Goal: Task Accomplishment & Management: Use online tool/utility

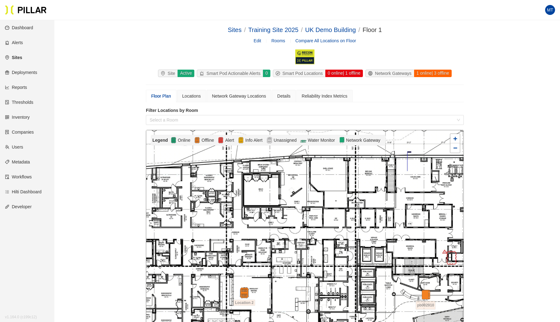
click at [19, 59] on link "Sites" at bounding box center [13, 57] width 17 height 5
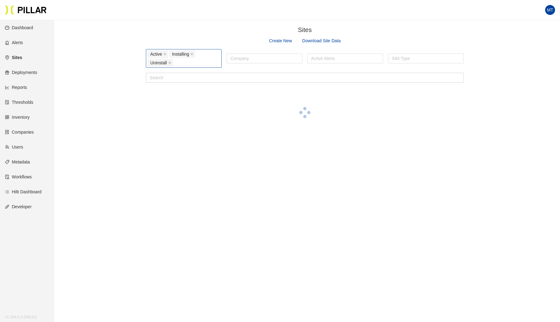
click at [201, 66] on div "Active Installing Uninstall" at bounding box center [183, 58] width 73 height 17
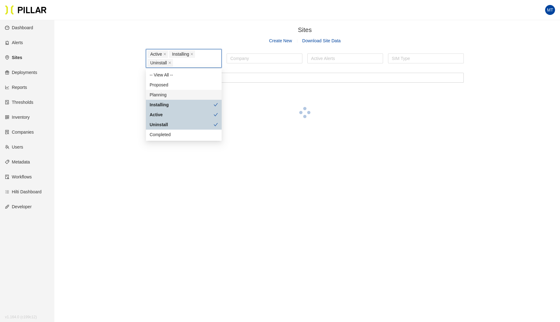
click at [156, 94] on div "Planning" at bounding box center [184, 94] width 68 height 7
click at [162, 83] on div "Proposed" at bounding box center [184, 84] width 68 height 7
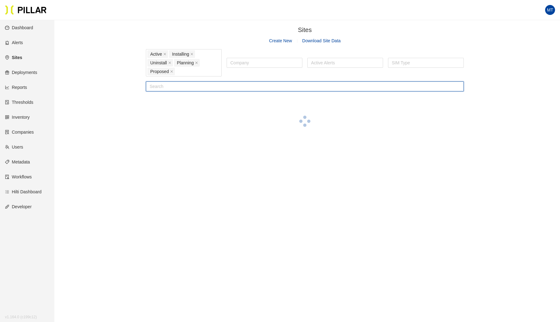
click at [240, 87] on input "text" at bounding box center [305, 86] width 318 height 10
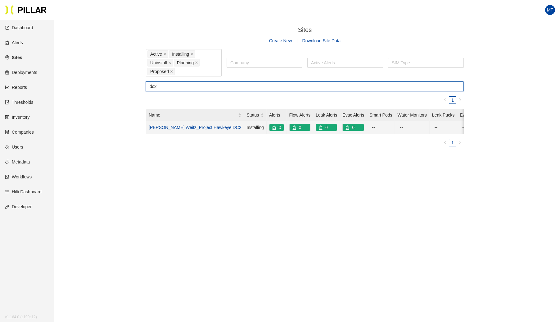
type input "dc2"
click at [199, 128] on link "[PERSON_NAME] Weitz_Project Hawkeye DC2" at bounding box center [195, 127] width 93 height 5
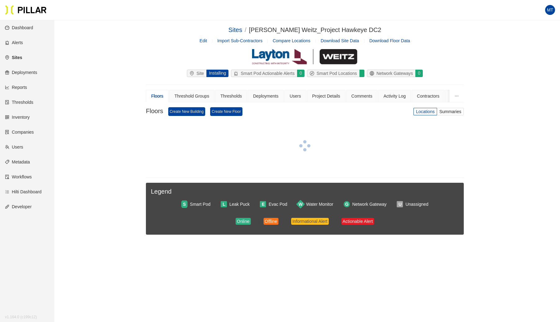
click at [204, 40] on link "Edit" at bounding box center [203, 40] width 7 height 5
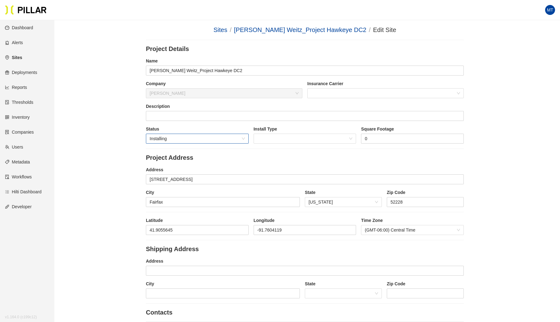
click at [220, 137] on span "Installing" at bounding box center [197, 138] width 95 height 9
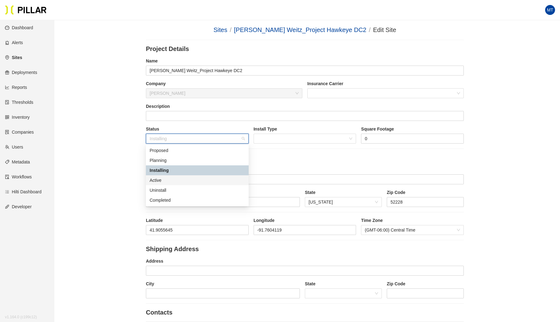
click at [160, 177] on div "Active" at bounding box center [197, 180] width 95 height 7
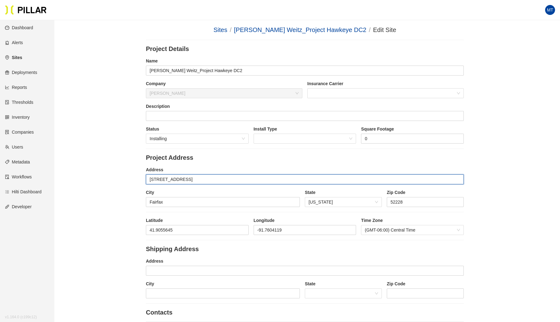
drag, startPoint x: 199, startPoint y: 176, endPoint x: 124, endPoint y: 180, distance: 74.6
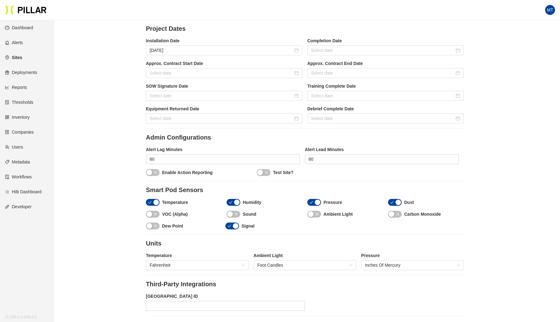
scroll to position [571, 0]
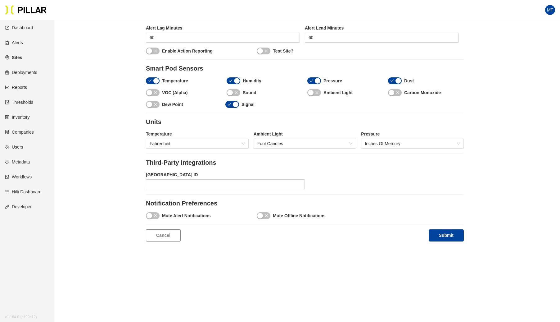
type input "[STREET_ADDRESS]"
click at [451, 234] on button "Submit" at bounding box center [446, 235] width 35 height 12
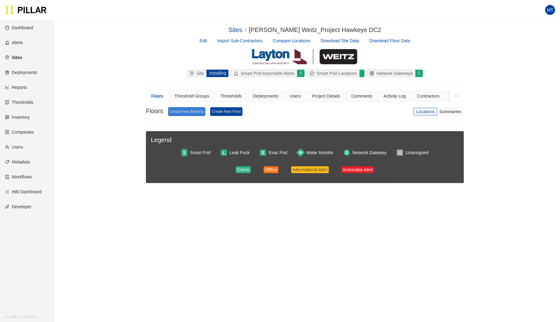
click at [188, 112] on link "Create New Building" at bounding box center [186, 111] width 37 height 9
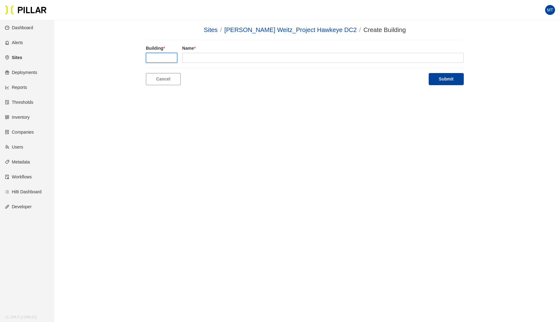
click at [162, 56] on input "text" at bounding box center [161, 58] width 31 height 10
type input "1"
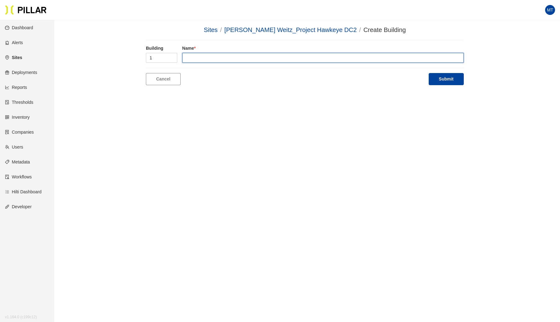
click at [197, 58] on input "text" at bounding box center [323, 58] width 282 height 10
type input "DC 2"
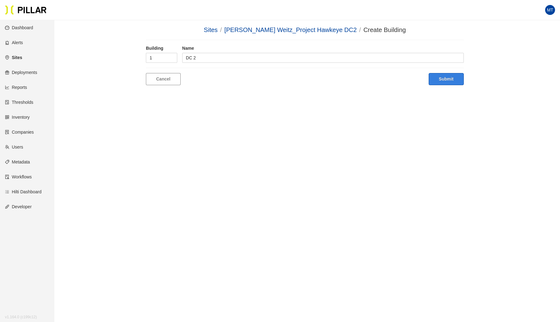
click at [444, 78] on button "Submit" at bounding box center [446, 79] width 35 height 12
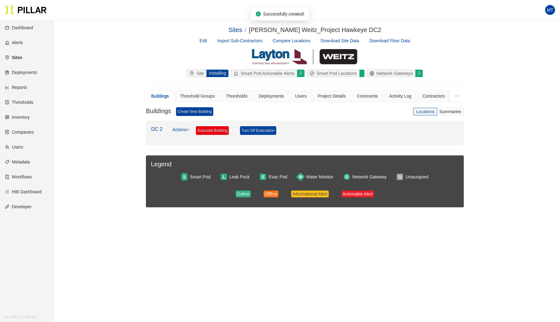
click at [186, 129] on link "Actions" at bounding box center [180, 133] width 17 height 14
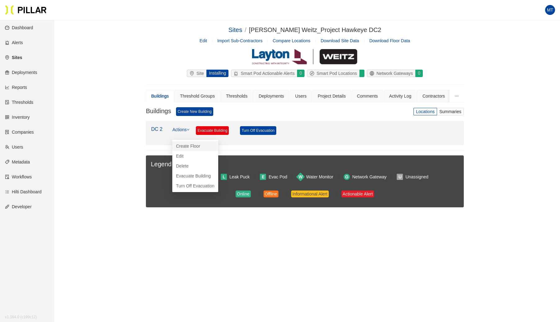
click at [184, 147] on link "Create Floor" at bounding box center [188, 145] width 24 height 7
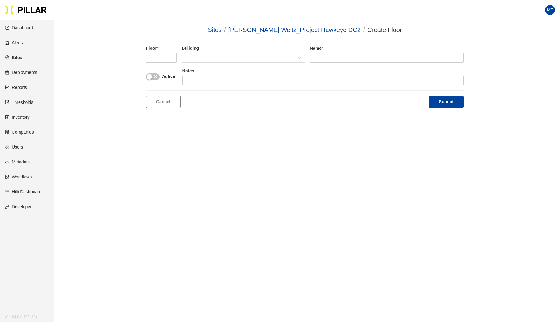
click at [166, 63] on div "Floor * Building Name *" at bounding box center [305, 56] width 318 height 23
click at [166, 55] on input "text" at bounding box center [161, 58] width 31 height 10
click at [202, 59] on span at bounding box center [243, 57] width 116 height 9
type input "1"
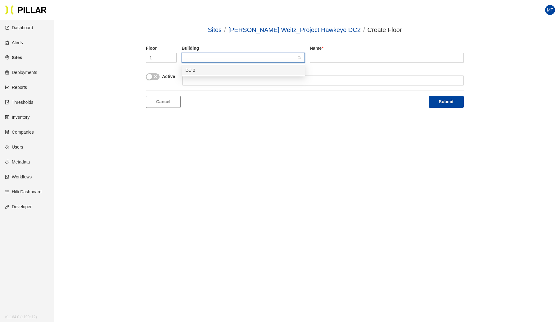
click at [200, 69] on div "DC 2" at bounding box center [243, 70] width 116 height 7
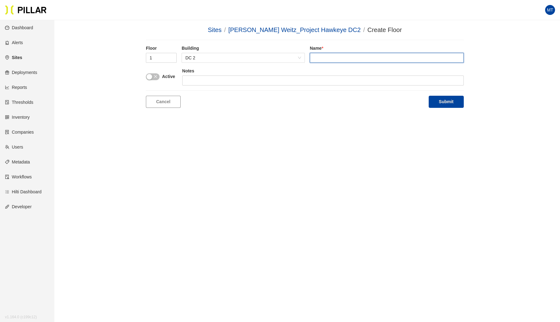
click at [339, 59] on input "text" at bounding box center [387, 58] width 154 height 10
type input "DC 2"
click at [451, 101] on button "Submit" at bounding box center [446, 102] width 35 height 12
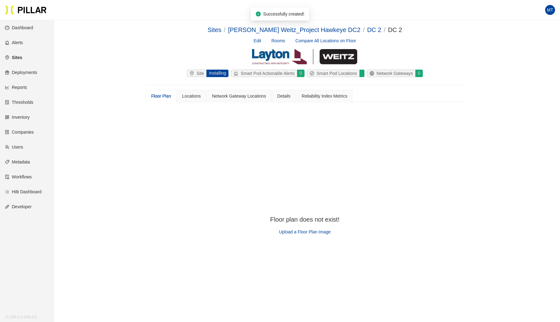
click at [304, 230] on span "Upload a Floor Plan Image" at bounding box center [305, 231] width 52 height 5
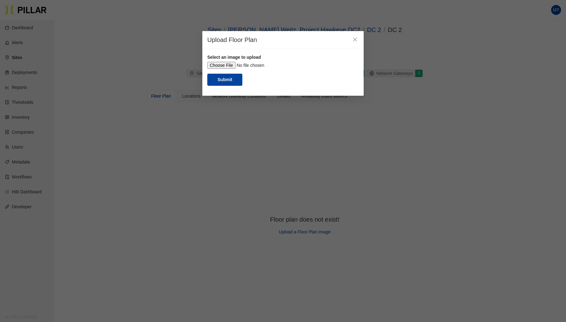
click at [224, 65] on input "file" at bounding box center [282, 65] width 151 height 7
type input "C:\fakepath\DC screen shot.jpg"
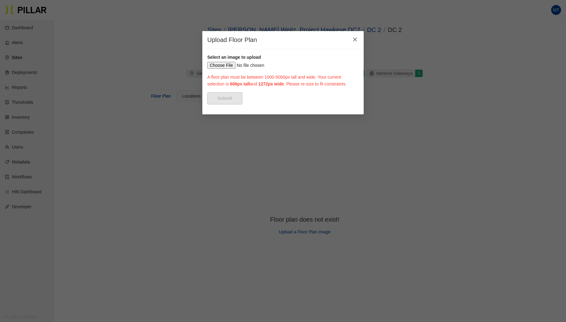
click at [353, 43] on span "Close" at bounding box center [354, 39] width 17 height 17
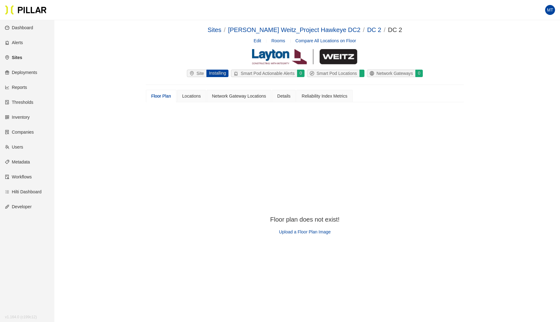
click at [291, 235] on div "Floor plan does not exist! Upload a Floor Plan Image" at bounding box center [304, 227] width 69 height 25
click at [287, 227] on div "Floor plan does not exist! Upload a Floor Plan Image" at bounding box center [304, 227] width 69 height 25
click at [287, 232] on span "Upload a Floor Plan Image" at bounding box center [305, 231] width 52 height 5
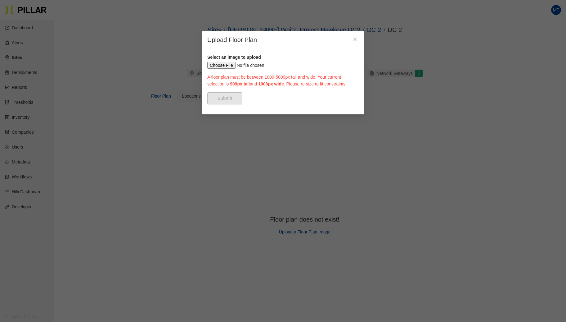
drag, startPoint x: 246, startPoint y: 93, endPoint x: 192, endPoint y: 73, distance: 57.0
click at [192, 73] on div "Upload Floor Plan Select an image to upload A floor plan must be between 1000-5…" at bounding box center [283, 161] width 566 height 322
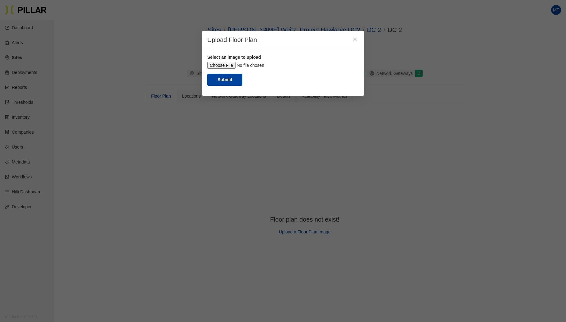
drag, startPoint x: 320, startPoint y: 128, endPoint x: 387, endPoint y: 165, distance: 76.4
click at [387, 165] on div "Upload Floor Plan Select an image to upload Submit" at bounding box center [283, 161] width 566 height 322
click at [230, 86] on button "Submit" at bounding box center [224, 80] width 35 height 12
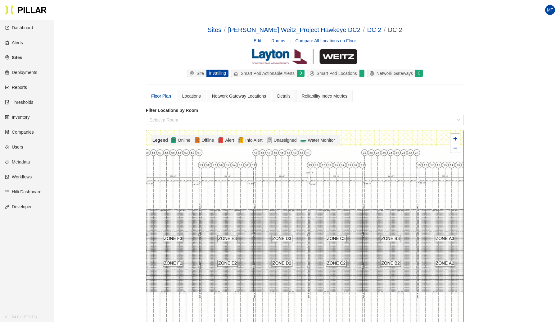
click at [301, 32] on link "[PERSON_NAME] Weitz_Project Hawkeye DC2" at bounding box center [294, 29] width 132 height 7
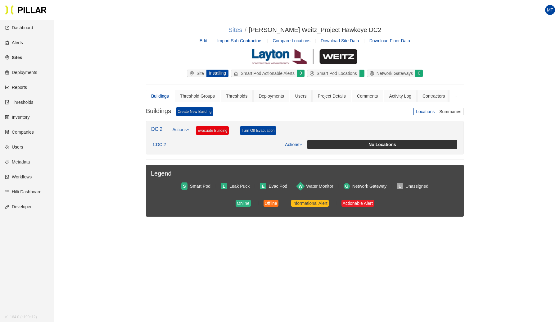
click at [242, 29] on link "Sites" at bounding box center [235, 29] width 14 height 7
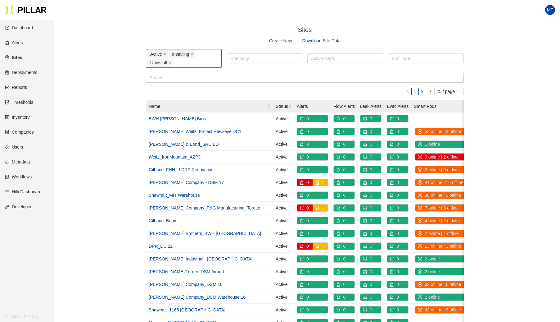
click at [182, 62] on div "Active Installing Uninstall" at bounding box center [183, 58] width 73 height 17
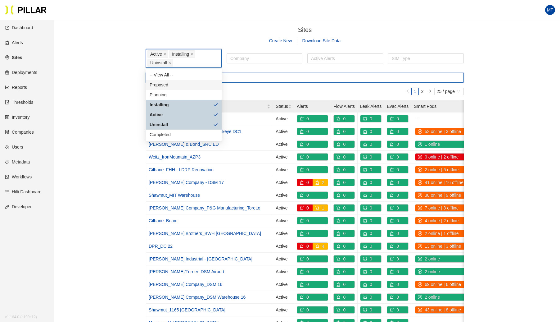
click at [235, 78] on input "text" at bounding box center [305, 78] width 318 height 10
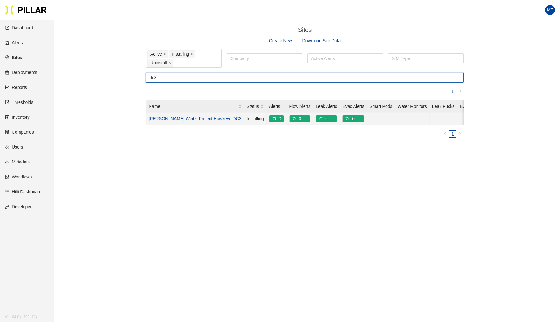
type input "dc3"
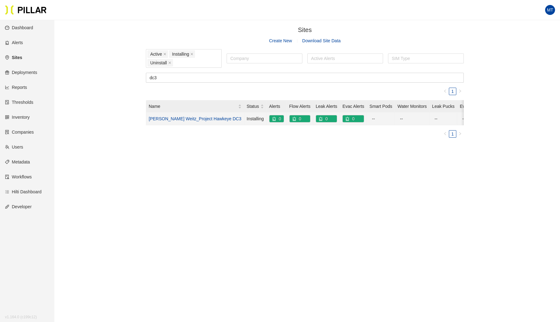
click at [208, 117] on link "[PERSON_NAME] Weitz_Project Hawkeye DC3" at bounding box center [195, 118] width 93 height 5
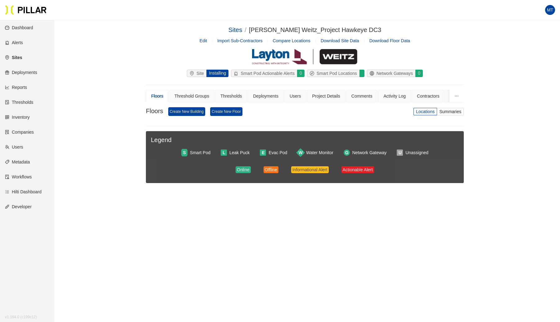
click at [204, 41] on link "Edit" at bounding box center [203, 40] width 7 height 5
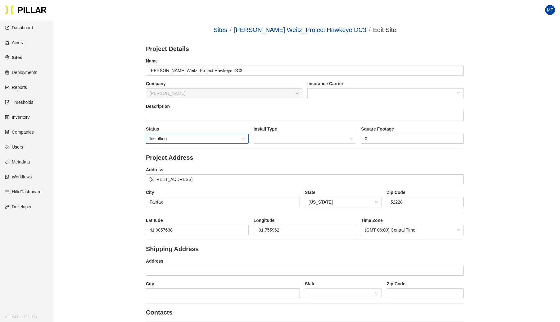
click at [186, 134] on span "Installing" at bounding box center [197, 138] width 95 height 9
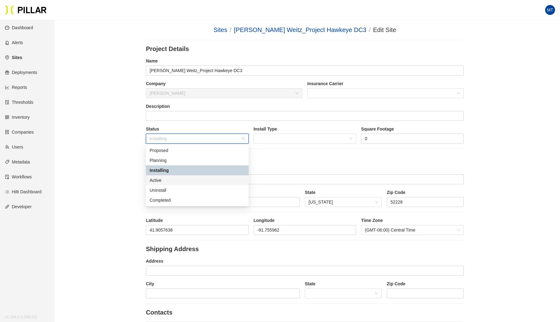
click at [165, 176] on div "Active" at bounding box center [197, 180] width 103 height 10
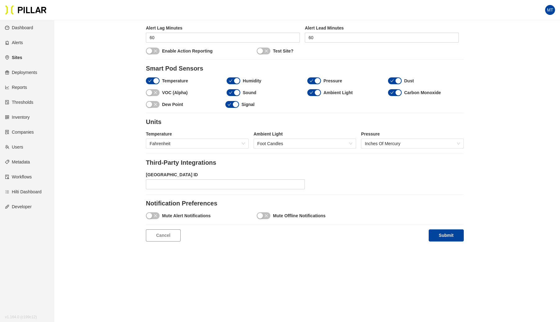
scroll to position [571, 0]
click at [449, 234] on button "Submit" at bounding box center [446, 235] width 35 height 12
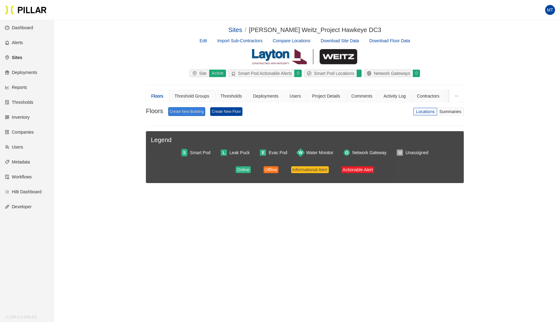
click at [192, 109] on link "Create New Building" at bounding box center [186, 111] width 37 height 9
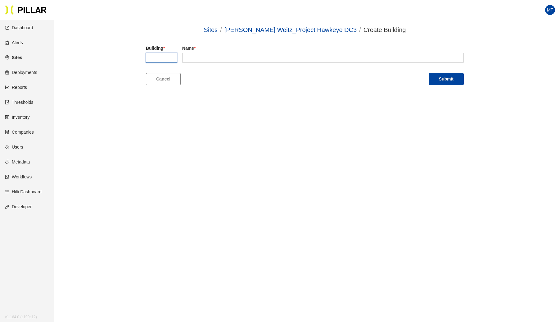
click at [164, 54] on input "text" at bounding box center [161, 58] width 31 height 10
type input "1"
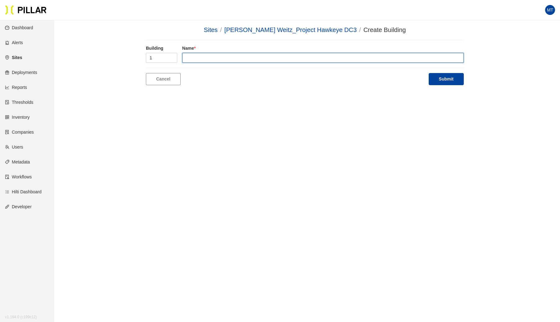
click at [200, 58] on input "text" at bounding box center [323, 58] width 282 height 10
type input "DC3"
click at [429, 73] on button "Submit" at bounding box center [446, 79] width 35 height 12
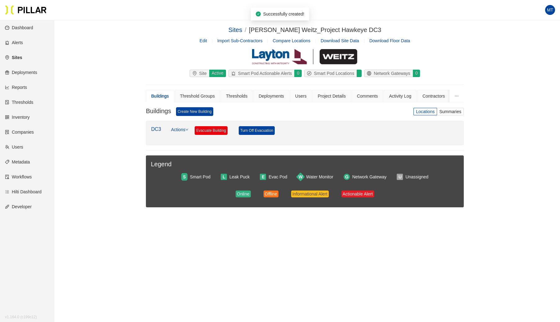
click at [181, 129] on link "Actions" at bounding box center [179, 133] width 17 height 14
click at [184, 146] on link "Create Floor" at bounding box center [186, 145] width 24 height 7
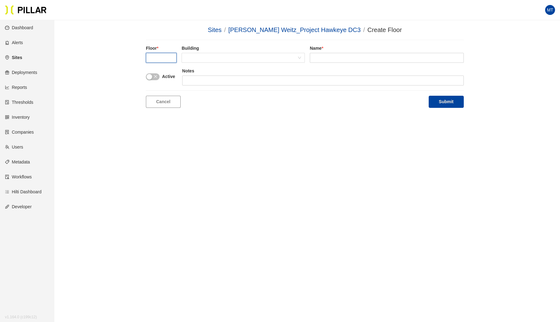
click at [160, 57] on input "text" at bounding box center [161, 58] width 31 height 10
click at [215, 58] on span at bounding box center [243, 57] width 116 height 9
type input "1"
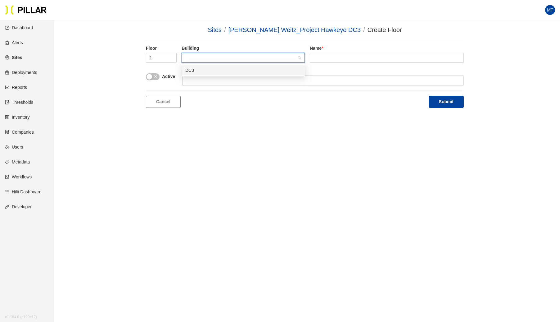
click at [205, 69] on div "DC3" at bounding box center [243, 70] width 116 height 7
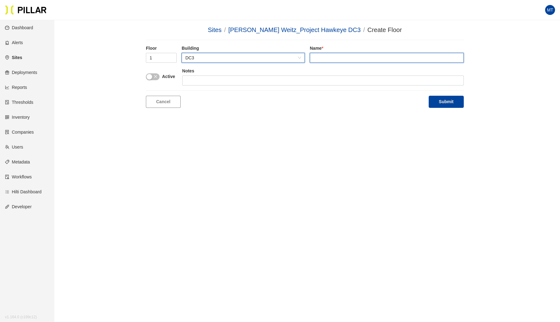
click at [322, 59] on input "text" at bounding box center [387, 58] width 154 height 10
type input "DC3"
click at [429, 96] on button "Submit" at bounding box center [446, 102] width 35 height 12
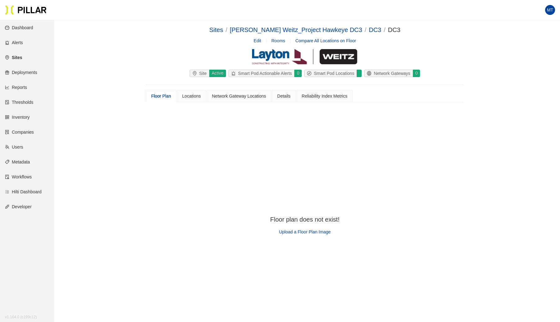
click at [302, 230] on span "Upload a Floor Plan Image" at bounding box center [305, 231] width 52 height 5
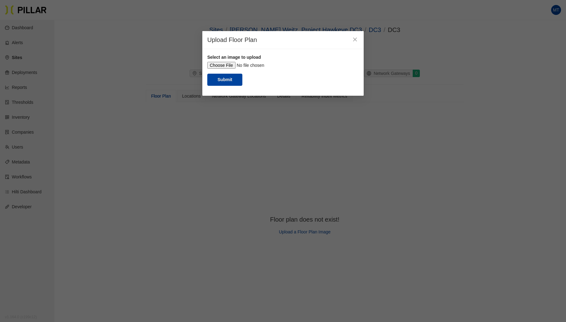
click at [226, 66] on input "file" at bounding box center [282, 65] width 151 height 7
type input "C:\fakepath\DC3.jpg"
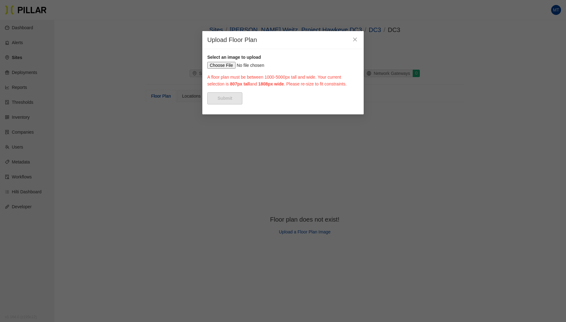
drag, startPoint x: 245, startPoint y: 90, endPoint x: 195, endPoint y: 65, distance: 55.9
click at [195, 65] on div "Upload Floor Plan Select an image to upload A floor plan must be between 1000-5…" at bounding box center [283, 161] width 566 height 322
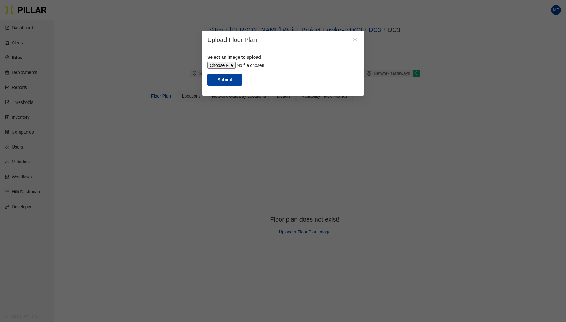
drag, startPoint x: 321, startPoint y: 125, endPoint x: 388, endPoint y: 164, distance: 77.4
click at [388, 164] on div "Upload Floor Plan Select an image to upload Submit" at bounding box center [283, 161] width 566 height 322
click at [227, 86] on button "Submit" at bounding box center [224, 80] width 35 height 12
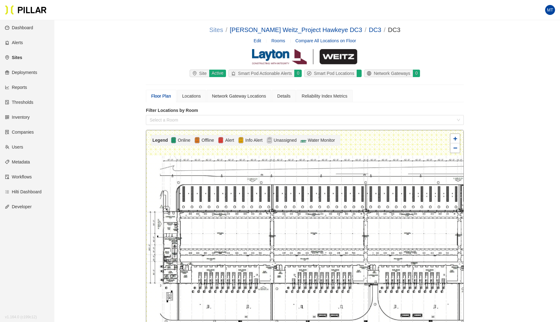
click at [223, 30] on link "Sites" at bounding box center [216, 29] width 14 height 7
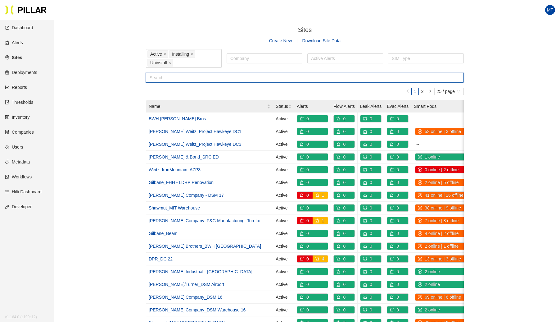
click at [167, 77] on input "text" at bounding box center [305, 78] width 318 height 10
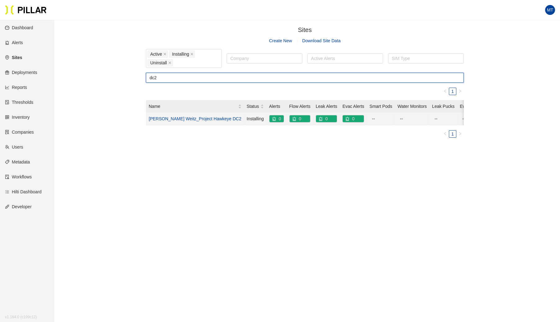
type input "dc2"
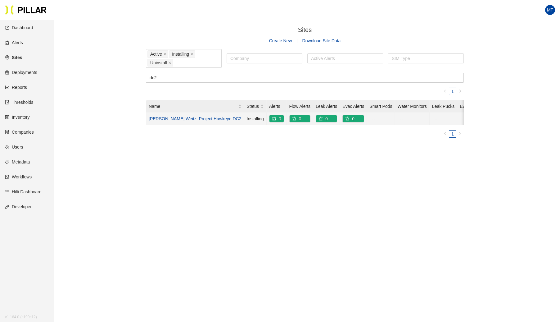
click at [188, 119] on link "[PERSON_NAME] Weitz_Project Hawkeye DC2" at bounding box center [195, 118] width 93 height 5
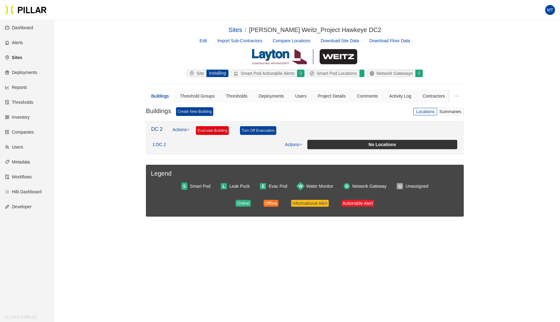
click at [204, 43] on link "Edit" at bounding box center [203, 40] width 7 height 5
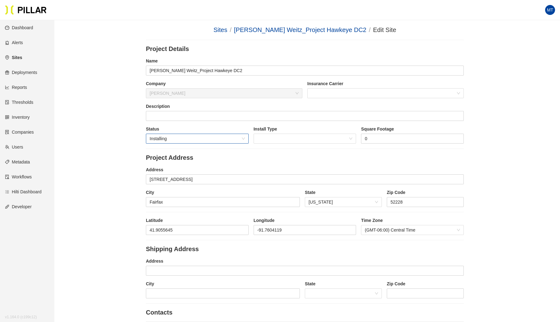
click at [190, 140] on span "Installing" at bounding box center [197, 138] width 95 height 9
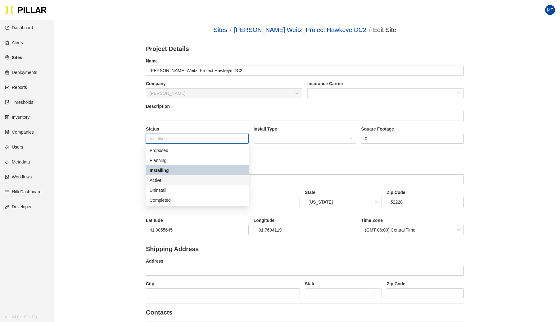
click at [160, 178] on div "Active" at bounding box center [197, 180] width 95 height 7
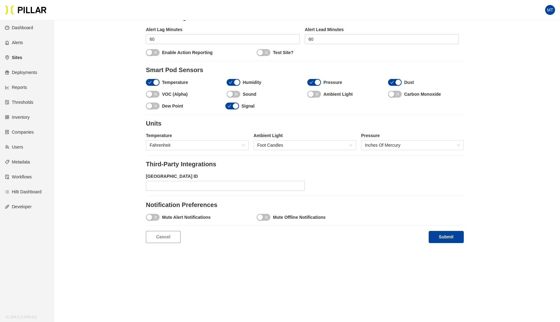
scroll to position [571, 0]
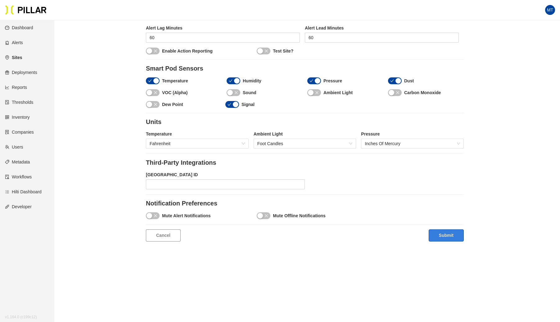
click at [442, 229] on button "Submit" at bounding box center [446, 235] width 35 height 12
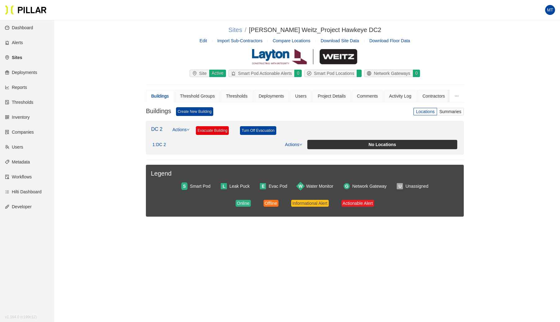
click at [242, 28] on link "Sites" at bounding box center [235, 29] width 14 height 7
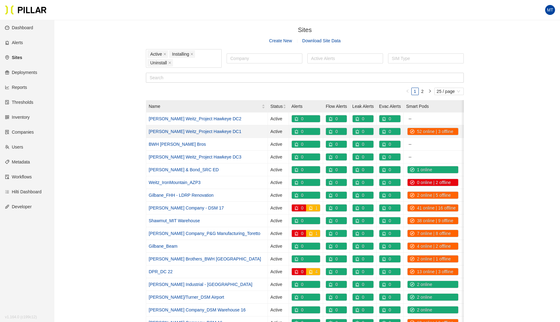
click at [186, 129] on link "[PERSON_NAME] Weitz_Project Hawkeye DC1" at bounding box center [195, 131] width 93 height 5
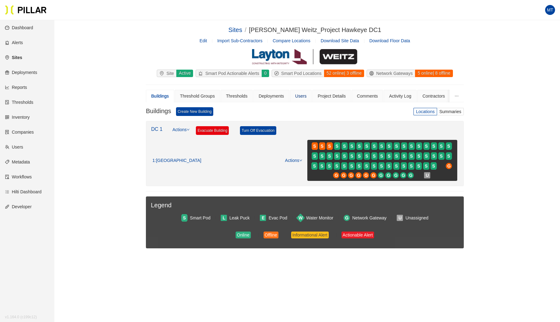
click at [298, 94] on div "Users" at bounding box center [300, 96] width 11 height 7
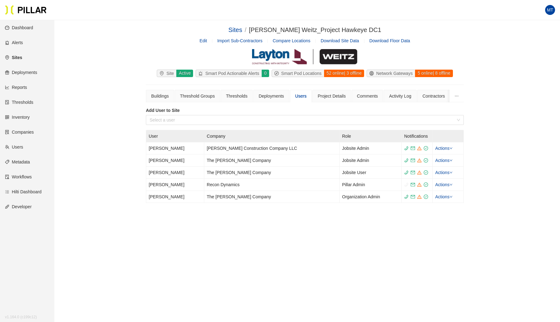
click at [19, 147] on link "Users" at bounding box center [14, 146] width 18 height 5
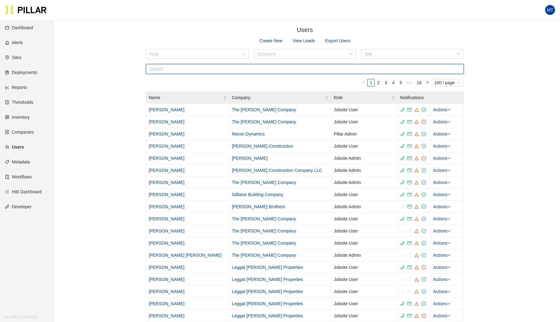
click at [198, 70] on input "text" at bounding box center [305, 69] width 318 height 10
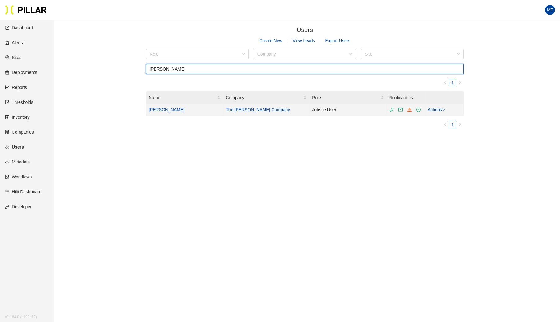
type input "[PERSON_NAME]"
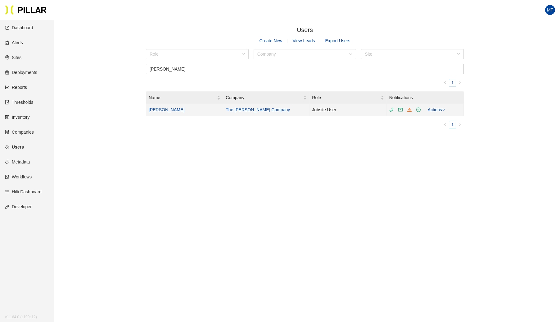
click at [162, 111] on link "[PERSON_NAME]" at bounding box center [167, 109] width 36 height 5
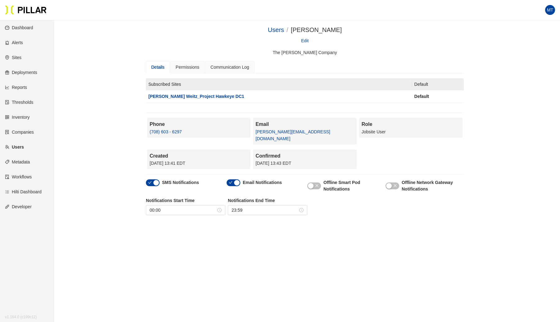
click at [304, 40] on link "Edit" at bounding box center [304, 40] width 7 height 7
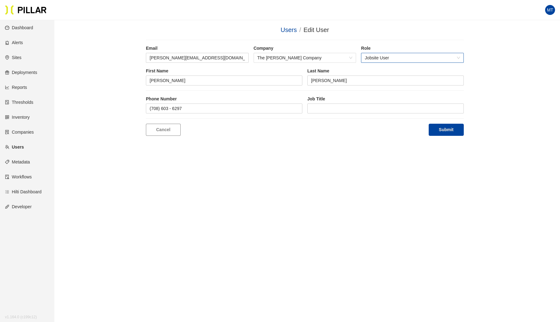
click at [412, 60] on span "Jobsite User" at bounding box center [412, 57] width 95 height 9
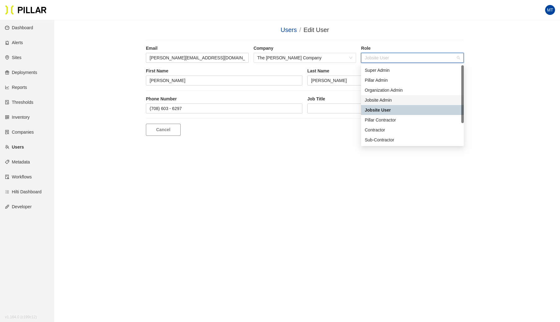
click at [382, 99] on div "Jobsite Admin" at bounding box center [412, 100] width 95 height 7
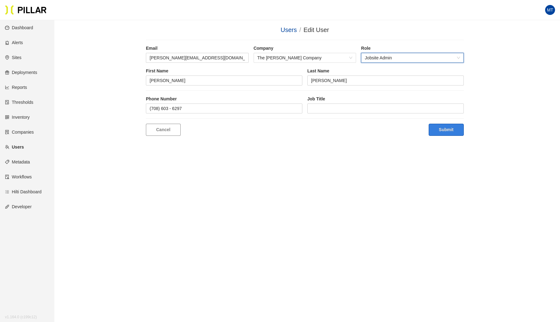
click at [440, 126] on button "Submit" at bounding box center [446, 130] width 35 height 12
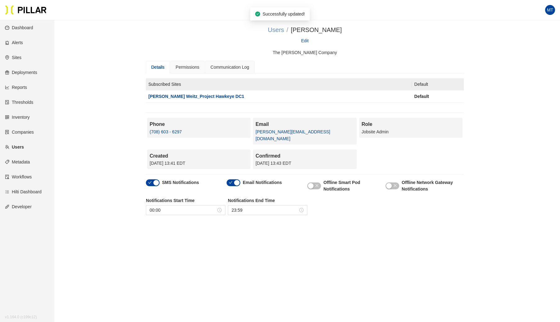
click at [279, 30] on link "Users" at bounding box center [276, 29] width 16 height 7
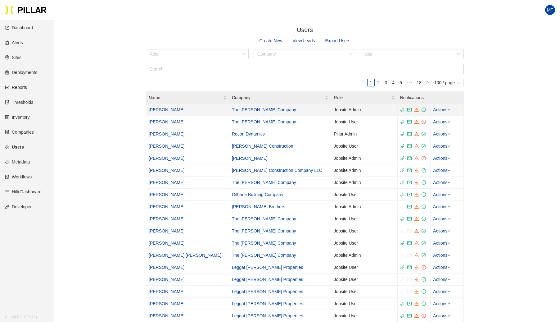
click at [176, 106] on td "[PERSON_NAME]" at bounding box center [187, 110] width 83 height 12
click at [172, 110] on link "[PERSON_NAME]" at bounding box center [167, 109] width 36 height 5
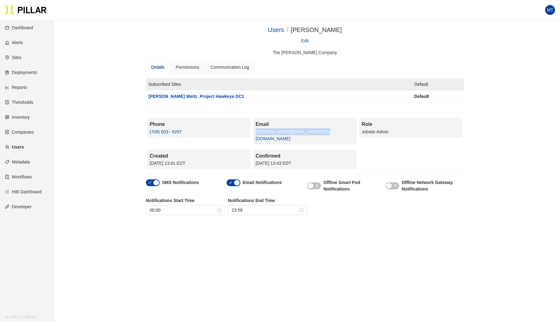
drag, startPoint x: 320, startPoint y: 129, endPoint x: 255, endPoint y: 136, distance: 65.3
click at [255, 136] on div "Email [PERSON_NAME][EMAIL_ADDRESS][DOMAIN_NAME]" at bounding box center [304, 131] width 103 height 26
copy link "[PERSON_NAME][EMAIL_ADDRESS][DOMAIN_NAME]"
click at [15, 56] on link "Sites" at bounding box center [13, 57] width 16 height 5
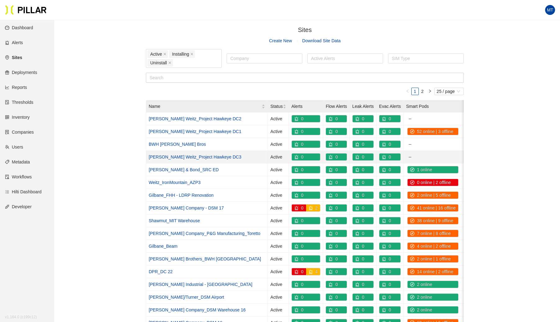
click at [177, 156] on link "[PERSON_NAME] Weitz_Project Hawkeye DC3" at bounding box center [195, 156] width 93 height 5
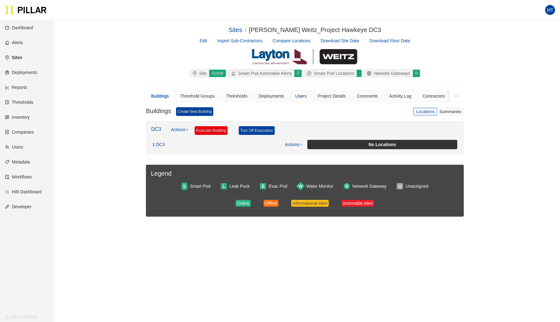
click at [296, 94] on div "Users" at bounding box center [300, 96] width 11 height 7
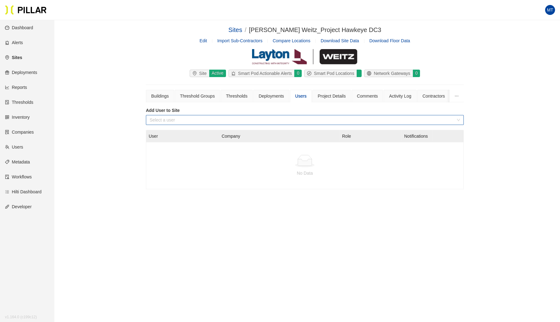
click at [216, 121] on input "search" at bounding box center [303, 119] width 306 height 9
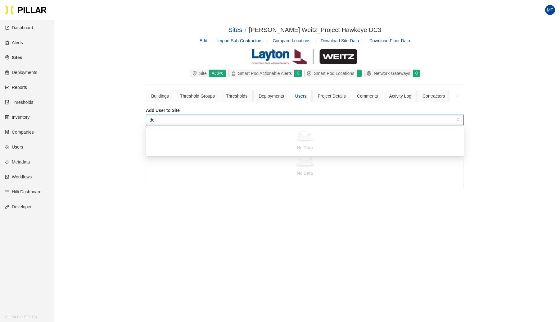
type input "don"
click at [17, 145] on link "Users" at bounding box center [14, 146] width 18 height 5
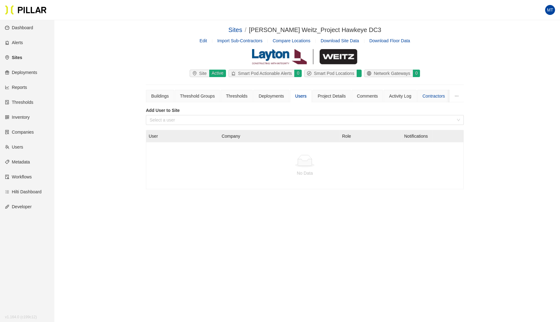
click at [432, 90] on div "Contractors" at bounding box center [433, 96] width 33 height 12
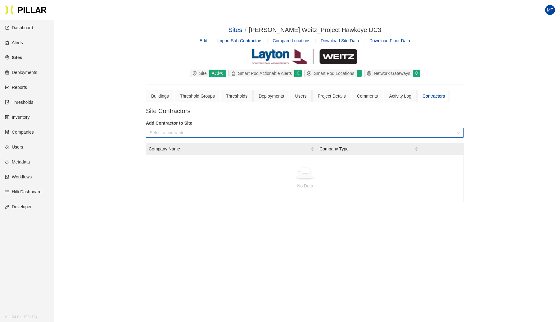
click at [303, 135] on input "search" at bounding box center [303, 132] width 306 height 9
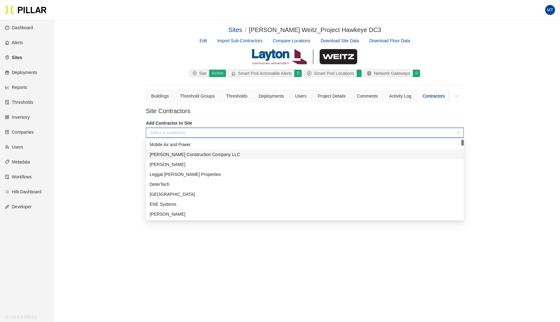
click at [224, 156] on div "[PERSON_NAME] Construction Company LLC" at bounding box center [305, 154] width 310 height 7
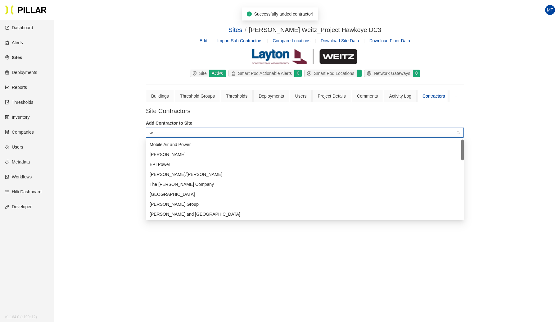
type input "we"
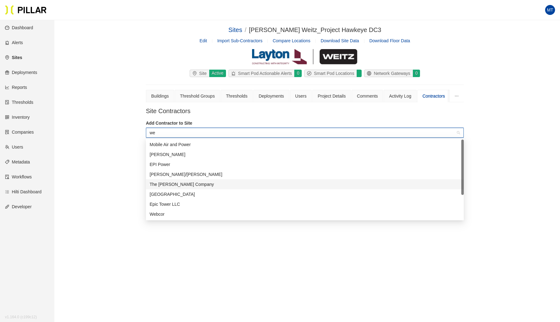
click at [172, 182] on div "The [PERSON_NAME] Company" at bounding box center [305, 184] width 310 height 7
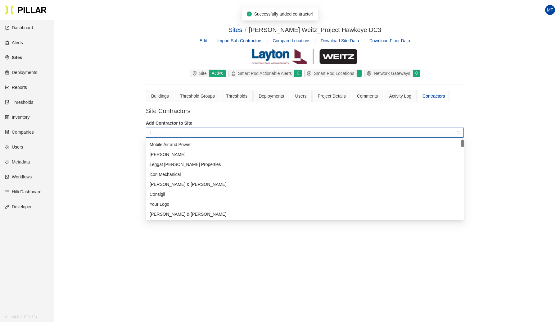
type input "la"
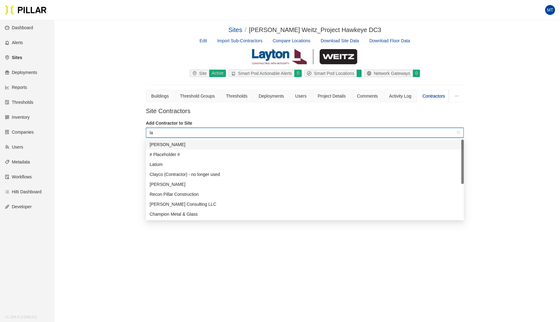
click at [197, 145] on div "[PERSON_NAME]" at bounding box center [305, 144] width 310 height 7
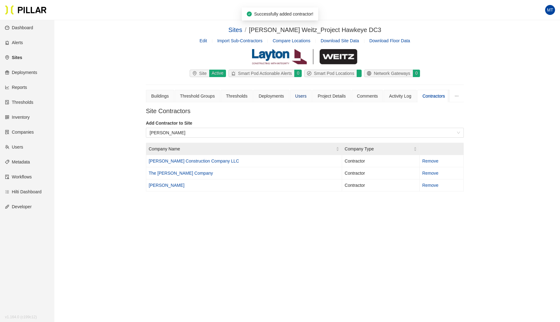
click at [299, 95] on div "Users" at bounding box center [300, 96] width 11 height 7
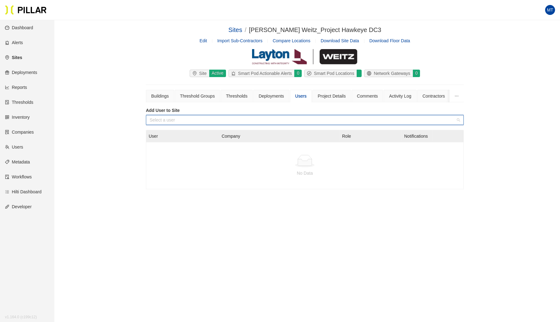
click at [261, 122] on input "search" at bounding box center [303, 119] width 306 height 9
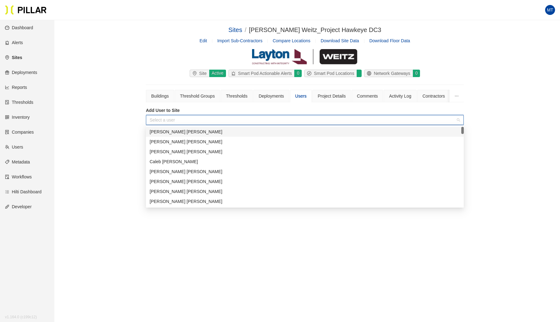
click at [218, 130] on div "[PERSON_NAME]" at bounding box center [305, 131] width 310 height 7
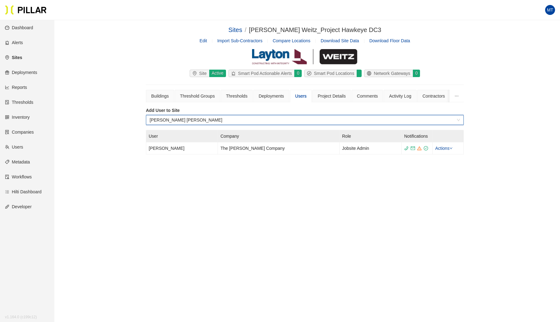
click at [17, 145] on link "Users" at bounding box center [14, 146] width 18 height 5
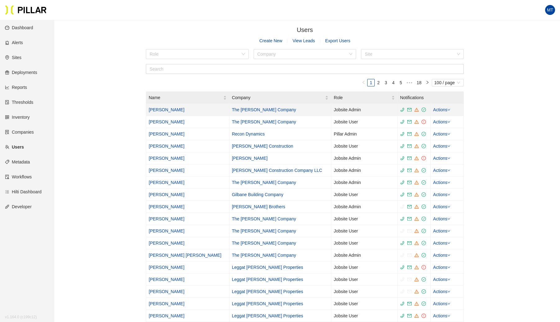
click at [174, 109] on link "[PERSON_NAME]" at bounding box center [167, 109] width 36 height 5
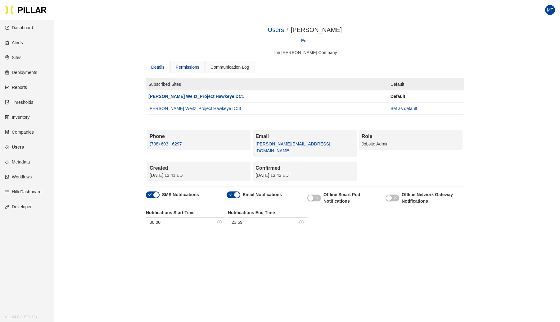
click at [192, 65] on div "Permissions" at bounding box center [188, 67] width 24 height 7
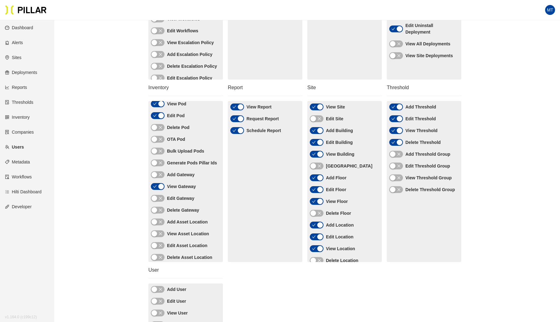
scroll to position [38, 0]
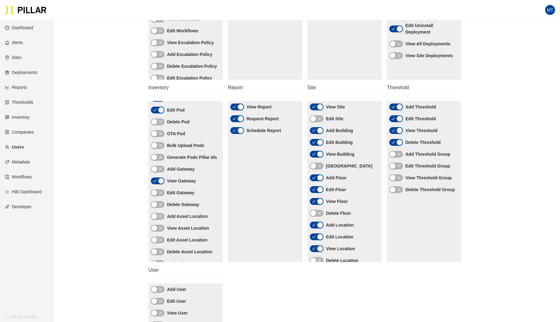
click at [155, 172] on div "button" at bounding box center [154, 169] width 6 height 6
click at [156, 195] on div "button" at bounding box center [154, 193] width 6 height 6
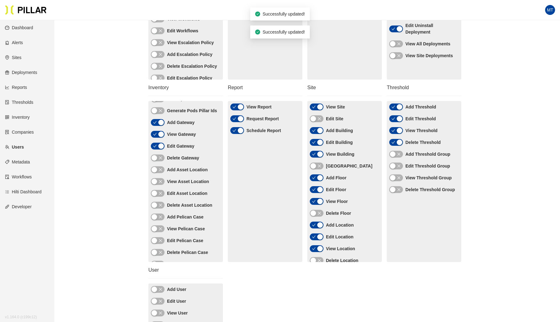
scroll to position [88, 0]
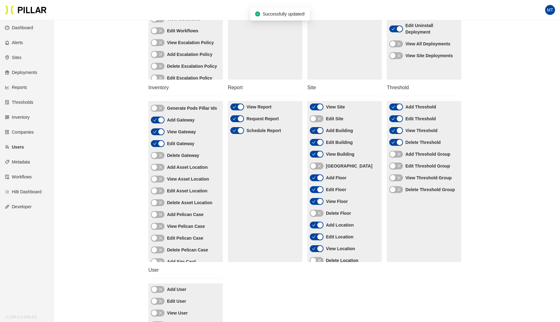
click at [160, 168] on icon "close" at bounding box center [160, 166] width 3 height 3
click at [160, 181] on icon "close" at bounding box center [161, 179] width 4 height 4
click at [161, 194] on span "button" at bounding box center [161, 190] width 4 height 7
click at [316, 117] on button "button" at bounding box center [317, 118] width 14 height 7
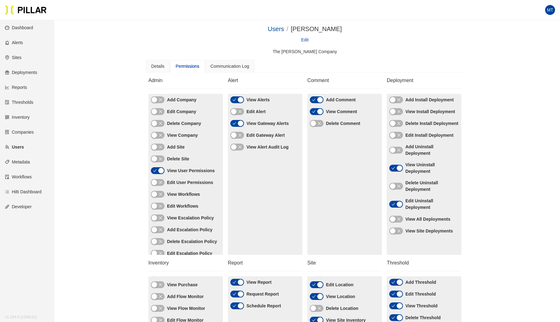
scroll to position [1, 0]
click at [233, 109] on div "button" at bounding box center [234, 111] width 6 height 6
click at [19, 55] on link "Sites" at bounding box center [13, 57] width 16 height 5
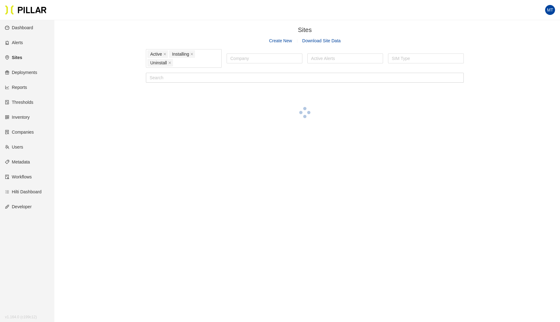
click at [335, 167] on main "Sites / Create New Download Site Data Active Installing Uninstall Company Activ…" at bounding box center [280, 181] width 560 height 322
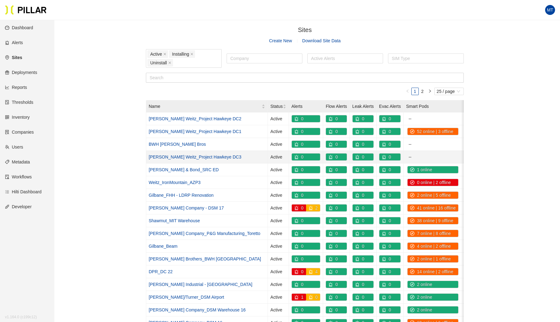
click at [188, 155] on link "[PERSON_NAME] Weitz_Project Hawkeye DC3" at bounding box center [195, 156] width 93 height 5
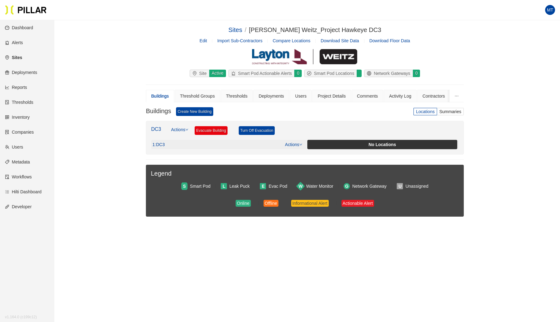
click at [297, 144] on link "Actions" at bounding box center [293, 144] width 17 height 5
click at [300, 153] on link "View/Edit Floor Plan" at bounding box center [306, 153] width 39 height 7
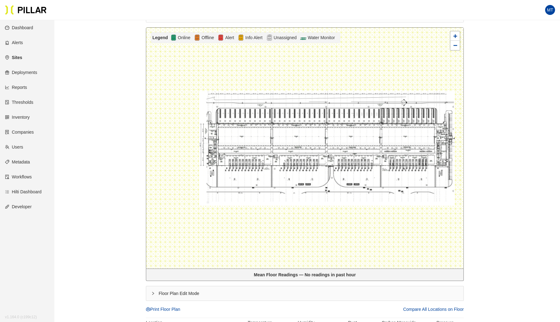
scroll to position [114, 0]
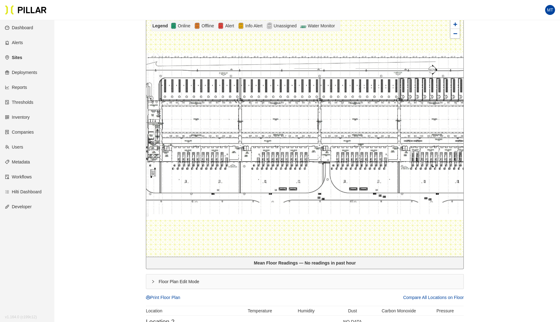
click at [153, 280] on icon "right" at bounding box center [153, 281] width 4 height 4
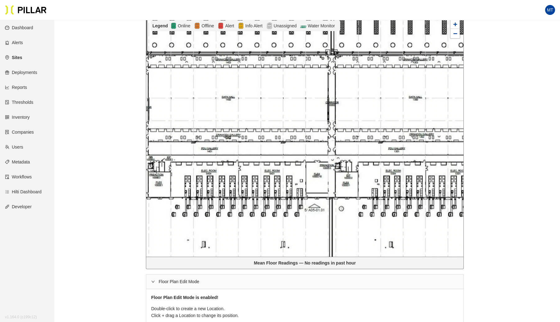
click at [186, 106] on div at bounding box center [304, 136] width 317 height 241
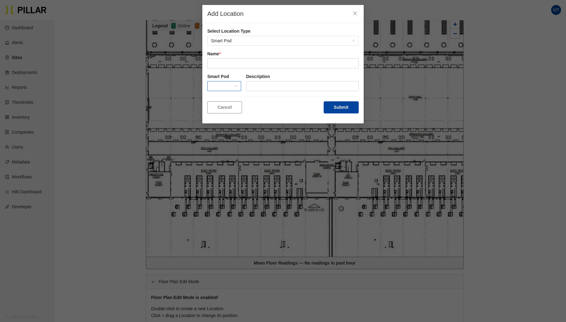
click at [234, 84] on span at bounding box center [224, 85] width 26 height 9
click at [237, 63] on input "text" at bounding box center [282, 63] width 151 height 10
type input "Location 1"
click at [347, 107] on button "Submit" at bounding box center [341, 107] width 35 height 12
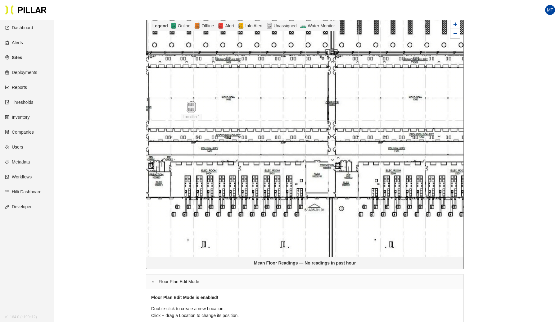
drag, startPoint x: 183, startPoint y: 160, endPoint x: 112, endPoint y: 159, distance: 71.4
click at [112, 159] on div "Sites / [PERSON_NAME] Weitz_Project Hawkeye DC3 / DC3 / DC3 / Edit Rooms Compar…" at bounding box center [305, 162] width 471 height 502
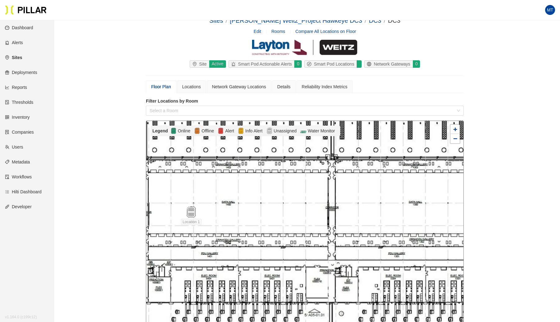
scroll to position [0, 0]
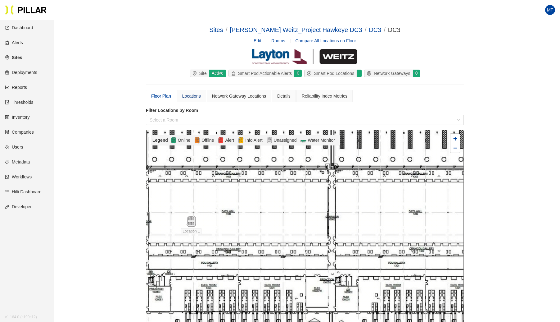
click at [195, 96] on div "Locations" at bounding box center [191, 96] width 19 height 7
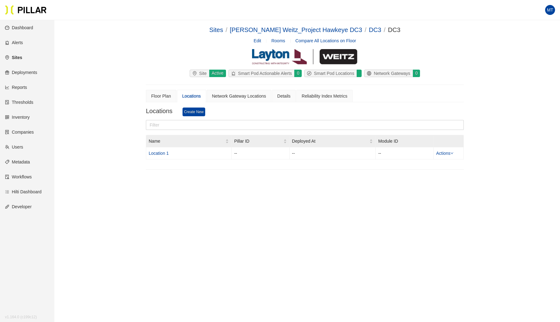
click at [194, 107] on section "Locations Create New Name Pillar ID Deployed At Module ID Location 1 -- -- -- A…" at bounding box center [305, 138] width 318 height 62
click at [193, 109] on link "Create New" at bounding box center [194, 111] width 23 height 9
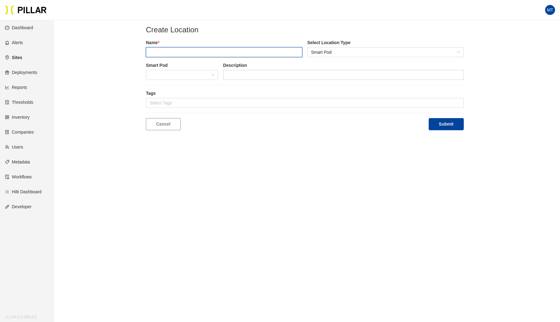
click at [193, 50] on input "text" at bounding box center [224, 52] width 156 height 10
type input "Location 2"
click at [437, 129] on button "Submit" at bounding box center [446, 124] width 35 height 12
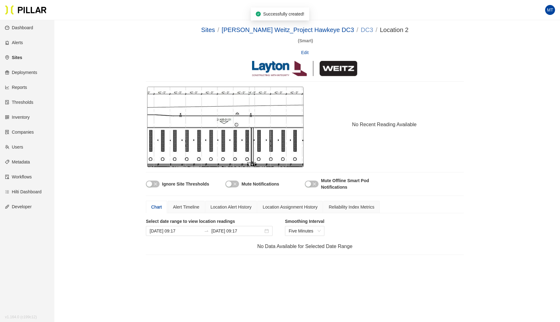
click at [361, 28] on link "DC3" at bounding box center [367, 29] width 12 height 7
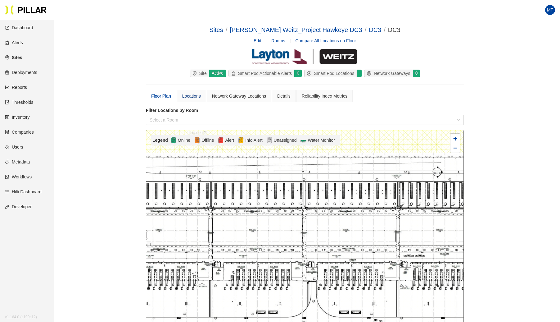
click at [192, 97] on div "Locations" at bounding box center [191, 96] width 19 height 7
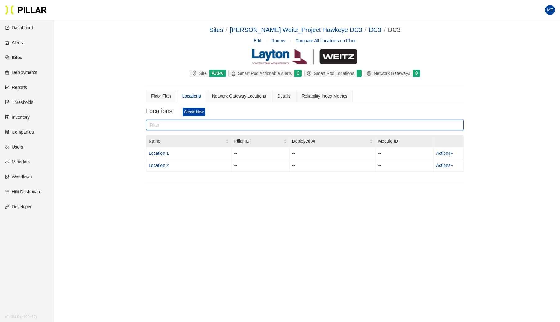
click at [175, 125] on input "text" at bounding box center [305, 125] width 318 height 10
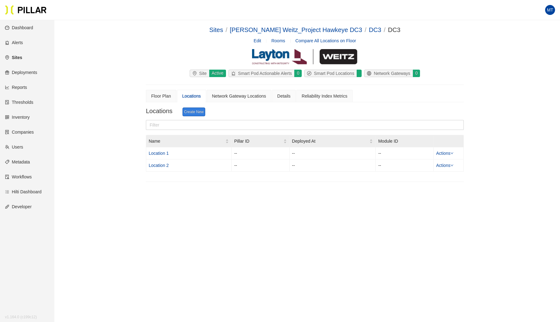
click at [195, 111] on link "Create New" at bounding box center [194, 111] width 23 height 9
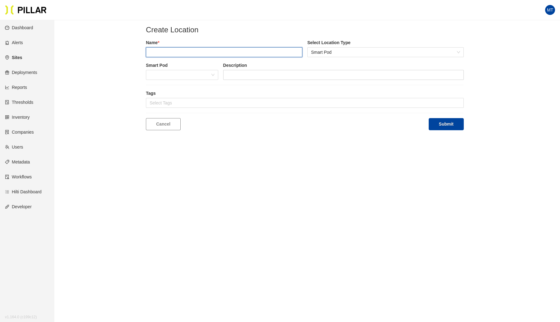
click at [214, 56] on input "text" at bounding box center [224, 52] width 156 height 10
type input "location 3"
click at [429, 118] on button "Submit" at bounding box center [446, 124] width 35 height 12
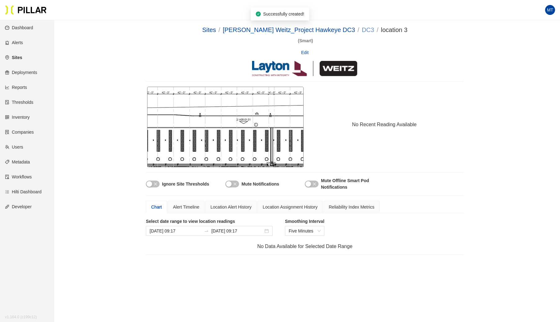
click at [362, 32] on link "DC3" at bounding box center [368, 29] width 12 height 7
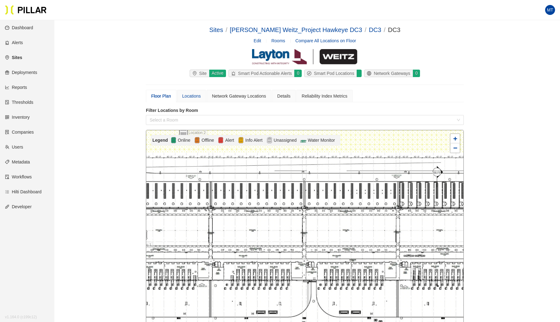
click at [190, 91] on div "Locations" at bounding box center [191, 96] width 29 height 12
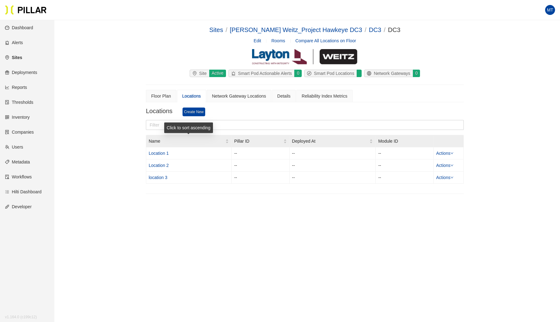
click at [171, 123] on div "Click to sort ascending" at bounding box center [188, 127] width 49 height 11
click at [188, 116] on section "Locations Create New Name Pillar ID Deployed At Module ID Location 1 -- -- -- A…" at bounding box center [305, 150] width 318 height 87
click at [188, 113] on link "Create New" at bounding box center [194, 111] width 23 height 9
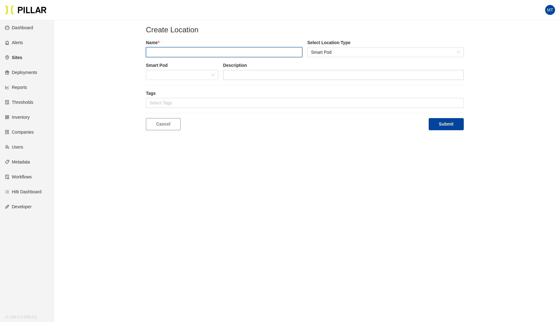
click at [180, 52] on input "text" at bounding box center [224, 52] width 156 height 10
type input "Location 4"
click at [442, 123] on button "Submit" at bounding box center [446, 124] width 35 height 12
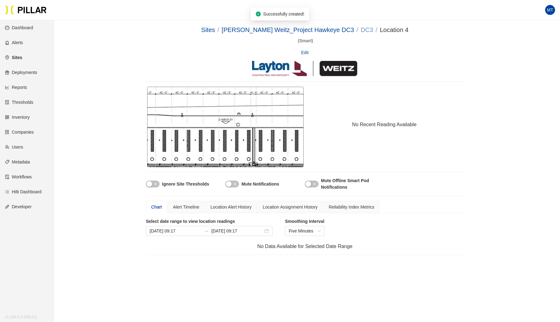
click at [361, 30] on link "DC3" at bounding box center [367, 29] width 12 height 7
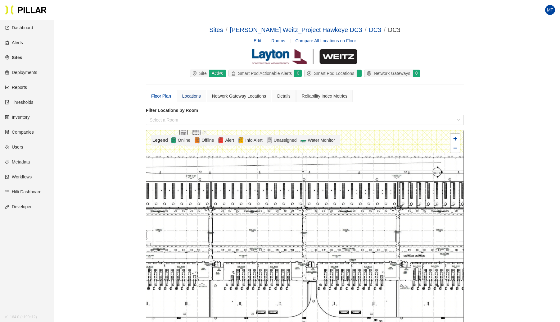
click at [191, 99] on div "Locations" at bounding box center [191, 96] width 19 height 7
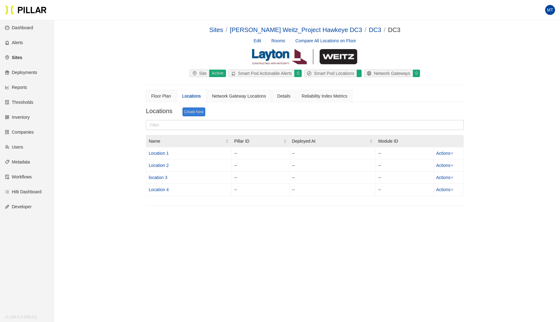
click at [198, 113] on link "Create New" at bounding box center [194, 111] width 23 height 9
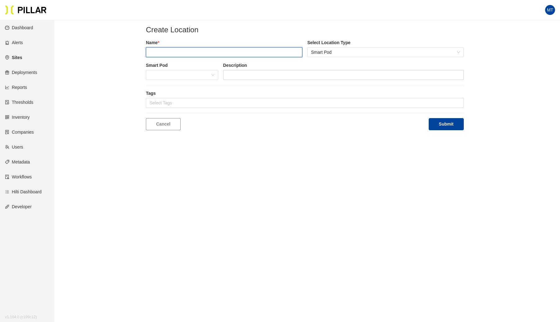
click at [198, 53] on input "text" at bounding box center [224, 52] width 156 height 10
type input "location 5"
click at [429, 118] on button "Submit" at bounding box center [446, 124] width 35 height 12
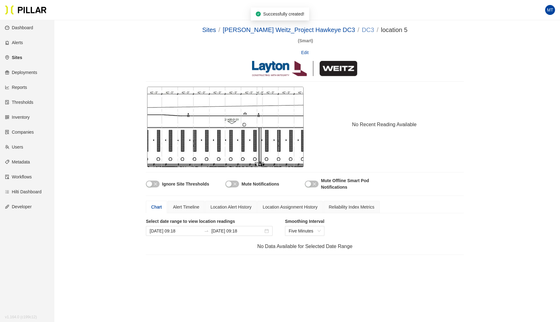
click at [362, 29] on link "DC3" at bounding box center [368, 29] width 12 height 7
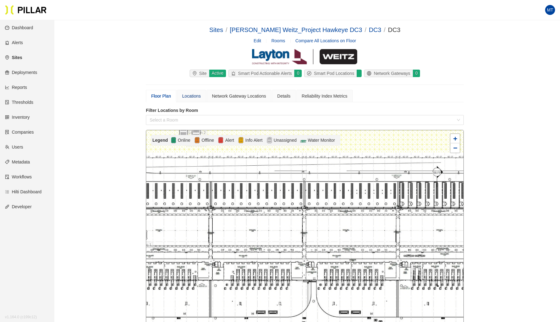
click at [194, 96] on div "Locations" at bounding box center [191, 96] width 19 height 7
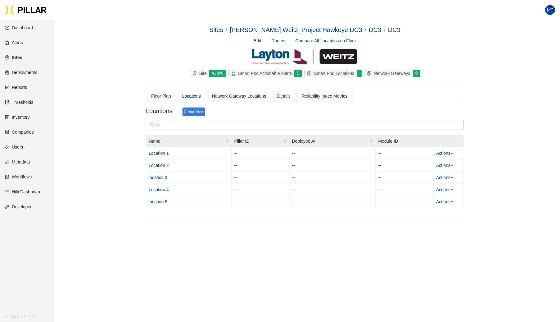
click at [199, 111] on link "Create New" at bounding box center [194, 111] width 23 height 9
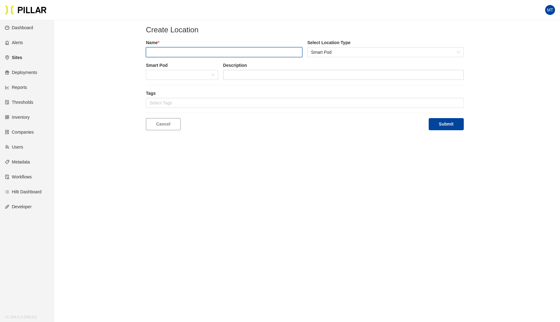
click at [194, 49] on input "text" at bounding box center [224, 52] width 156 height 10
type input "Location 6"
click at [429, 118] on button "Submit" at bounding box center [446, 124] width 35 height 12
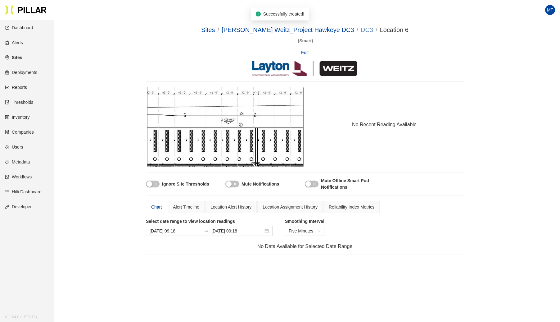
click at [361, 31] on link "DC3" at bounding box center [367, 29] width 12 height 7
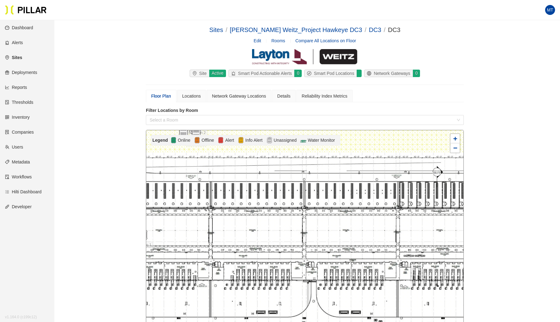
click at [195, 88] on section "Sites / [PERSON_NAME] Weitz_Project Hawkeye DC3 / DC3 / DC3 / Edit Rooms Compar…" at bounding box center [305, 263] width 318 height 477
click at [195, 94] on div "Locations" at bounding box center [191, 96] width 19 height 7
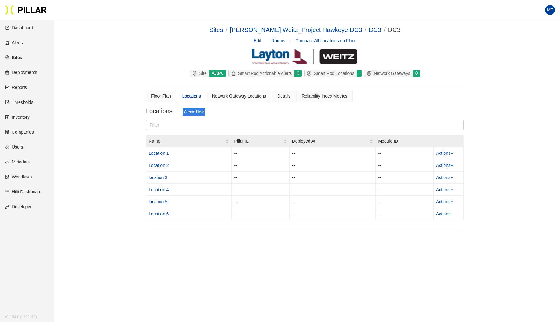
click at [192, 112] on link "Create New" at bounding box center [194, 111] width 23 height 9
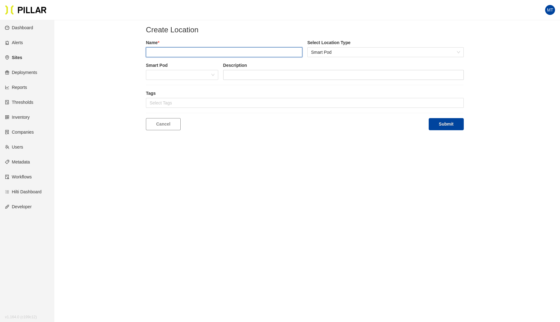
click at [186, 56] on input "text" at bounding box center [224, 52] width 156 height 10
type input "Location 7"
click at [429, 118] on button "Submit" at bounding box center [446, 124] width 35 height 12
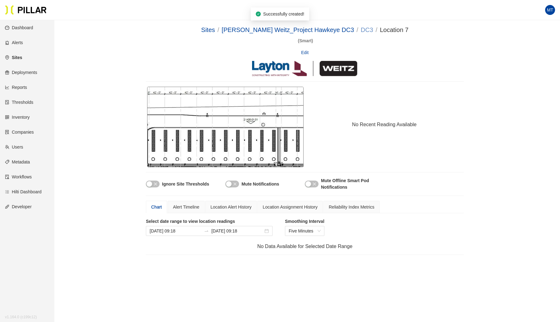
click at [361, 29] on link "DC3" at bounding box center [367, 29] width 12 height 7
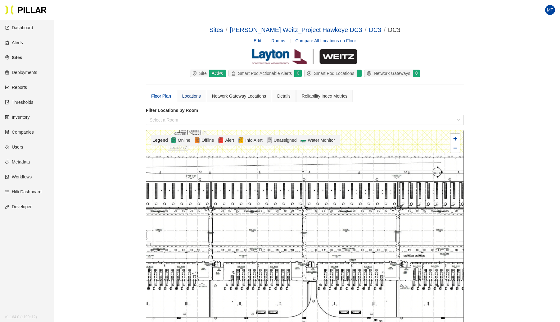
click at [195, 97] on div "Locations" at bounding box center [191, 96] width 19 height 7
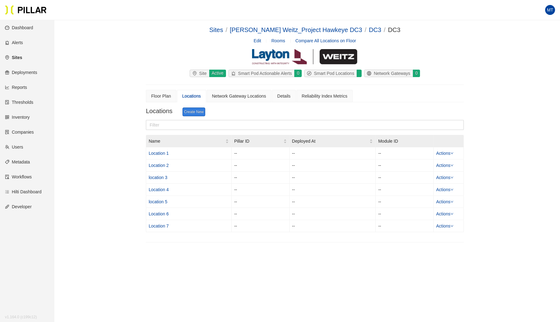
click at [192, 114] on link "Create New" at bounding box center [194, 111] width 23 height 9
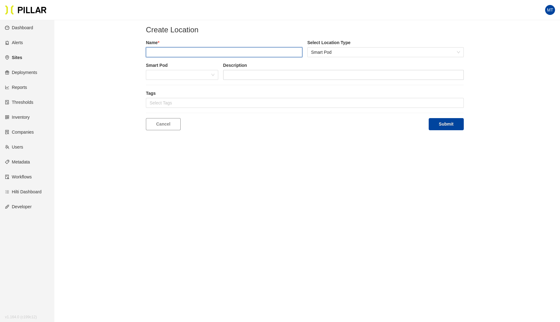
click at [183, 51] on input "text" at bounding box center [224, 52] width 156 height 10
type input "Location 8"
click at [429, 118] on button "Submit" at bounding box center [446, 124] width 35 height 12
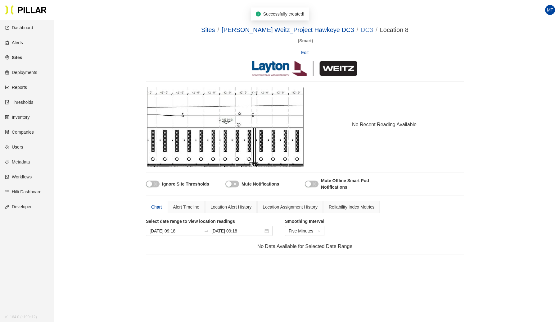
click at [361, 32] on link "DC3" at bounding box center [367, 29] width 12 height 7
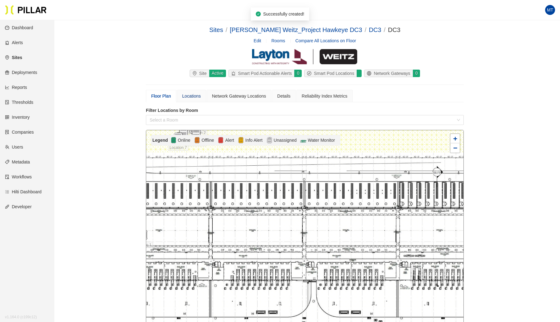
click at [191, 96] on div "Locations" at bounding box center [191, 96] width 19 height 7
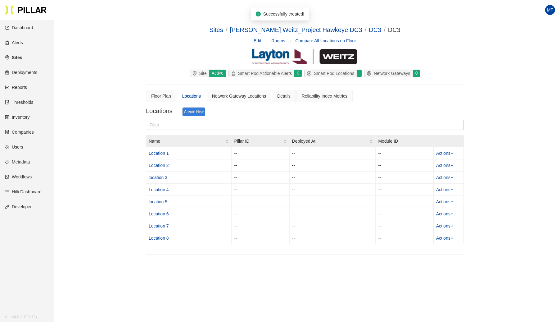
click at [191, 112] on link "Create New" at bounding box center [194, 111] width 23 height 9
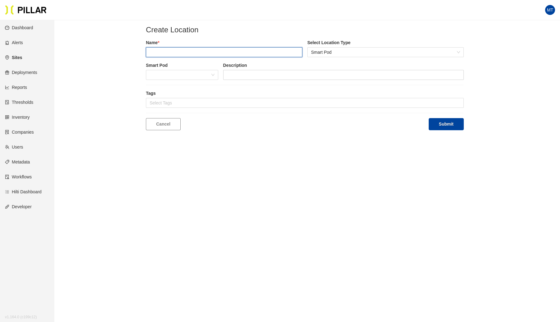
click at [187, 55] on input "text" at bounding box center [224, 52] width 156 height 10
type input "Location 9"
click at [429, 118] on button "Submit" at bounding box center [446, 124] width 35 height 12
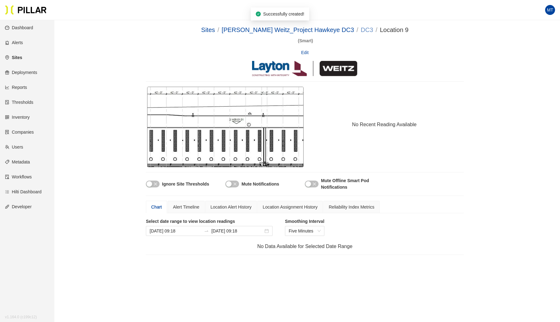
click at [361, 29] on link "DC3" at bounding box center [367, 29] width 12 height 7
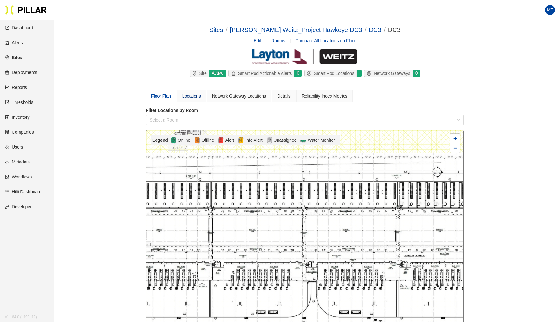
click at [190, 97] on div "Locations" at bounding box center [191, 96] width 19 height 7
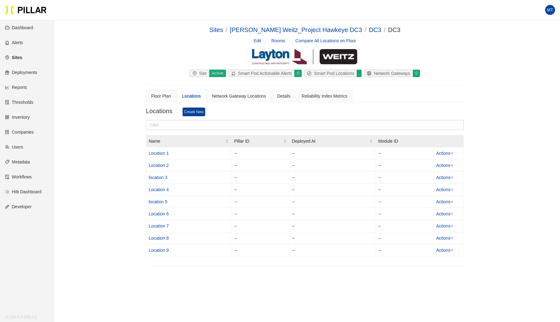
click at [197, 116] on section "Locations Create New Name Pillar ID Deployed At Module ID Location 1 -- -- -- A…" at bounding box center [305, 186] width 318 height 159
click at [194, 113] on link "Create New" at bounding box center [194, 111] width 23 height 9
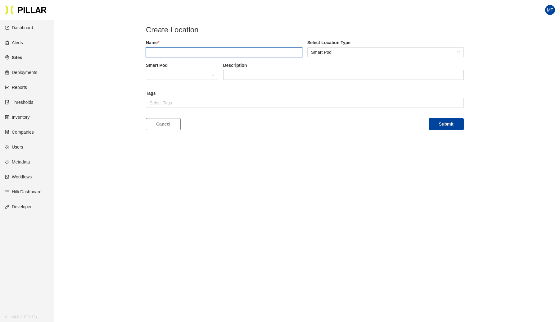
click at [181, 50] on input "text" at bounding box center [224, 52] width 156 height 10
type input "Location 10"
click at [429, 118] on button "Submit" at bounding box center [446, 124] width 35 height 12
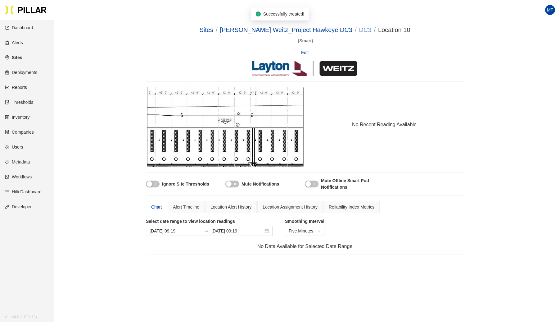
click at [359, 27] on link "DC3" at bounding box center [365, 29] width 12 height 7
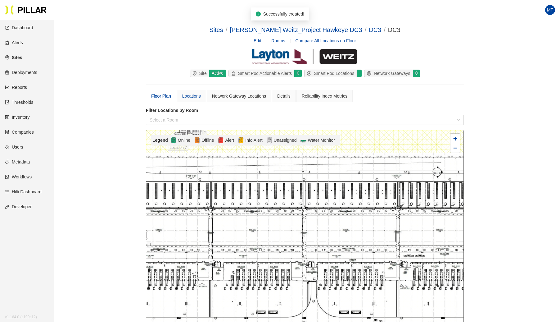
click at [197, 99] on div "Locations" at bounding box center [191, 96] width 29 height 12
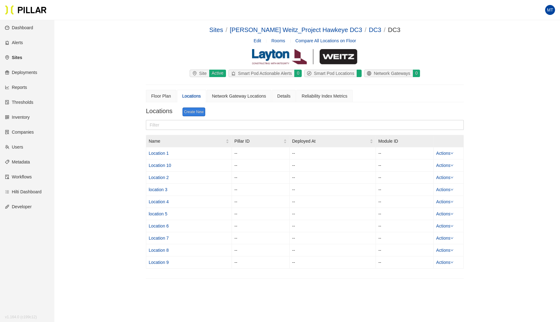
click at [192, 112] on link "Create New" at bounding box center [194, 111] width 23 height 9
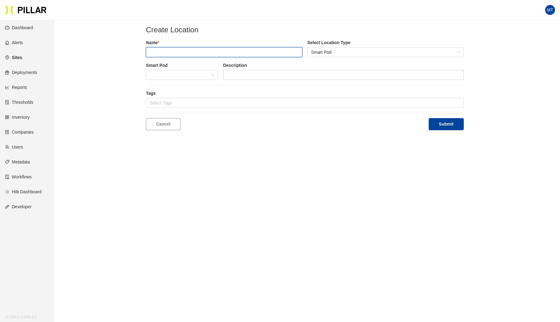
click at [179, 51] on input "text" at bounding box center [224, 52] width 156 height 10
type input "Location 11"
click at [429, 118] on button "Submit" at bounding box center [446, 124] width 35 height 12
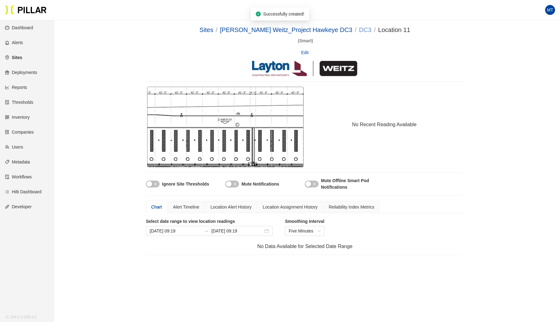
click at [359, 31] on link "DC3" at bounding box center [365, 29] width 12 height 7
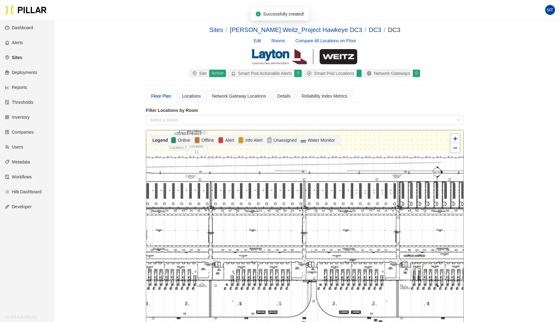
click at [198, 97] on div "Locations" at bounding box center [191, 96] width 19 height 7
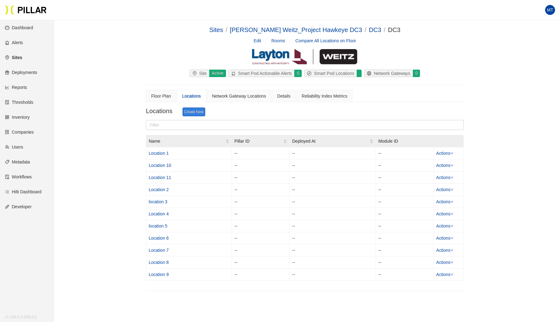
click at [192, 115] on link "Create New" at bounding box center [194, 111] width 23 height 9
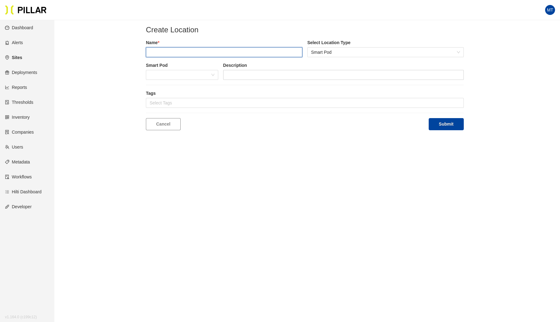
click at [190, 48] on input "text" at bounding box center [224, 52] width 156 height 10
type input "Location 12"
click at [429, 118] on button "Submit" at bounding box center [446, 124] width 35 height 12
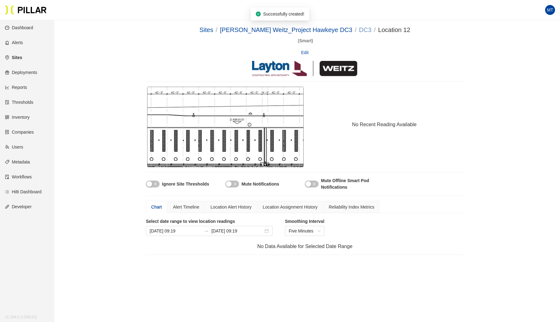
click at [359, 28] on link "DC3" at bounding box center [365, 29] width 12 height 7
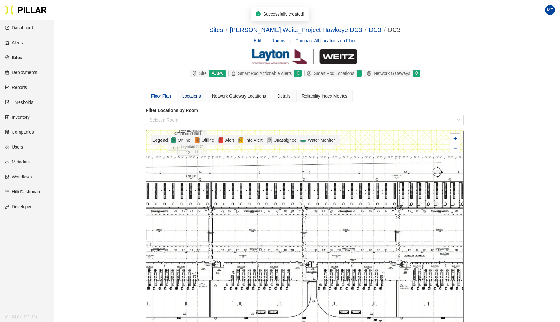
click at [193, 95] on div "Locations" at bounding box center [191, 96] width 19 height 7
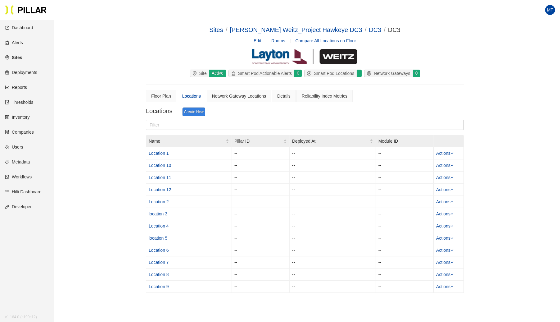
click at [192, 111] on link "Create New" at bounding box center [194, 111] width 23 height 9
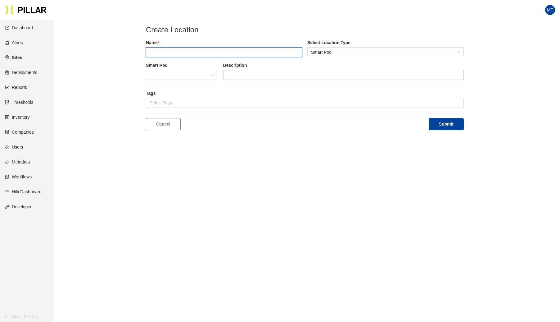
click at [172, 51] on input "text" at bounding box center [224, 52] width 156 height 10
type input "Location 13"
click at [429, 118] on button "Submit" at bounding box center [446, 124] width 35 height 12
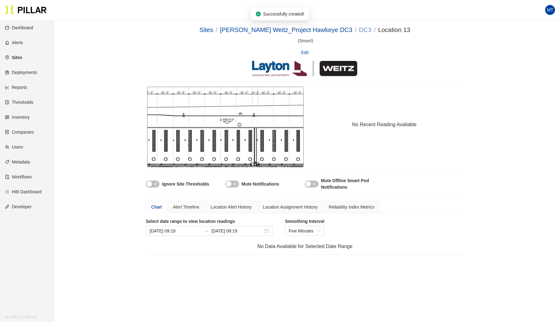
click at [359, 29] on link "DC3" at bounding box center [365, 29] width 12 height 7
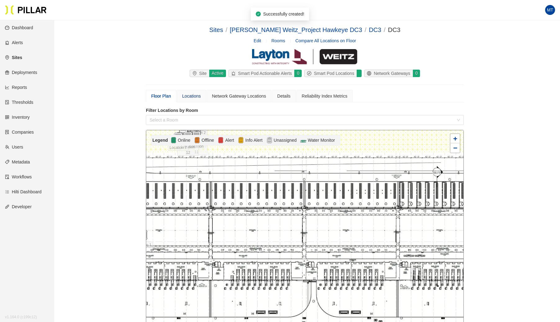
click at [188, 98] on div "Locations" at bounding box center [191, 96] width 19 height 7
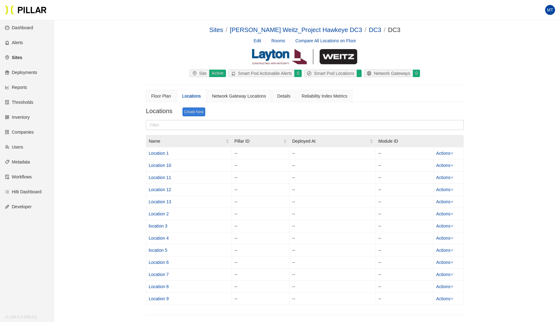
click at [190, 112] on link "Create New" at bounding box center [194, 111] width 23 height 9
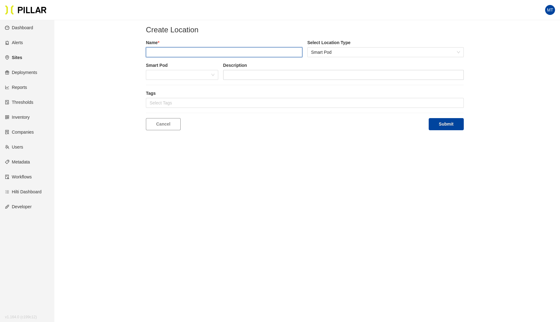
click at [178, 56] on input "text" at bounding box center [224, 52] width 156 height 10
type input "Location14"
click at [429, 118] on button "Submit" at bounding box center [446, 124] width 35 height 12
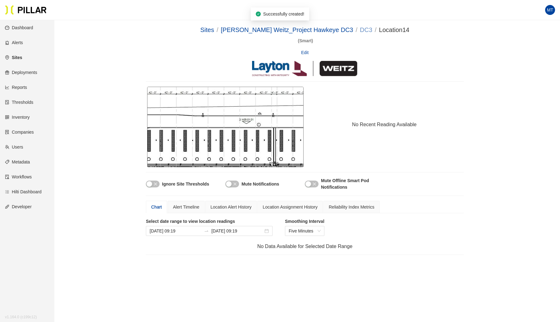
click at [360, 30] on link "DC3" at bounding box center [366, 29] width 12 height 7
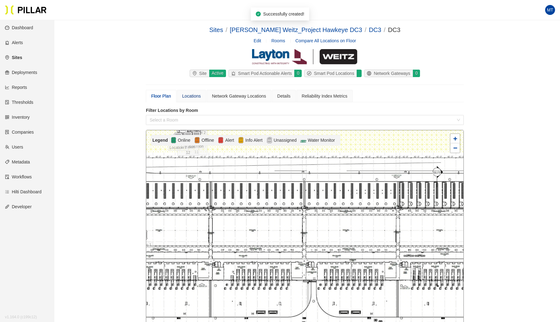
click at [195, 93] on div "Locations" at bounding box center [191, 96] width 19 height 7
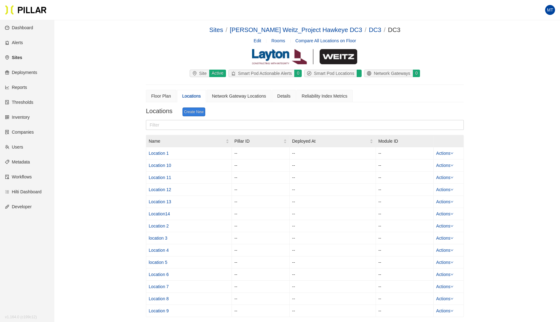
click at [191, 112] on link "Create New" at bounding box center [194, 111] width 23 height 9
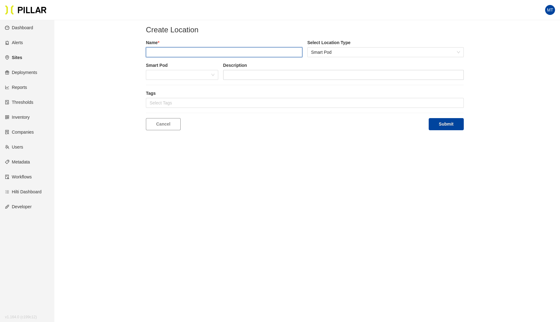
click at [181, 53] on input "text" at bounding box center [224, 52] width 156 height 10
type input "Location 15"
click at [429, 118] on button "Submit" at bounding box center [446, 124] width 35 height 12
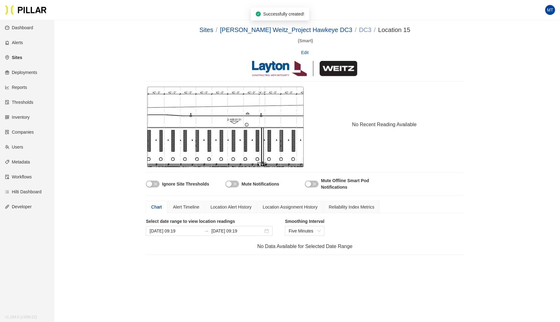
click at [359, 31] on link "DC3" at bounding box center [365, 29] width 12 height 7
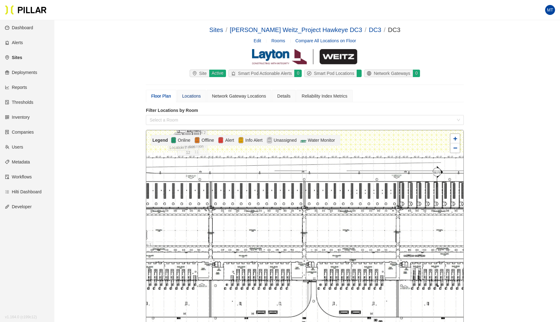
click at [195, 94] on div "Locations" at bounding box center [191, 96] width 19 height 7
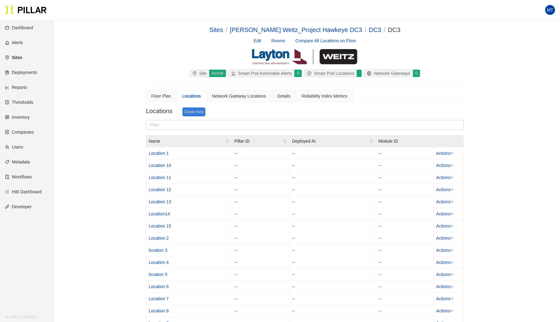
click at [191, 109] on link "Create New" at bounding box center [194, 111] width 23 height 9
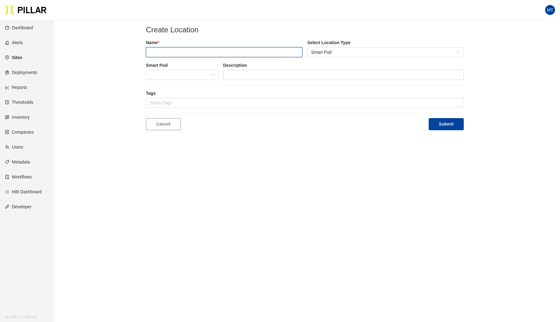
click at [189, 50] on input "text" at bounding box center [224, 52] width 156 height 10
click at [429, 118] on button "Submit" at bounding box center [446, 124] width 35 height 12
type input "Location 16"
click at [429, 118] on button "Submit" at bounding box center [446, 124] width 35 height 12
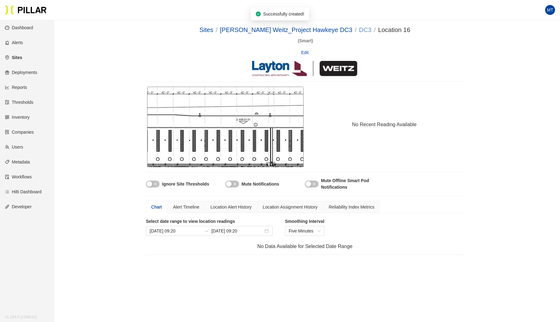
click at [359, 29] on link "DC3" at bounding box center [365, 29] width 12 height 7
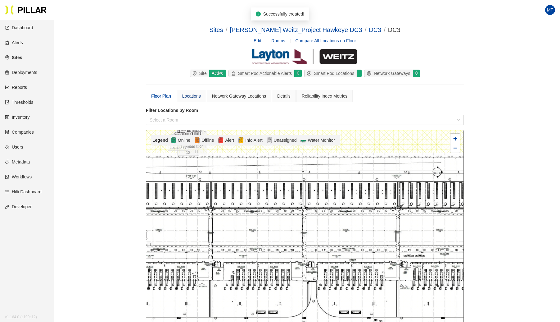
click at [195, 95] on div "Locations" at bounding box center [191, 96] width 19 height 7
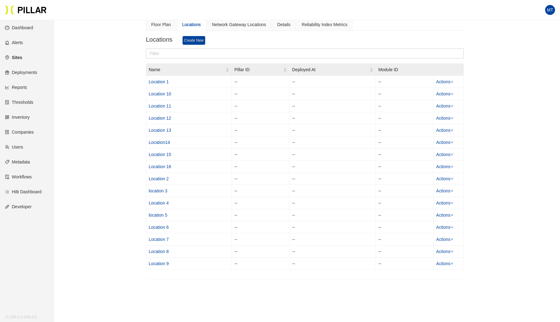
scroll to position [75, 0]
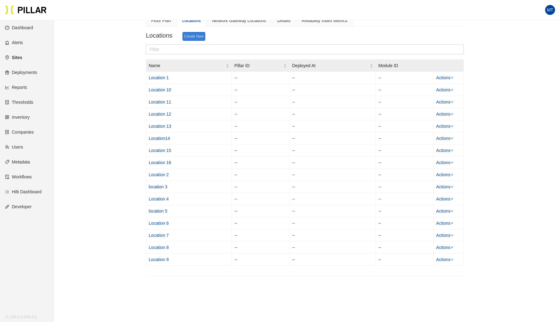
click at [199, 33] on link "Create New" at bounding box center [194, 36] width 23 height 9
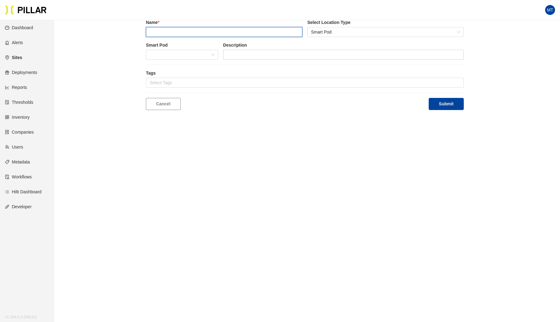
click at [196, 34] on input "text" at bounding box center [224, 32] width 156 height 10
type input "Location 17"
click at [429, 98] on button "Submit" at bounding box center [446, 104] width 35 height 12
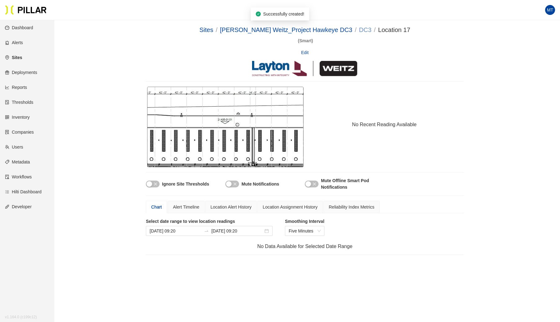
click at [359, 28] on link "DC3" at bounding box center [365, 29] width 12 height 7
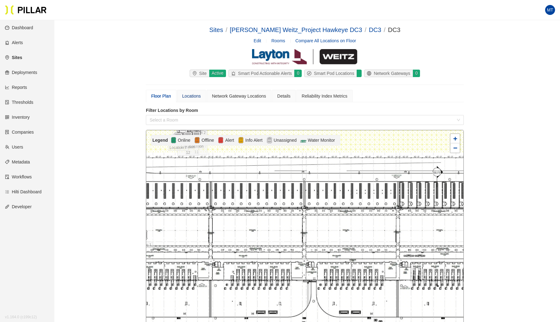
click at [193, 96] on div "Locations" at bounding box center [191, 96] width 19 height 7
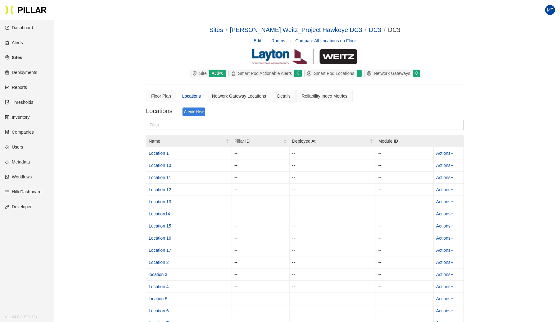
click at [197, 113] on link "Create New" at bounding box center [194, 111] width 23 height 9
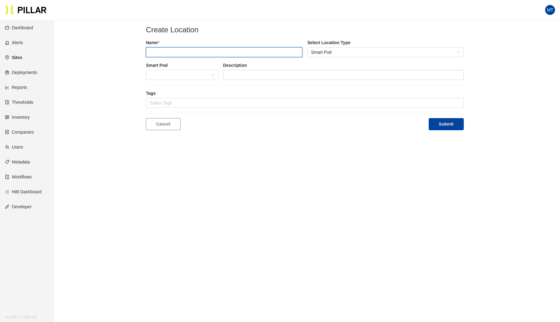
click at [196, 51] on input "text" at bounding box center [224, 52] width 156 height 10
type input "Location 18"
click at [429, 118] on button "Submit" at bounding box center [446, 124] width 35 height 12
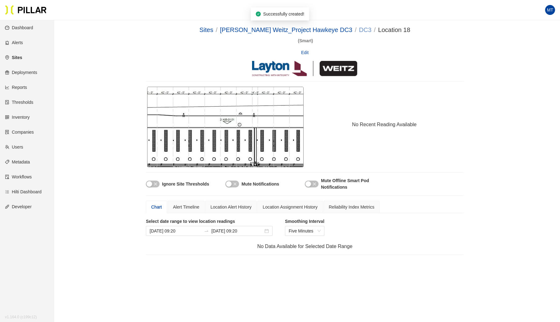
click at [359, 29] on link "DC3" at bounding box center [365, 29] width 12 height 7
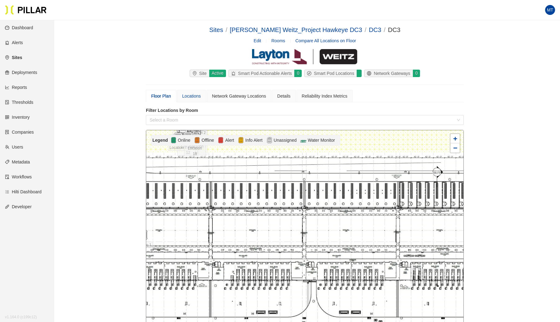
click at [193, 91] on div "Locations" at bounding box center [191, 96] width 29 height 12
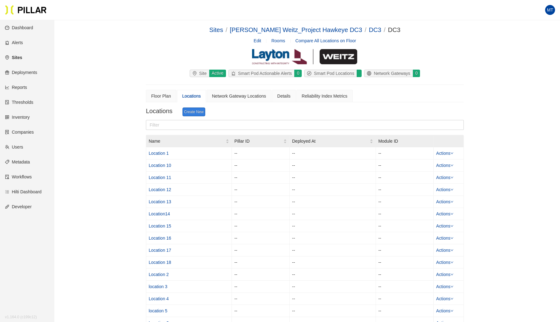
click at [196, 112] on link "Create New" at bounding box center [194, 111] width 23 height 9
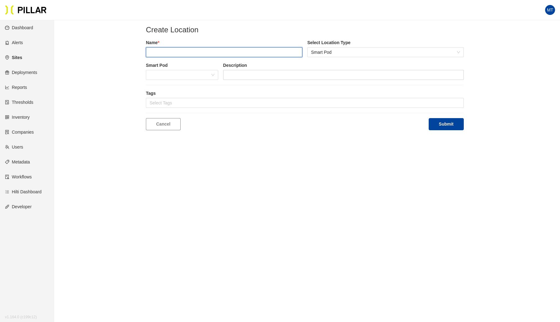
click at [207, 50] on input "text" at bounding box center [224, 52] width 156 height 10
type input "Location 19"
click at [429, 118] on button "Submit" at bounding box center [446, 124] width 35 height 12
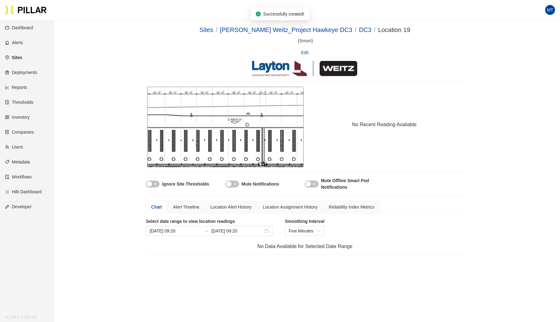
click at [348, 25] on div "Sites / [PERSON_NAME] Weitz_Project Hawkeye DC3 / DC3 / Location 19 /" at bounding box center [304, 30] width 211 height 10
click at [359, 30] on link "DC3" at bounding box center [365, 29] width 12 height 7
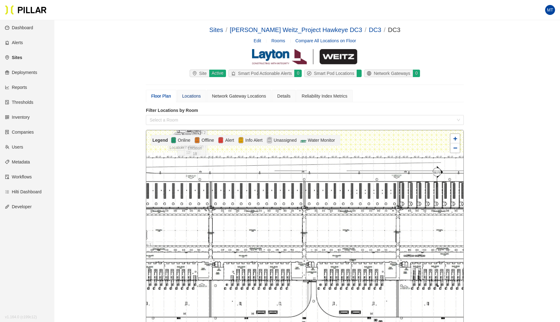
click at [190, 95] on div "Locations" at bounding box center [191, 96] width 19 height 7
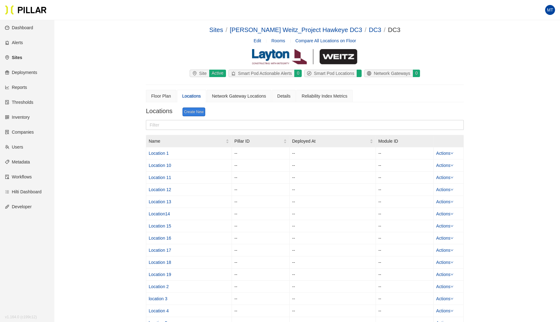
click at [195, 114] on link "Create New" at bounding box center [194, 111] width 23 height 9
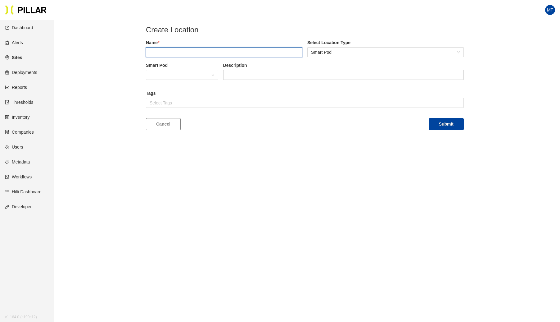
click at [189, 53] on input "text" at bounding box center [224, 52] width 156 height 10
type input "Location 20"
click at [429, 118] on button "Submit" at bounding box center [446, 124] width 35 height 12
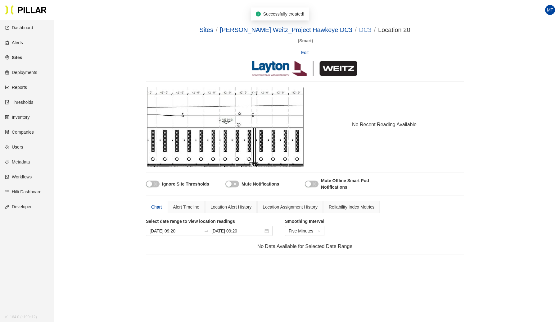
click at [359, 29] on link "DC3" at bounding box center [365, 29] width 12 height 7
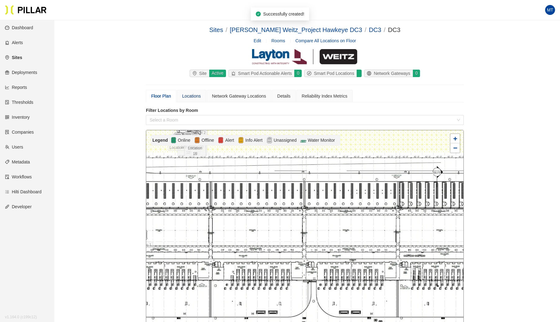
click at [192, 93] on div "Locations" at bounding box center [191, 96] width 19 height 7
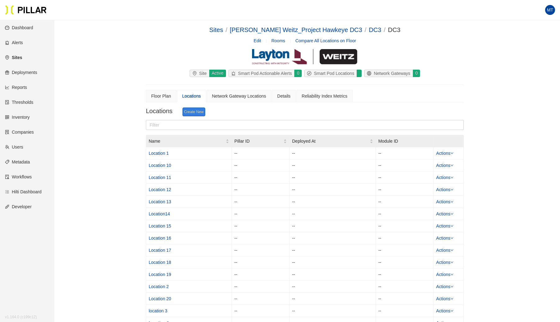
click at [192, 109] on link "Create New" at bounding box center [194, 111] width 23 height 9
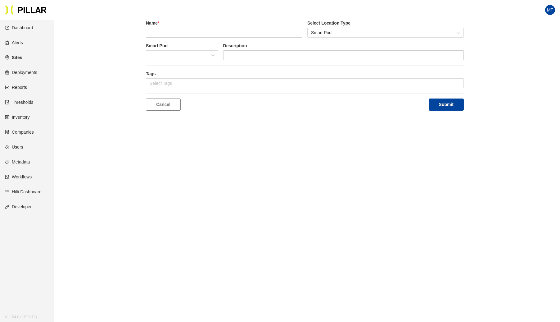
scroll to position [20, 0]
click at [182, 37] on div "Name * Select Location Type Smart Pod" at bounding box center [305, 30] width 318 height 23
click at [179, 32] on input "text" at bounding box center [224, 32] width 156 height 10
type input "Location 21"
click at [429, 98] on button "Submit" at bounding box center [446, 104] width 35 height 12
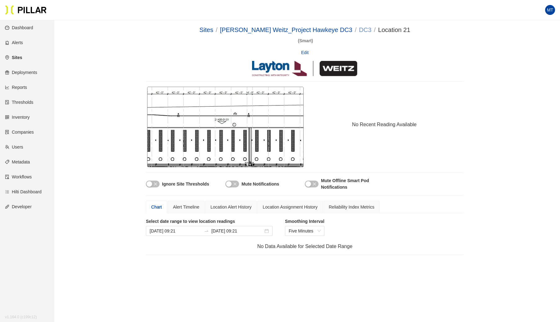
click at [359, 31] on link "DC3" at bounding box center [365, 29] width 12 height 7
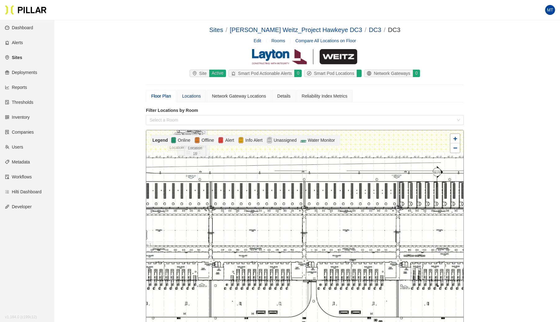
click at [194, 97] on div "Locations" at bounding box center [191, 96] width 19 height 7
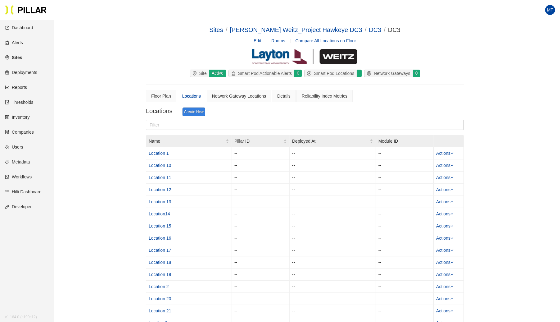
click at [196, 112] on link "Create New" at bounding box center [194, 111] width 23 height 9
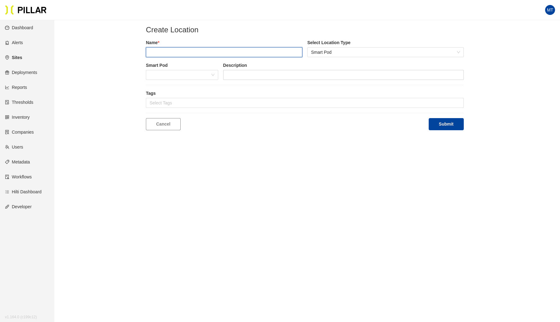
click at [186, 48] on input "text" at bounding box center [224, 52] width 156 height 10
type input "Location 22"
click at [429, 118] on button "Submit" at bounding box center [446, 124] width 35 height 12
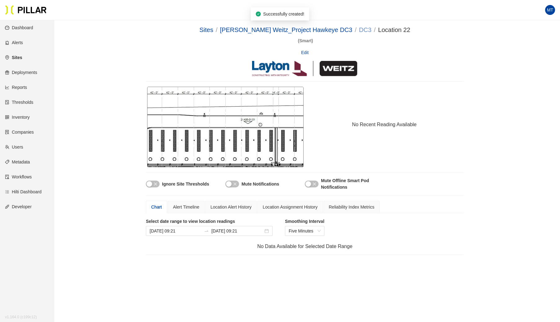
click at [359, 28] on link "DC3" at bounding box center [365, 29] width 12 height 7
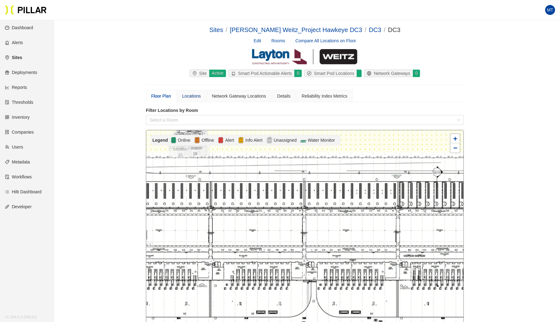
click at [192, 96] on div "Locations" at bounding box center [191, 96] width 19 height 7
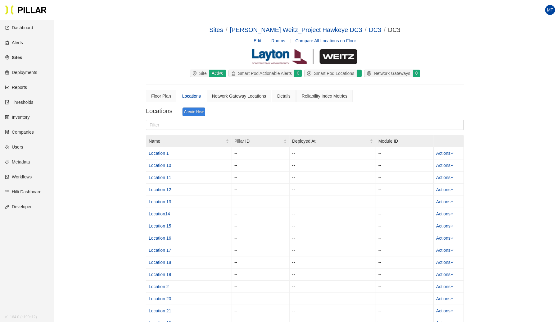
click at [185, 114] on link "Create New" at bounding box center [194, 111] width 23 height 9
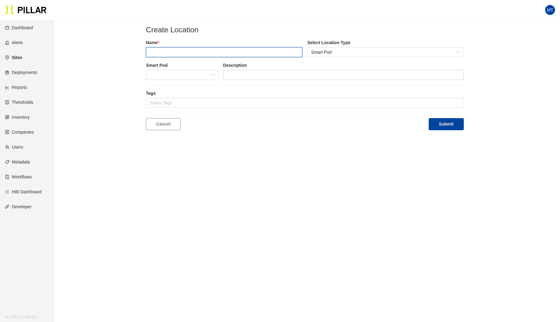
click at [182, 52] on input "text" at bounding box center [224, 52] width 156 height 10
type input "Location 23"
click at [429, 118] on button "Submit" at bounding box center [446, 124] width 35 height 12
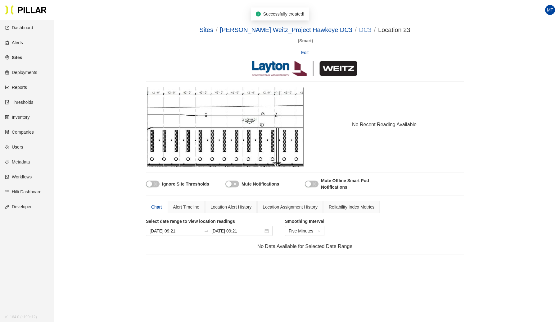
click at [359, 27] on link "DC3" at bounding box center [365, 29] width 12 height 7
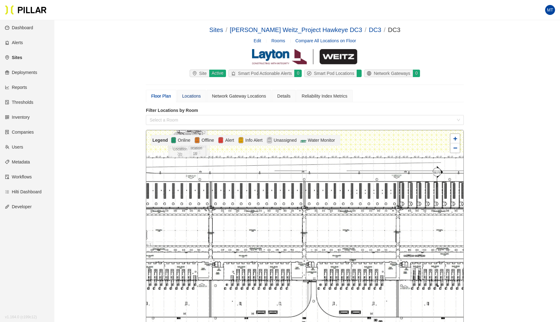
click at [197, 93] on div "Locations" at bounding box center [191, 96] width 19 height 7
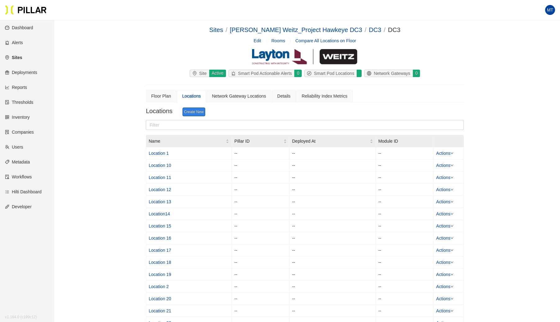
click at [193, 110] on link "Create New" at bounding box center [194, 111] width 23 height 9
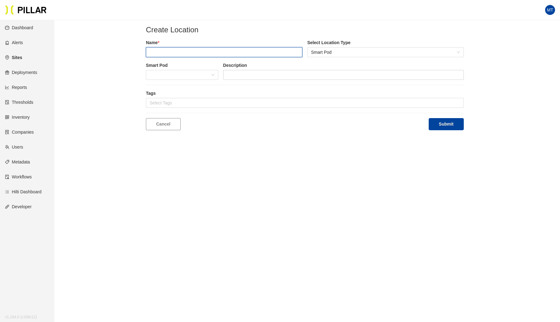
click at [189, 54] on input "text" at bounding box center [224, 52] width 156 height 10
type input "Location 24"
click at [429, 118] on button "Submit" at bounding box center [446, 124] width 35 height 12
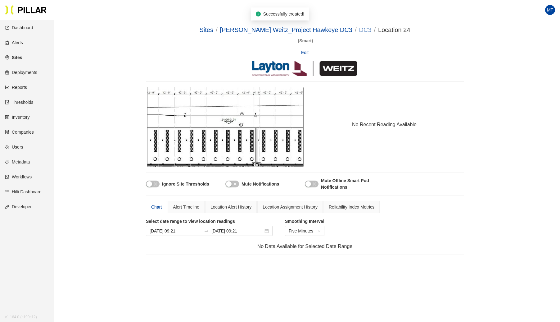
click at [359, 27] on link "DC3" at bounding box center [365, 29] width 12 height 7
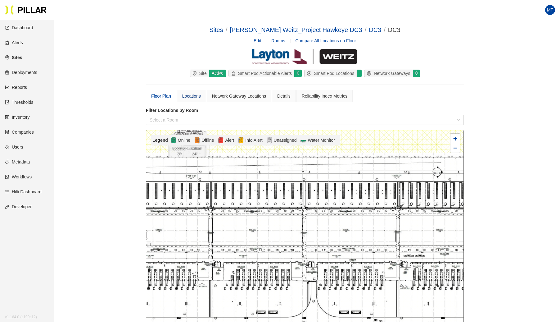
click at [189, 95] on div "Locations" at bounding box center [191, 96] width 19 height 7
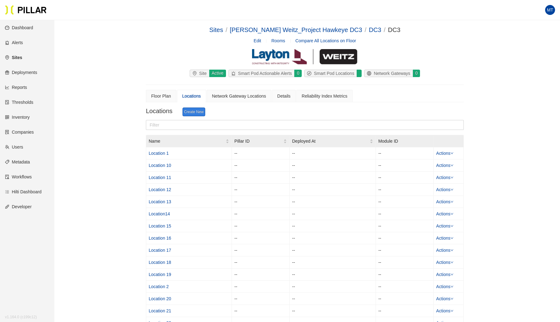
click at [201, 112] on link "Create New" at bounding box center [194, 111] width 23 height 9
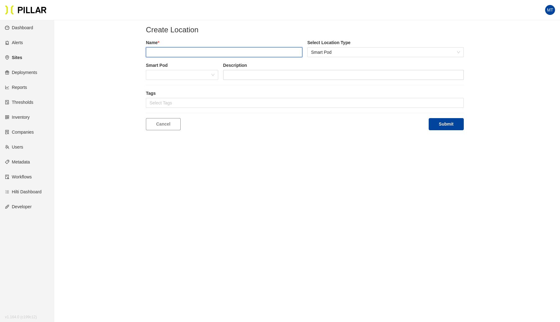
click at [214, 50] on input "text" at bounding box center [224, 52] width 156 height 10
type input "Location 25"
click at [429, 118] on button "Submit" at bounding box center [446, 124] width 35 height 12
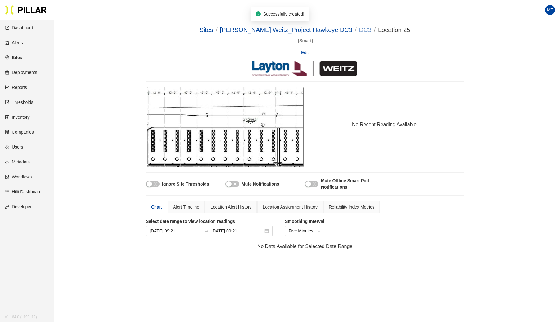
click at [359, 31] on link "DC3" at bounding box center [365, 29] width 12 height 7
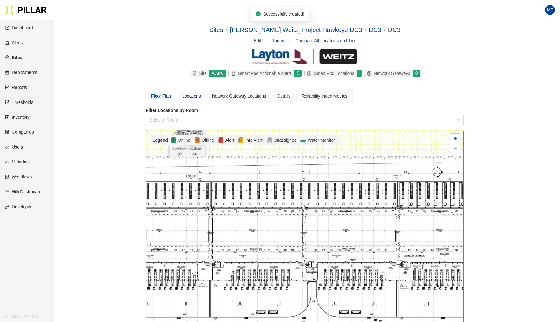
click at [196, 95] on div "Locations" at bounding box center [191, 96] width 19 height 7
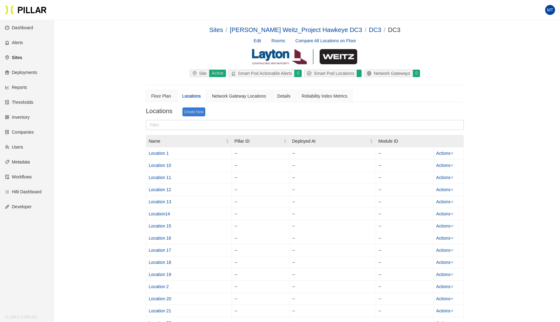
click at [194, 109] on link "Create New" at bounding box center [194, 111] width 23 height 9
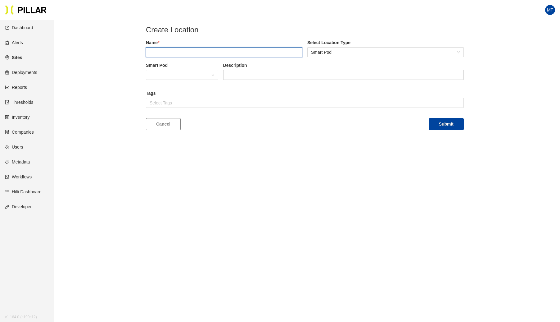
click at [192, 52] on input "text" at bounding box center [224, 52] width 156 height 10
type input "Location 26"
click at [429, 118] on button "Submit" at bounding box center [446, 124] width 35 height 12
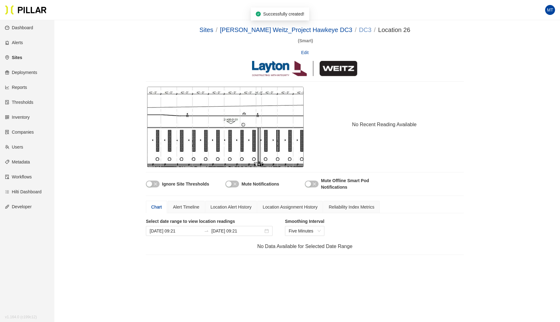
click at [359, 27] on link "DC3" at bounding box center [365, 29] width 12 height 7
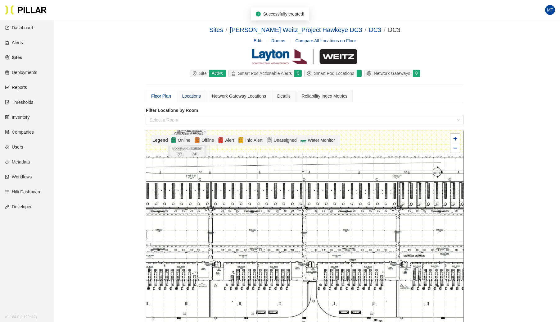
click at [191, 94] on div "Locations" at bounding box center [191, 96] width 19 height 7
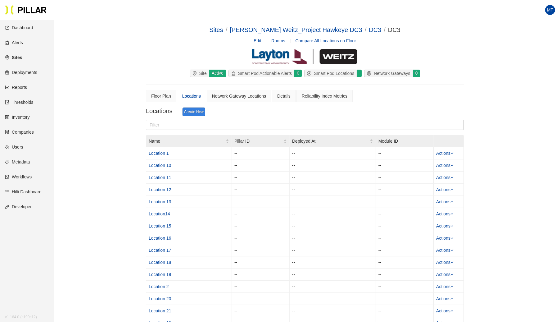
click at [200, 114] on link "Create New" at bounding box center [194, 111] width 23 height 9
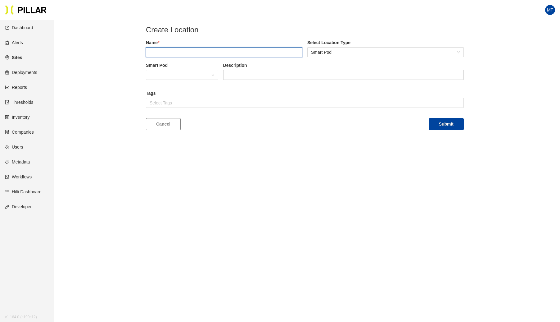
click at [198, 52] on input "text" at bounding box center [224, 52] width 156 height 10
type input "Location 27"
click at [429, 118] on button "Submit" at bounding box center [446, 124] width 35 height 12
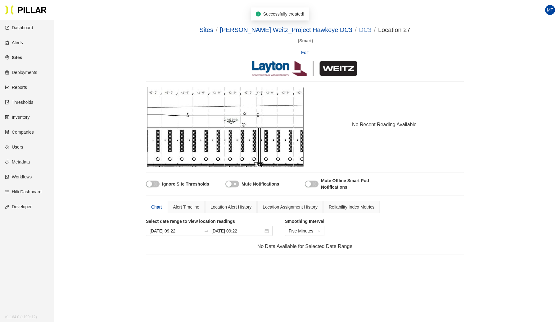
click at [359, 31] on link "DC3" at bounding box center [365, 29] width 12 height 7
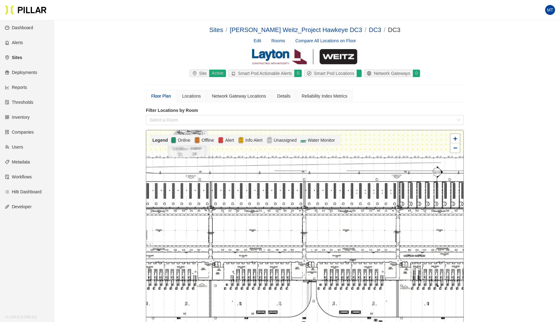
click at [360, 25] on div "Sites / [PERSON_NAME] Weitz_Project Hawkeye DC3 / DC3 / DC3 /" at bounding box center [304, 30] width 191 height 10
click at [369, 30] on link "DC3" at bounding box center [375, 29] width 12 height 7
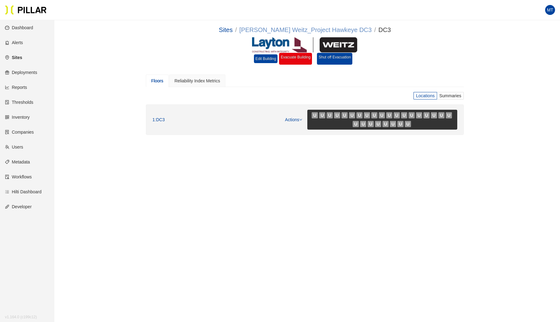
click at [289, 27] on link "[PERSON_NAME] Weitz_Project Hawkeye DC3" at bounding box center [305, 29] width 132 height 7
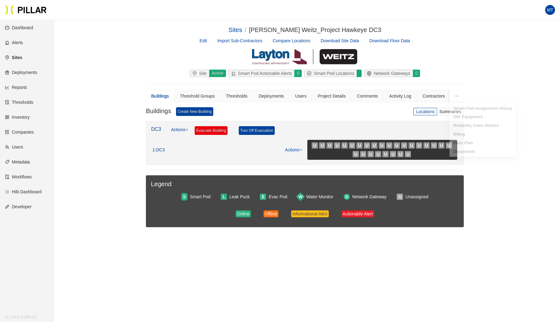
click at [455, 94] on icon "ellipsis" at bounding box center [456, 96] width 4 height 4
click at [423, 108] on label "Locations" at bounding box center [425, 111] width 24 height 7
click at [0, 0] on input "Locations" at bounding box center [0, 0] width 0 height 0
click at [300, 149] on icon "down" at bounding box center [300, 149] width 3 height 3
click at [297, 157] on link "View/Edit Floor Plan" at bounding box center [306, 158] width 39 height 7
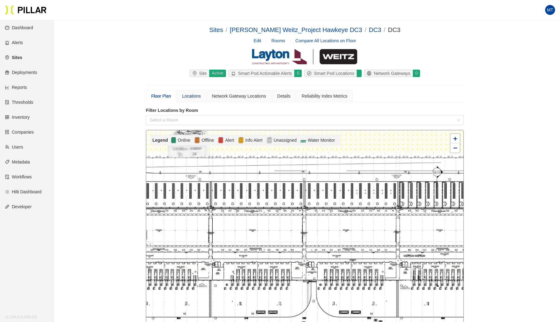
click at [184, 94] on div "Locations" at bounding box center [191, 96] width 19 height 7
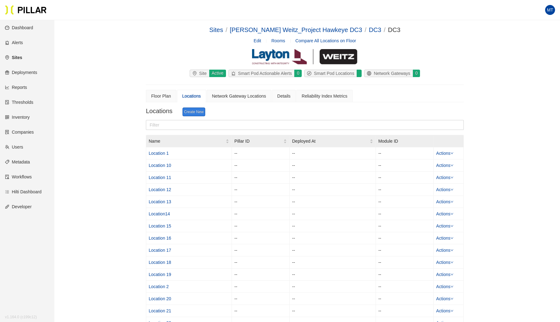
click at [199, 109] on link "Create New" at bounding box center [194, 111] width 23 height 9
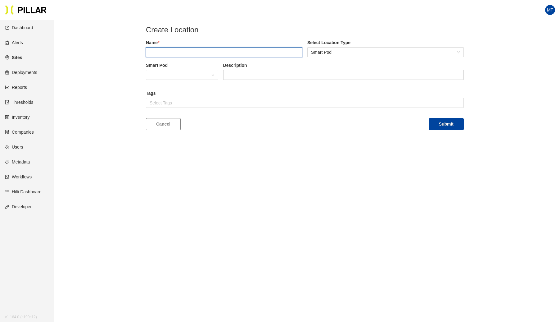
click at [191, 50] on input "text" at bounding box center [224, 52] width 156 height 10
type input "Location 28"
click at [429, 118] on button "Submit" at bounding box center [446, 124] width 35 height 12
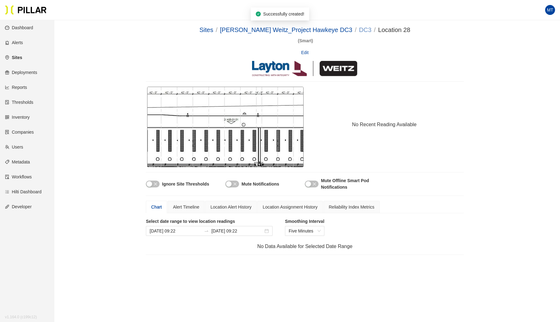
click at [359, 30] on link "DC3" at bounding box center [365, 29] width 12 height 7
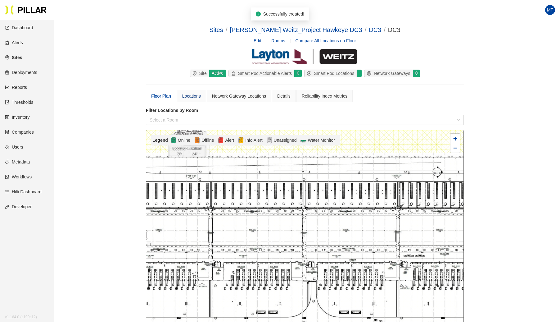
click at [192, 95] on div "Locations" at bounding box center [191, 96] width 19 height 7
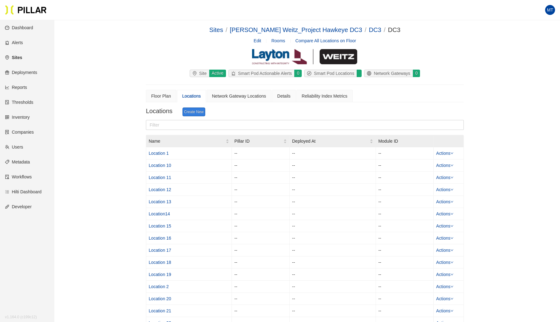
click at [192, 111] on link "Create New" at bounding box center [194, 111] width 23 height 9
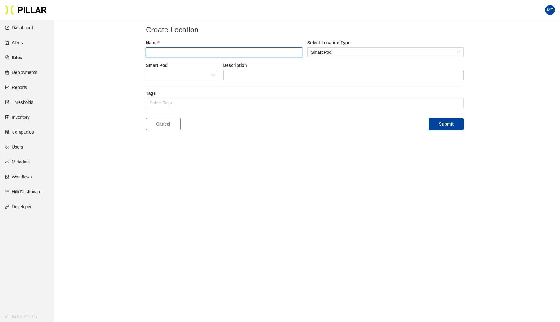
click at [179, 52] on input "text" at bounding box center [224, 52] width 156 height 10
type input "Location 29"
click at [442, 121] on button "Submit" at bounding box center [446, 124] width 35 height 12
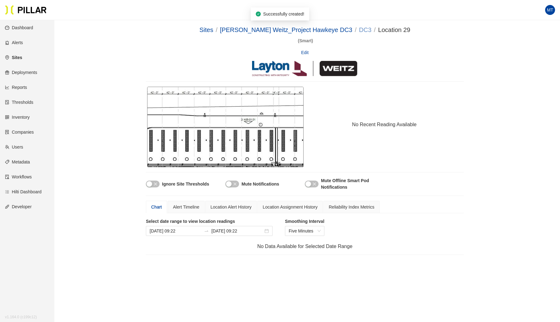
click at [359, 28] on link "DC3" at bounding box center [365, 29] width 12 height 7
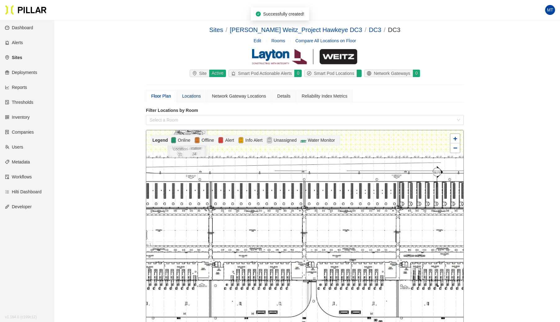
click at [194, 95] on div "Locations" at bounding box center [191, 96] width 19 height 7
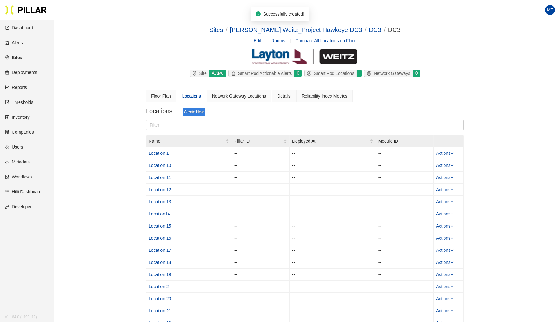
click at [192, 114] on link "Create New" at bounding box center [194, 111] width 23 height 9
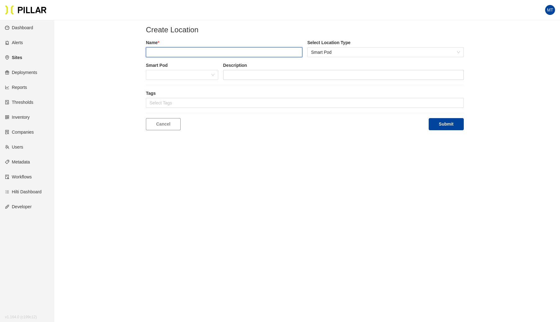
click at [183, 48] on input "text" at bounding box center [224, 52] width 156 height 10
type input "Location 30"
click at [447, 125] on button "Submit" at bounding box center [446, 124] width 35 height 12
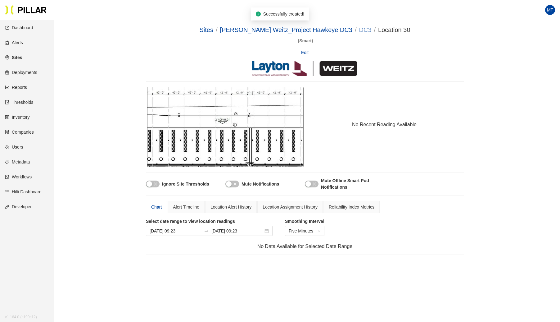
click at [359, 28] on link "DC3" at bounding box center [365, 29] width 12 height 7
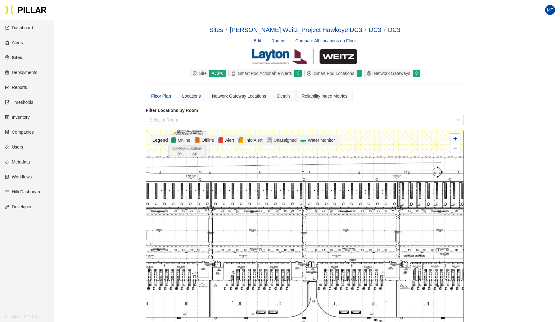
click at [190, 94] on div "Locations" at bounding box center [191, 96] width 19 height 7
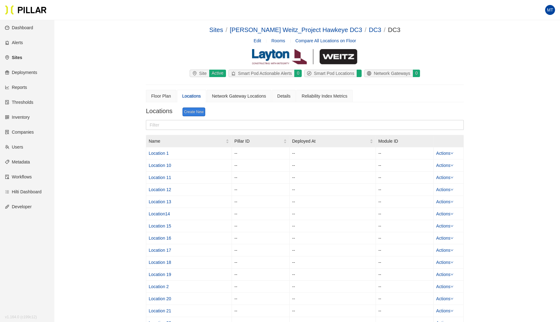
click at [197, 111] on link "Create New" at bounding box center [194, 111] width 23 height 9
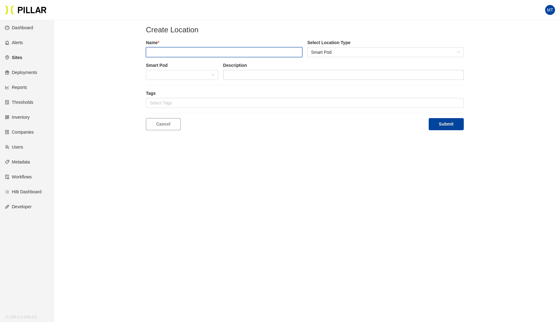
click at [184, 50] on input "text" at bounding box center [224, 52] width 156 height 10
type input "Location 31"
click at [429, 118] on button "Submit" at bounding box center [446, 124] width 35 height 12
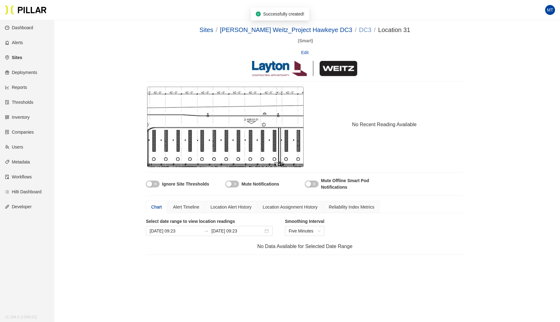
click at [359, 27] on link "DC3" at bounding box center [365, 29] width 12 height 7
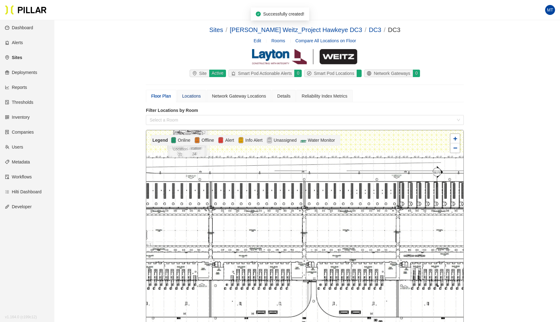
click at [198, 97] on div "Locations" at bounding box center [191, 96] width 19 height 7
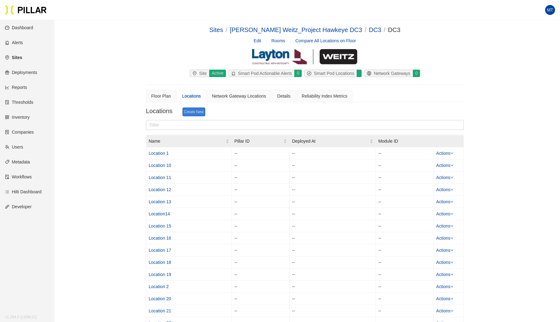
click at [194, 111] on link "Create New" at bounding box center [194, 111] width 23 height 9
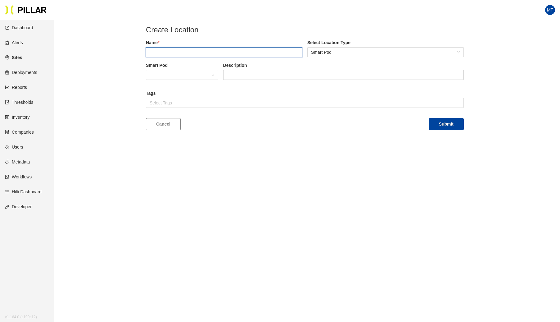
click at [176, 52] on input "text" at bounding box center [224, 52] width 156 height 10
type input "Location 32"
click at [429, 118] on button "Submit" at bounding box center [446, 124] width 35 height 12
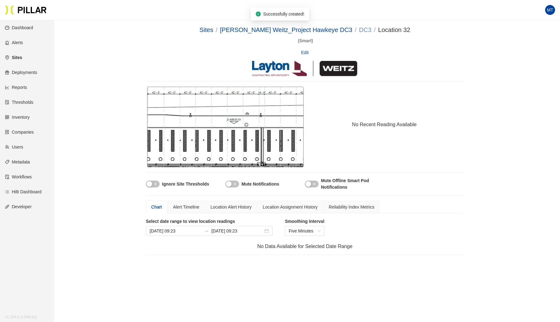
click at [359, 33] on link "DC3" at bounding box center [365, 29] width 12 height 7
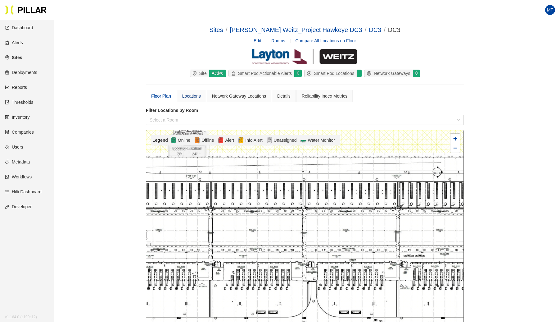
click at [192, 97] on div "Locations" at bounding box center [191, 96] width 19 height 7
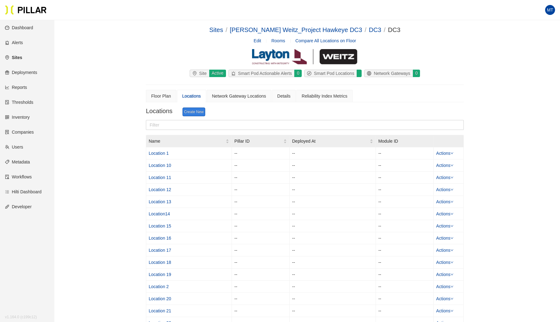
click at [196, 110] on link "Create New" at bounding box center [194, 111] width 23 height 9
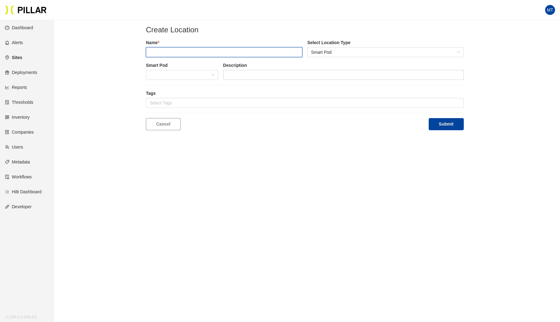
click at [194, 51] on input "text" at bounding box center [224, 52] width 156 height 10
click at [429, 118] on button "Submit" at bounding box center [446, 124] width 35 height 12
click at [190, 48] on input "Location 32" at bounding box center [224, 52] width 156 height 10
type input "Location 33"
click at [429, 118] on button "Submit" at bounding box center [446, 124] width 35 height 12
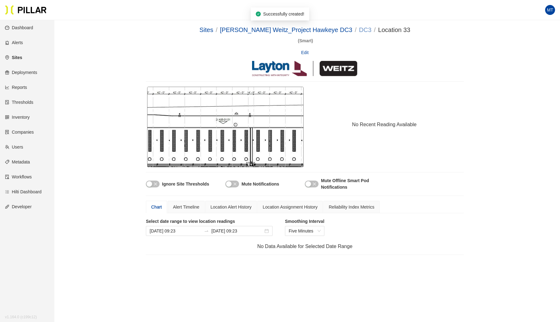
click at [359, 30] on link "DC3" at bounding box center [365, 29] width 12 height 7
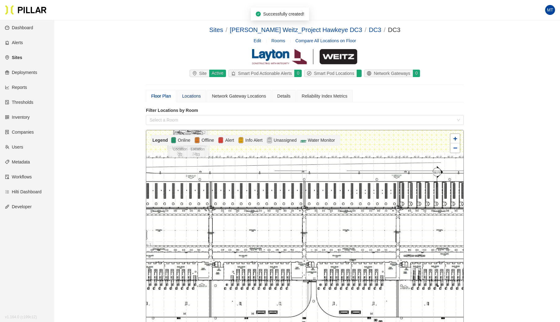
click at [194, 96] on div "Locations" at bounding box center [191, 96] width 19 height 7
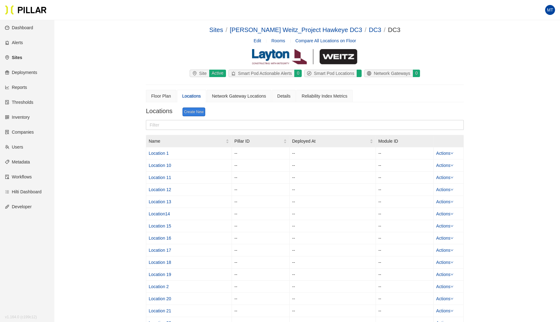
click at [196, 111] on link "Create New" at bounding box center [194, 111] width 23 height 9
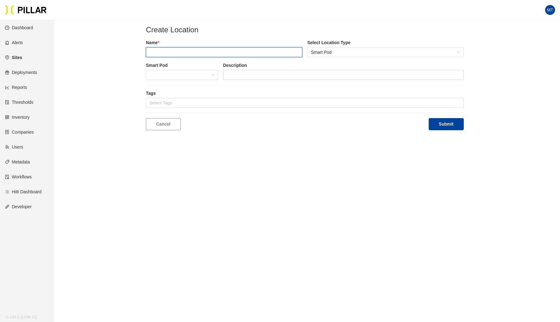
click at [187, 55] on input "text" at bounding box center [224, 52] width 156 height 10
type input "Location 34"
click at [429, 118] on button "Submit" at bounding box center [446, 124] width 35 height 12
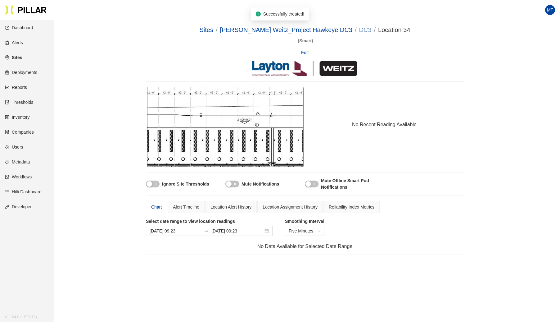
click at [359, 29] on link "DC3" at bounding box center [365, 29] width 12 height 7
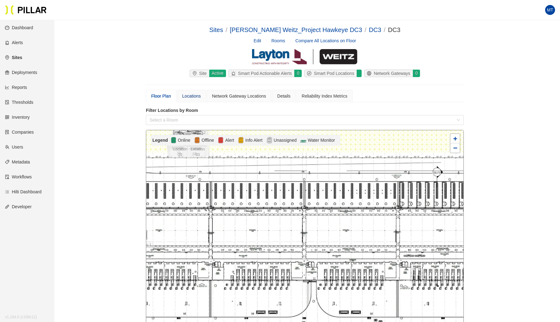
click at [193, 97] on div "Locations" at bounding box center [191, 96] width 19 height 7
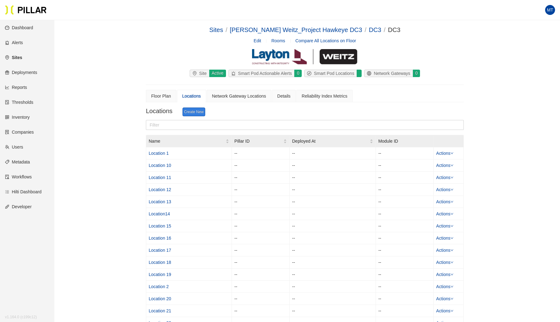
click at [191, 110] on link "Create New" at bounding box center [194, 111] width 23 height 9
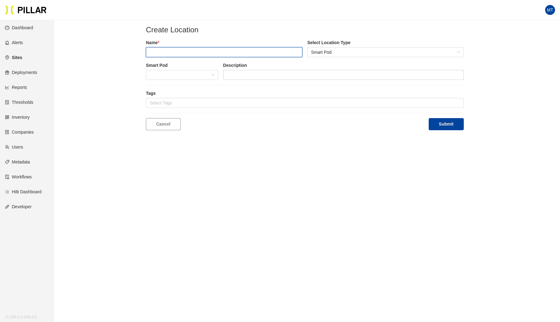
click at [215, 51] on input "text" at bounding box center [224, 52] width 156 height 10
type input "Location 35"
click at [429, 118] on button "Submit" at bounding box center [446, 124] width 35 height 12
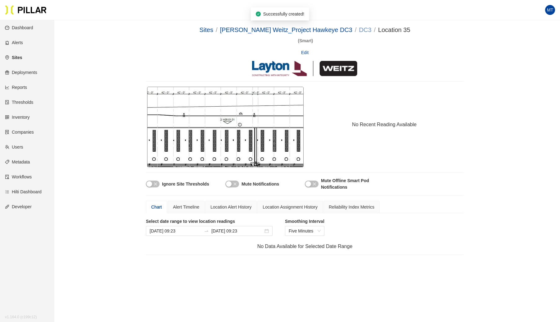
click at [359, 29] on link "DC3" at bounding box center [365, 29] width 12 height 7
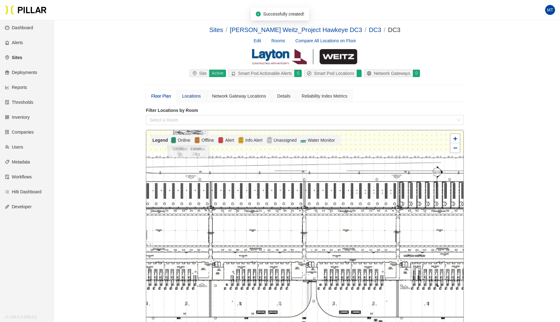
click at [195, 95] on div "Locations" at bounding box center [191, 96] width 19 height 7
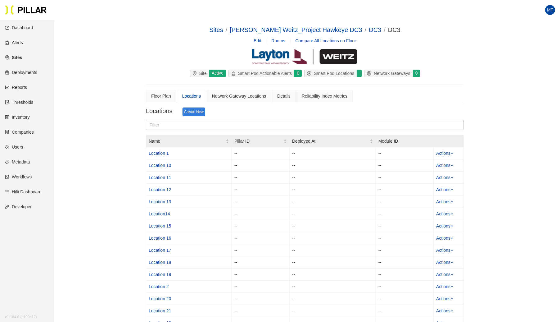
click at [192, 110] on link "Create New" at bounding box center [194, 111] width 23 height 9
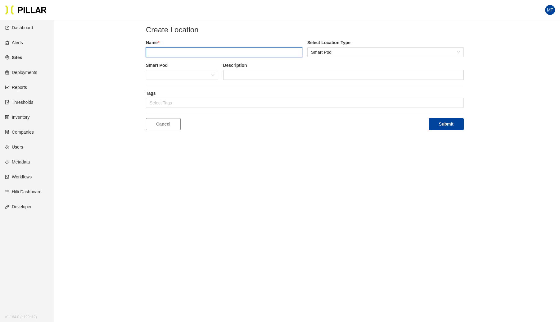
click at [197, 49] on input "text" at bounding box center [224, 52] width 156 height 10
type input "Location 36"
click at [429, 118] on button "Submit" at bounding box center [446, 124] width 35 height 12
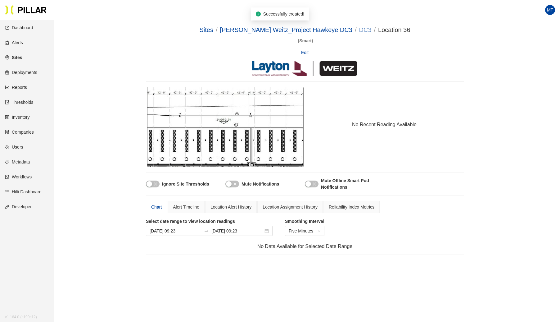
click at [359, 28] on link "DC3" at bounding box center [365, 29] width 12 height 7
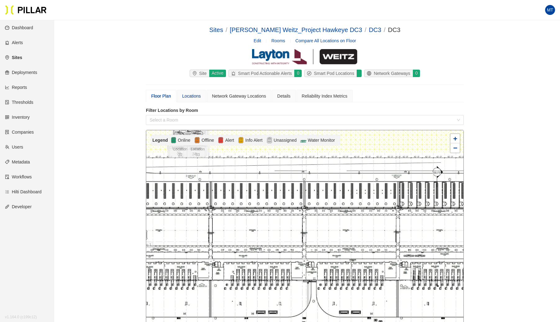
click at [197, 94] on div "Locations" at bounding box center [191, 96] width 19 height 7
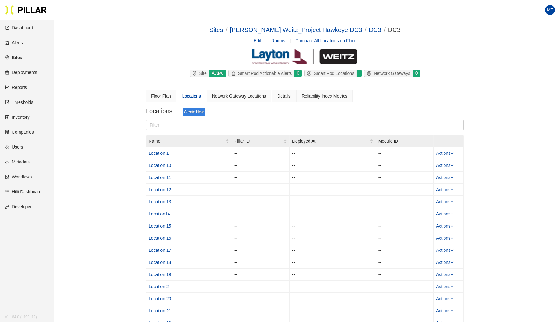
click at [194, 109] on link "Create New" at bounding box center [194, 111] width 23 height 9
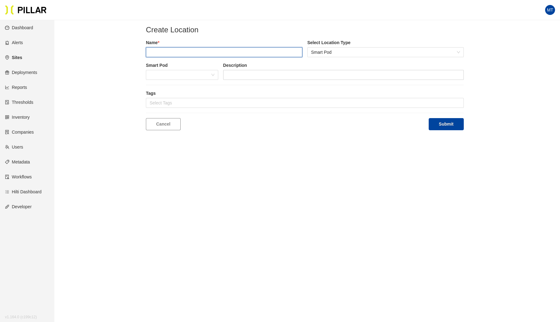
click at [193, 52] on input "text" at bounding box center [224, 52] width 156 height 10
type input "Location 37"
click at [429, 118] on button "Submit" at bounding box center [446, 124] width 35 height 12
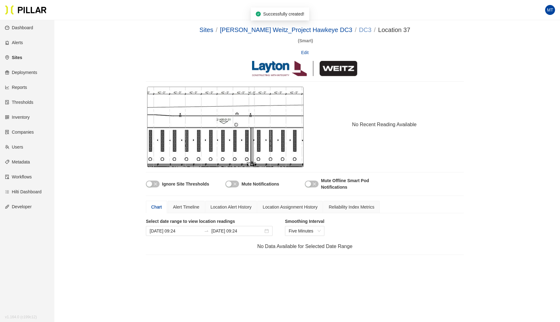
click at [359, 28] on link "DC3" at bounding box center [365, 29] width 12 height 7
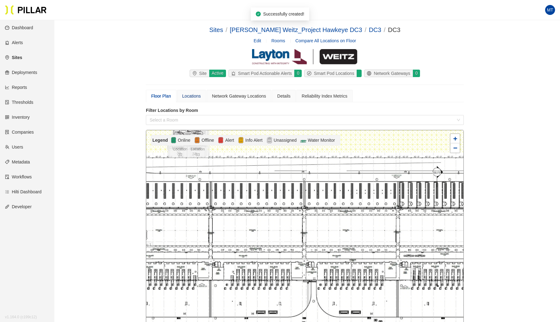
click at [195, 95] on div "Locations" at bounding box center [191, 96] width 19 height 7
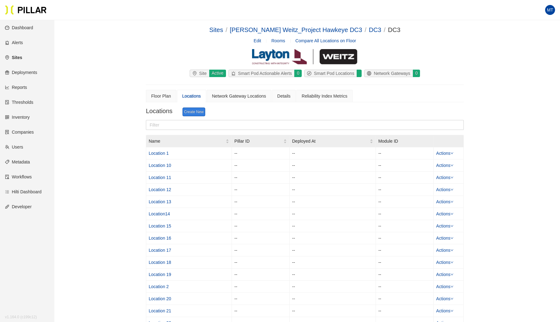
click at [189, 111] on link "Create New" at bounding box center [194, 111] width 23 height 9
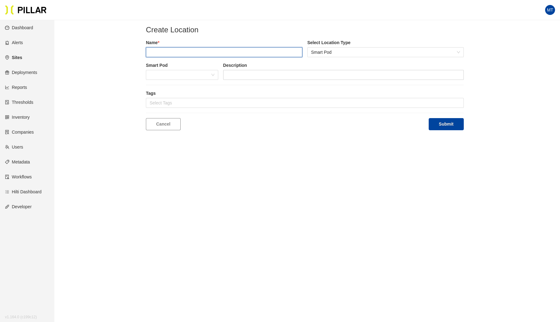
click at [183, 55] on input "text" at bounding box center [224, 52] width 156 height 10
type input "Location 38"
click at [429, 118] on button "Submit" at bounding box center [446, 124] width 35 height 12
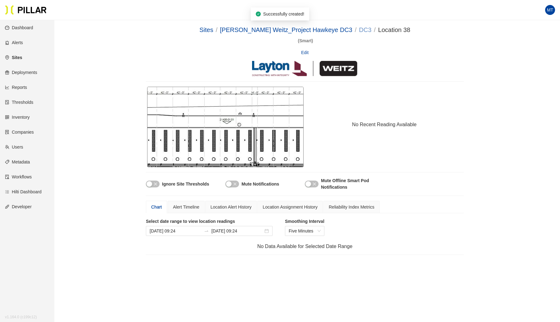
click at [359, 32] on link "DC3" at bounding box center [365, 29] width 12 height 7
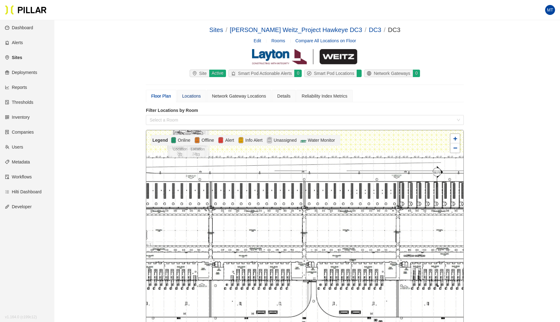
click at [188, 94] on div "Locations" at bounding box center [191, 96] width 19 height 7
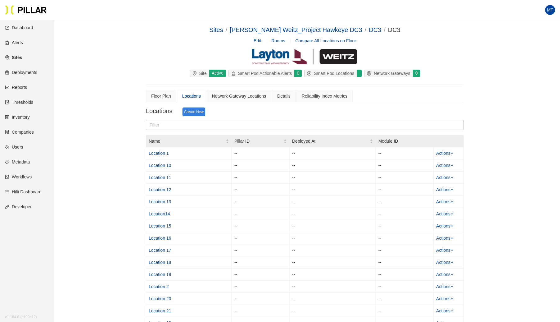
click at [194, 109] on link "Create New" at bounding box center [194, 111] width 23 height 9
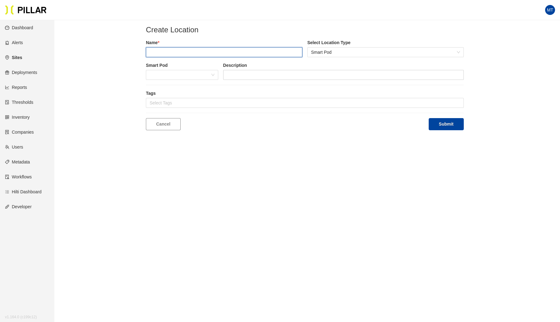
click at [191, 48] on input "text" at bounding box center [224, 52] width 156 height 10
type input "Location 39"
click at [429, 118] on button "Submit" at bounding box center [446, 124] width 35 height 12
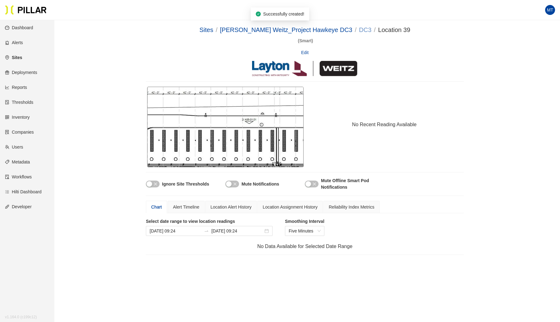
click at [359, 30] on link "DC3" at bounding box center [365, 29] width 12 height 7
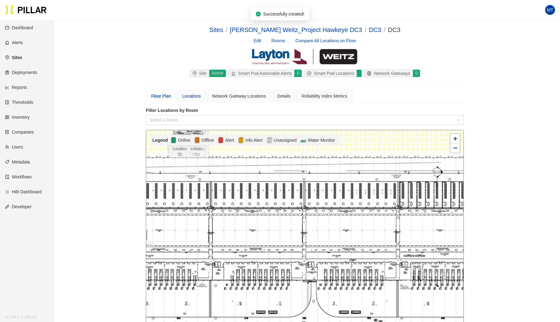
click at [189, 96] on div "Locations" at bounding box center [191, 96] width 19 height 7
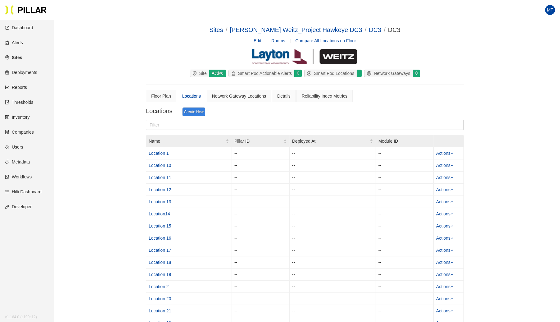
click at [193, 112] on link "Create New" at bounding box center [194, 111] width 23 height 9
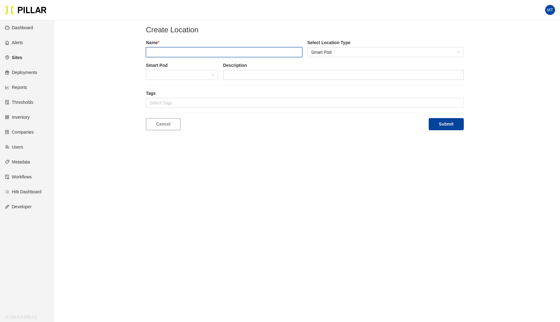
click at [189, 49] on input "text" at bounding box center [224, 52] width 156 height 10
type input "Location 40"
click at [429, 118] on button "Submit" at bounding box center [446, 124] width 35 height 12
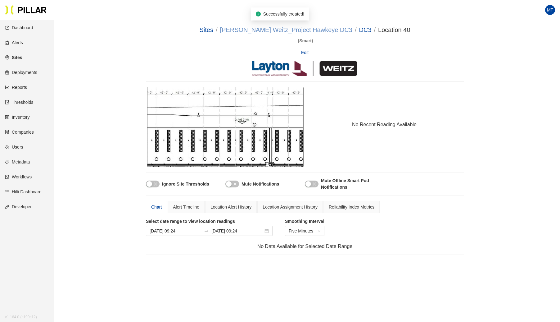
click at [310, 30] on link "[PERSON_NAME] Weitz_Project Hawkeye DC3" at bounding box center [286, 29] width 132 height 7
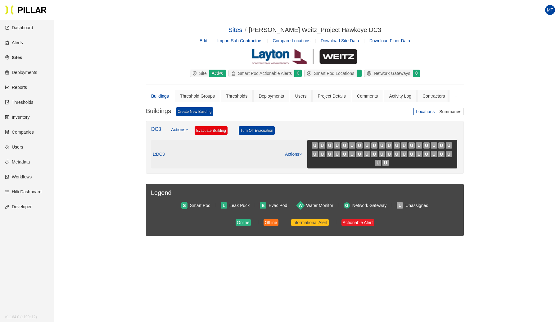
click at [300, 152] on icon "down" at bounding box center [300, 153] width 3 height 3
click at [299, 159] on link "View/Edit Floor Plan" at bounding box center [306, 162] width 39 height 7
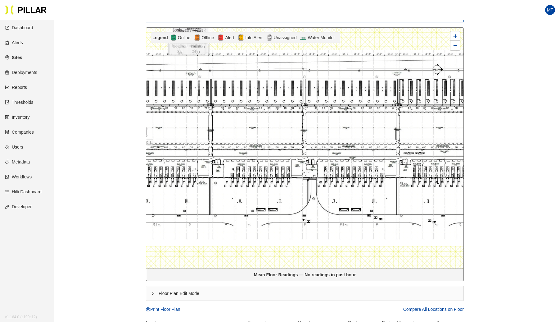
scroll to position [103, 0]
click at [153, 292] on icon "right" at bounding box center [153, 293] width 4 height 4
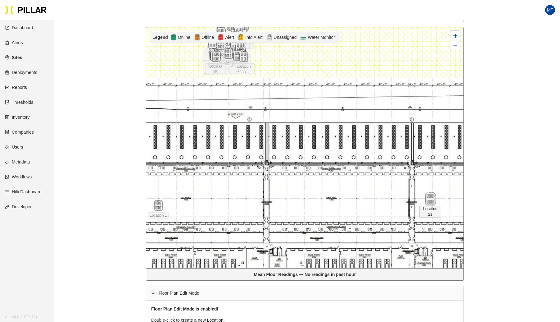
drag, startPoint x: 244, startPoint y: 56, endPoint x: 431, endPoint y: 200, distance: 235.8
click at [431, 200] on img at bounding box center [429, 198] width 13 height 13
drag, startPoint x: 244, startPoint y: 59, endPoint x: 435, endPoint y: 236, distance: 260.1
click at [435, 236] on img at bounding box center [433, 232] width 13 height 13
drag, startPoint x: 241, startPoint y: 52, endPoint x: 373, endPoint y: 238, distance: 228.4
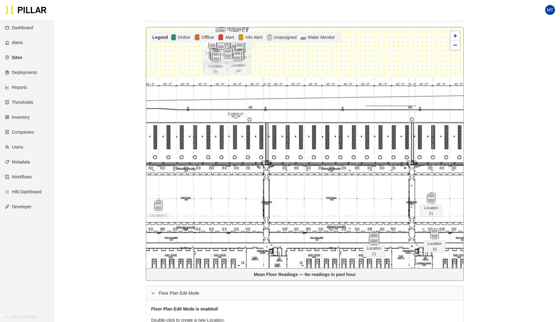
click at [373, 238] on img at bounding box center [373, 238] width 13 height 13
drag, startPoint x: 237, startPoint y: 49, endPoint x: 380, endPoint y: 195, distance: 204.2
click at [380, 195] on div at bounding box center [374, 197] width 22 height 11
drag, startPoint x: 239, startPoint y: 51, endPoint x: 324, endPoint y: 230, distance: 198.7
click at [324, 230] on img at bounding box center [320, 235] width 13 height 13
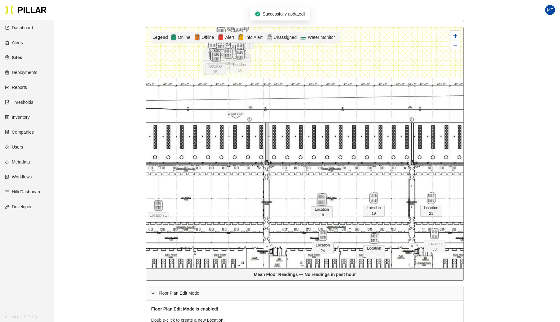
drag, startPoint x: 240, startPoint y: 55, endPoint x: 322, endPoint y: 200, distance: 166.6
click at [322, 200] on img at bounding box center [321, 199] width 13 height 13
drag, startPoint x: 238, startPoint y: 52, endPoint x: 284, endPoint y: 246, distance: 198.8
click at [284, 246] on div "Location 38" at bounding box center [286, 240] width 22 height 11
drag, startPoint x: 240, startPoint y: 53, endPoint x: 286, endPoint y: 191, distance: 145.3
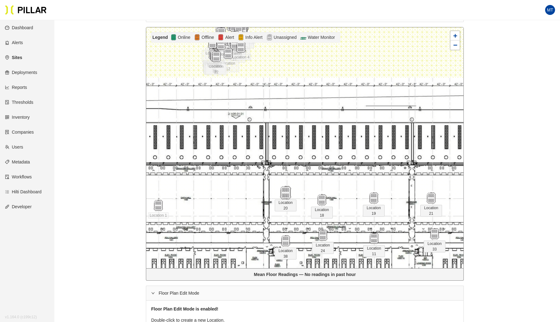
click at [286, 191] on img at bounding box center [285, 192] width 13 height 13
drag, startPoint x: 226, startPoint y: 53, endPoint x: 245, endPoint y: 196, distance: 143.7
click at [245, 196] on img at bounding box center [246, 196] width 13 height 13
drag, startPoint x: 212, startPoint y: 58, endPoint x: 245, endPoint y: 250, distance: 194.8
click at [245, 250] on span "Location 31" at bounding box center [243, 248] width 22 height 12
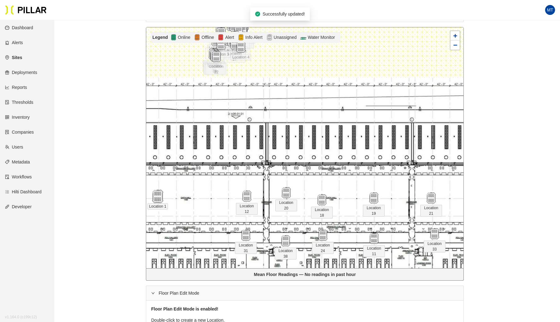
drag, startPoint x: 159, startPoint y: 208, endPoint x: 158, endPoint y: 198, distance: 10.0
click at [158, 198] on img at bounding box center [157, 196] width 13 height 13
drag, startPoint x: 217, startPoint y: 54, endPoint x: 157, endPoint y: 237, distance: 192.9
click at [157, 237] on img at bounding box center [155, 240] width 13 height 13
drag, startPoint x: 211, startPoint y: 58, endPoint x: 191, endPoint y: 197, distance: 140.8
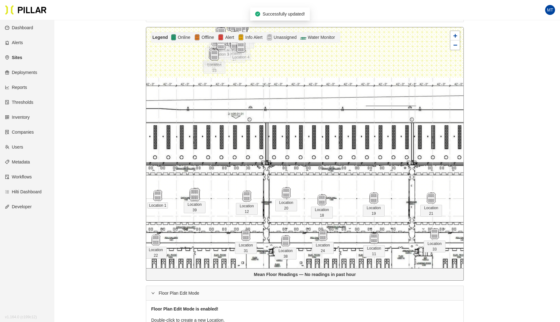
click at [191, 197] on img at bounding box center [194, 194] width 13 height 13
drag, startPoint x: 215, startPoint y: 58, endPoint x: 196, endPoint y: 244, distance: 186.9
click at [196, 244] on img at bounding box center [195, 240] width 13 height 13
drag, startPoint x: 242, startPoint y: 53, endPoint x: 235, endPoint y: 206, distance: 153.8
click at [235, 206] on span "Location 27" at bounding box center [228, 210] width 22 height 12
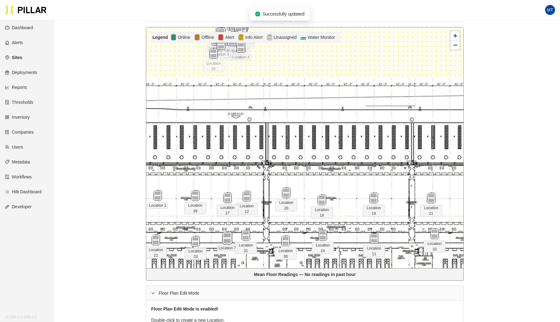
drag, startPoint x: 215, startPoint y: 55, endPoint x: 230, endPoint y: 238, distance: 184.4
click at [230, 238] on img at bounding box center [226, 237] width 13 height 13
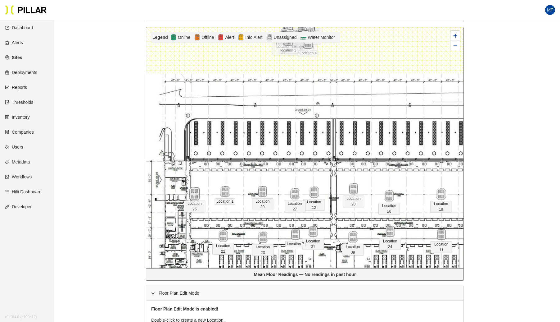
drag, startPoint x: 280, startPoint y: 46, endPoint x: 194, endPoint y: 190, distance: 167.6
click at [194, 190] on img at bounding box center [194, 193] width 13 height 13
drag, startPoint x: 309, startPoint y: 45, endPoint x: 198, endPoint y: 235, distance: 219.4
click at [198, 235] on img at bounding box center [197, 232] width 13 height 13
drag, startPoint x: 289, startPoint y: 43, endPoint x: 172, endPoint y: 190, distance: 187.6
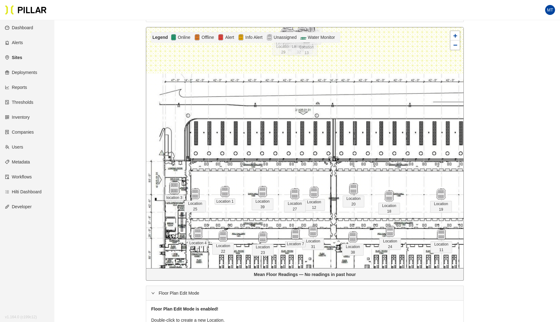
click at [172, 190] on img at bounding box center [174, 187] width 13 height 13
drag, startPoint x: 284, startPoint y: 44, endPoint x: 171, endPoint y: 230, distance: 217.9
click at [171, 230] on span "Location 29" at bounding box center [171, 236] width 22 height 12
drag, startPoint x: 306, startPoint y: 47, endPoint x: 178, endPoint y: 264, distance: 251.9
click at [178, 264] on span "Location 13" at bounding box center [178, 268] width 22 height 12
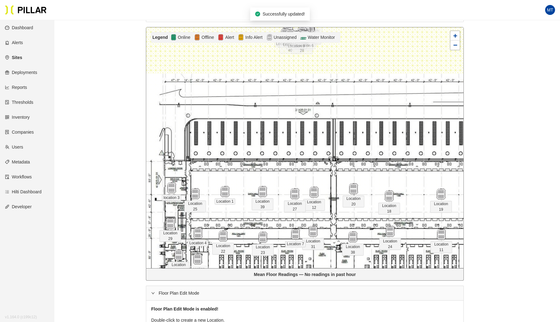
drag, startPoint x: 299, startPoint y: 52, endPoint x: 201, endPoint y: 275, distance: 243.9
click at [201, 275] on div "Legend Online Offline Alert Info Alert Unassigned Water Monitor Location 1 Loca…" at bounding box center [305, 153] width 318 height 253
drag, startPoint x: 261, startPoint y: 184, endPoint x: 255, endPoint y: 158, distance: 27.0
click at [255, 158] on div "Location 1 Location 10 Location 11 Location 12 Location 13 Location14 Location …" at bounding box center [305, 147] width 318 height 241
drag, startPoint x: 227, startPoint y: 192, endPoint x: 231, endPoint y: 195, distance: 4.7
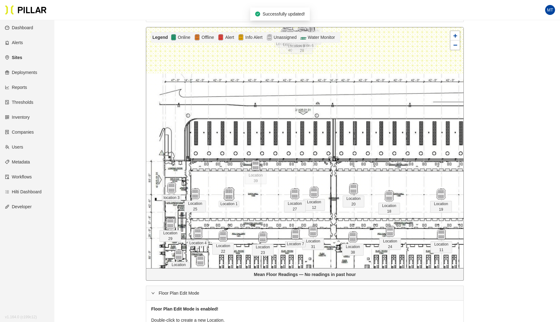
click at [231, 195] on img at bounding box center [228, 193] width 13 height 13
drag, startPoint x: 196, startPoint y: 194, endPoint x: 416, endPoint y: 166, distance: 221.8
click at [416, 166] on img at bounding box center [414, 166] width 13 height 13
click at [314, 188] on img at bounding box center [313, 191] width 13 height 13
drag, startPoint x: 259, startPoint y: 233, endPoint x: 231, endPoint y: 255, distance: 35.6
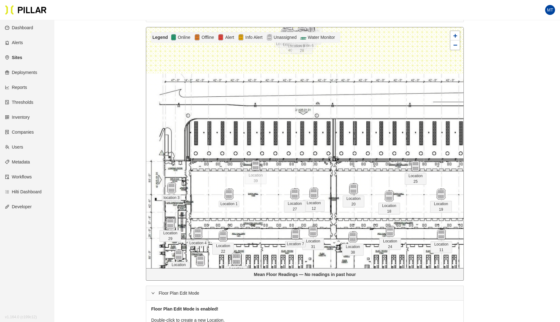
click at [231, 255] on img at bounding box center [236, 258] width 13 height 13
drag, startPoint x: 295, startPoint y: 235, endPoint x: 278, endPoint y: 263, distance: 33.1
click at [278, 263] on img at bounding box center [277, 261] width 13 height 13
drag, startPoint x: 314, startPoint y: 233, endPoint x: 325, endPoint y: 262, distance: 30.7
click at [325, 262] on img at bounding box center [324, 259] width 13 height 13
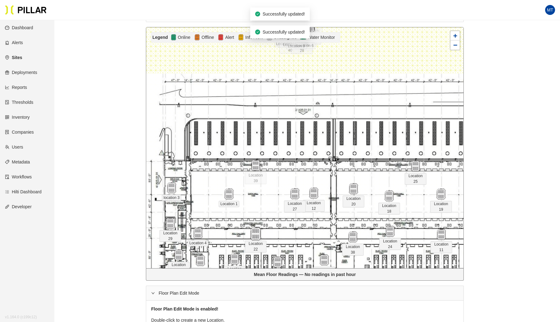
drag, startPoint x: 223, startPoint y: 235, endPoint x: 256, endPoint y: 233, distance: 33.3
click at [256, 233] on img at bounding box center [255, 233] width 13 height 13
drag, startPoint x: 254, startPoint y: 232, endPoint x: 294, endPoint y: 231, distance: 39.4
click at [294, 231] on img at bounding box center [293, 233] width 13 height 13
drag, startPoint x: 200, startPoint y: 233, endPoint x: 245, endPoint y: 232, distance: 45.6
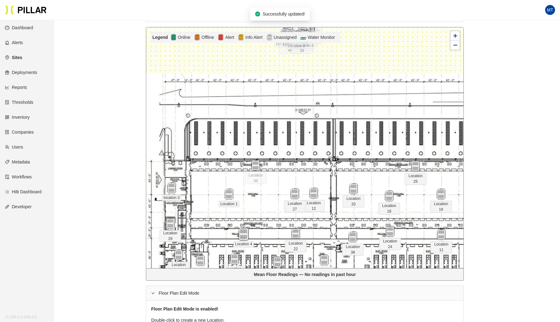
click at [245, 232] on img at bounding box center [243, 233] width 13 height 13
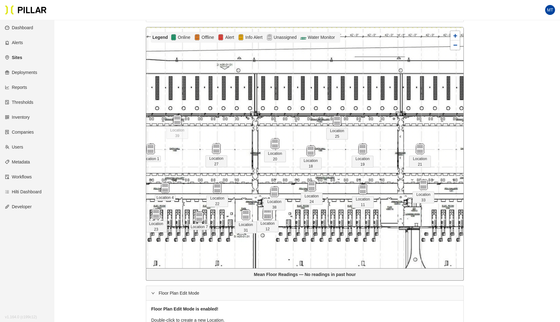
drag, startPoint x: 237, startPoint y: 146, endPoint x: 269, endPoint y: 212, distance: 73.6
click at [269, 212] on img at bounding box center [267, 213] width 13 height 13
drag, startPoint x: 271, startPoint y: 188, endPoint x: 288, endPoint y: 185, distance: 17.4
click at [288, 185] on img at bounding box center [290, 189] width 13 height 13
drag, startPoint x: 311, startPoint y: 181, endPoint x: 310, endPoint y: 209, distance: 27.3
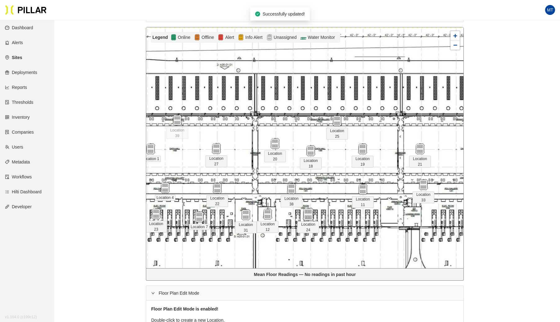
click at [310, 209] on img at bounding box center [307, 214] width 13 height 13
drag, startPoint x: 362, startPoint y: 188, endPoint x: 346, endPoint y: 214, distance: 30.3
click at [346, 214] on img at bounding box center [347, 214] width 13 height 13
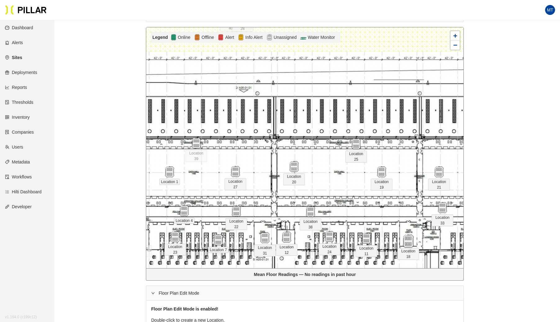
drag, startPoint x: 330, startPoint y: 173, endPoint x: 409, endPoint y: 241, distance: 103.5
click at [409, 241] on img at bounding box center [408, 240] width 13 height 13
drag, startPoint x: 297, startPoint y: 169, endPoint x: 315, endPoint y: 175, distance: 19.2
click at [315, 175] on img at bounding box center [312, 175] width 13 height 13
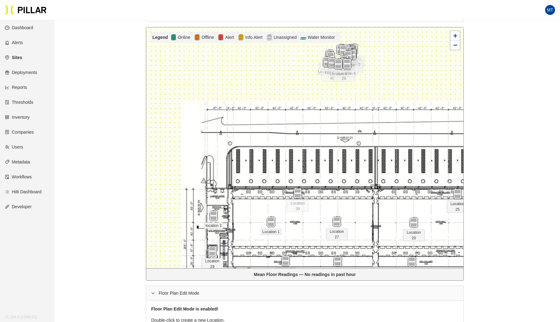
drag, startPoint x: 290, startPoint y: 52, endPoint x: 300, endPoint y: 56, distance: 10.4
click at [300, 56] on div at bounding box center [304, 147] width 317 height 241
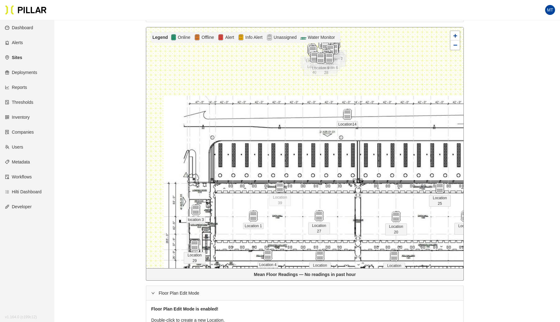
drag, startPoint x: 318, startPoint y: 58, endPoint x: 371, endPoint y: 137, distance: 94.9
click at [358, 120] on div at bounding box center [348, 114] width 22 height 11
drag, startPoint x: 328, startPoint y: 57, endPoint x: 384, endPoint y: 134, distance: 95.7
click at [333, 64] on img at bounding box center [325, 57] width 13 height 13
drag, startPoint x: 330, startPoint y: 60, endPoint x: 436, endPoint y: 145, distance: 135.7
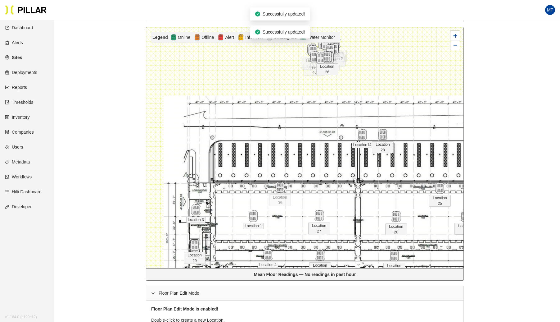
click at [338, 75] on div "Location 26" at bounding box center [327, 68] width 22 height 13
drag, startPoint x: 332, startPoint y: 59, endPoint x: 405, endPoint y: 140, distance: 109.7
click at [405, 140] on img at bounding box center [403, 142] width 13 height 13
drag, startPoint x: 328, startPoint y: 47, endPoint x: 410, endPoint y: 154, distance: 134.4
click at [410, 154] on div at bounding box center [414, 152] width 22 height 11
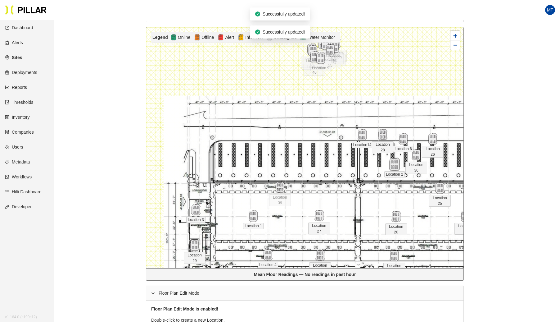
drag, startPoint x: 332, startPoint y: 50, endPoint x: 392, endPoint y: 168, distance: 132.3
click at [392, 168] on img at bounding box center [394, 164] width 13 height 13
drag, startPoint x: 322, startPoint y: 64, endPoint x: 370, endPoint y: 167, distance: 113.6
click at [370, 167] on div "Location 9" at bounding box center [369, 164] width 22 height 7
drag, startPoint x: 313, startPoint y: 58, endPoint x: 348, endPoint y: 151, distance: 100.0
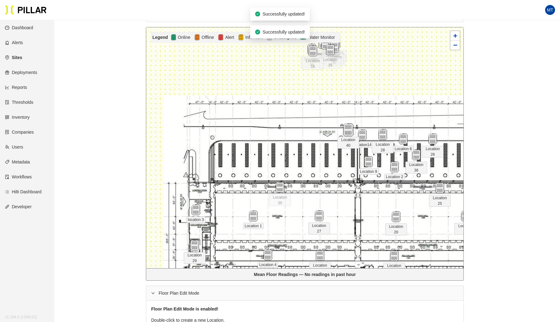
click at [348, 137] on img at bounding box center [347, 129] width 13 height 13
drag, startPoint x: 330, startPoint y: 50, endPoint x: 355, endPoint y: 132, distance: 85.6
click at [355, 132] on img at bounding box center [354, 130] width 13 height 13
drag, startPoint x: 314, startPoint y: 48, endPoint x: 341, endPoint y: 155, distance: 110.5
click at [341, 149] on img at bounding box center [337, 142] width 13 height 13
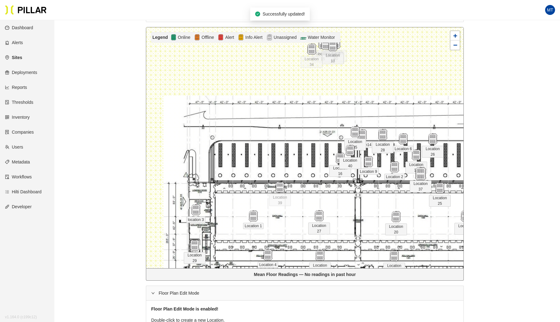
drag, startPoint x: 335, startPoint y: 47, endPoint x: 422, endPoint y: 172, distance: 151.6
click at [422, 172] on img at bounding box center [420, 173] width 13 height 13
drag, startPoint x: 334, startPoint y: 45, endPoint x: 447, endPoint y: 160, distance: 160.9
click at [447, 160] on img at bounding box center [446, 159] width 13 height 13
drag, startPoint x: 337, startPoint y: 46, endPoint x: 452, endPoint y: 142, distance: 149.6
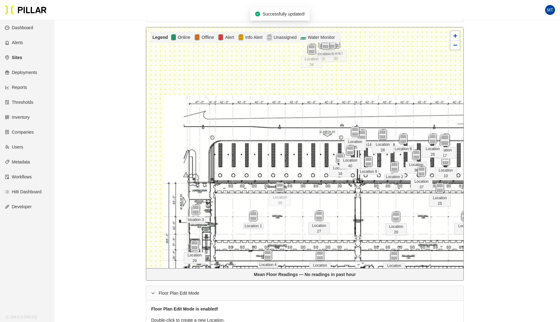
click at [451, 142] on img at bounding box center [444, 139] width 13 height 13
drag, startPoint x: 314, startPoint y: 53, endPoint x: 375, endPoint y: 164, distance: 127.0
click at [375, 164] on span "Location 15" at bounding box center [382, 169] width 22 height 12
drag, startPoint x: 325, startPoint y: 45, endPoint x: 446, endPoint y: 175, distance: 178.1
click at [446, 175] on img at bounding box center [441, 175] width 13 height 13
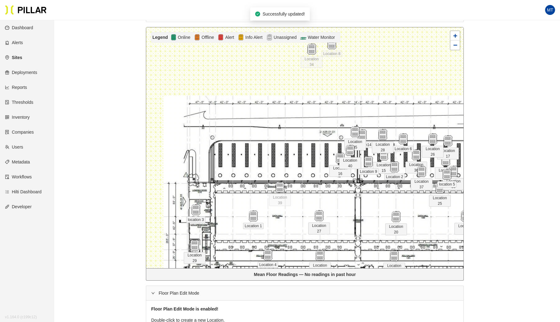
drag, startPoint x: 332, startPoint y: 50, endPoint x: 453, endPoint y: 177, distance: 175.9
click at [453, 178] on span "Location 30" at bounding box center [454, 184] width 22 height 12
drag, startPoint x: 314, startPoint y: 56, endPoint x: 407, endPoint y: 175, distance: 150.7
click at [407, 175] on span "Location 34" at bounding box center [405, 179] width 22 height 12
drag, startPoint x: 335, startPoint y: 49, endPoint x: 423, endPoint y: 170, distance: 149.3
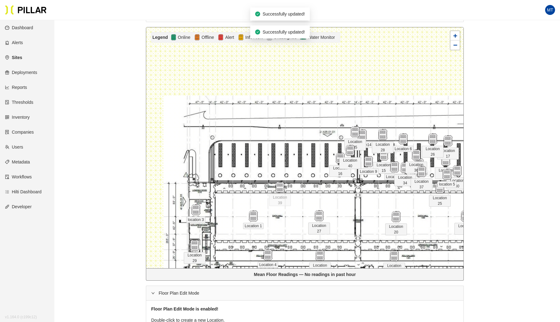
click at [221, 28] on div "Location 1 Location 10 Location 11 Location 12 Location 13 Location14 Location …" at bounding box center [221, 28] width 0 height 0
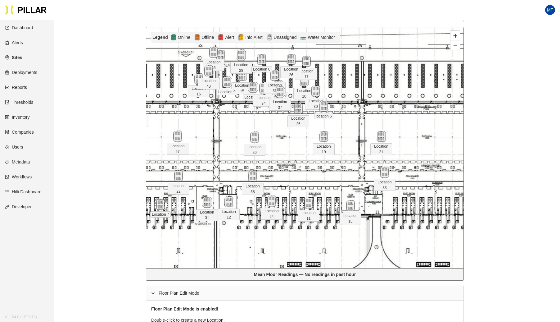
drag, startPoint x: 297, startPoint y: 105, endPoint x: 315, endPoint y: 116, distance: 21.6
click at [315, 116] on span "location 5" at bounding box center [323, 116] width 19 height 6
drag, startPoint x: 299, startPoint y: 113, endPoint x: 256, endPoint y: 113, distance: 42.8
click at [256, 113] on div "Location 25" at bounding box center [257, 107] width 22 height 11
drag, startPoint x: 282, startPoint y: 88, endPoint x: 403, endPoint y: 104, distance: 122.1
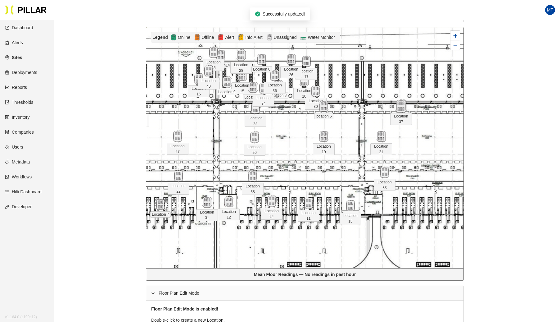
click at [403, 104] on img at bounding box center [400, 106] width 13 height 13
drag, startPoint x: 317, startPoint y: 90, endPoint x: 454, endPoint y: 107, distance: 138.2
click at [454, 107] on img at bounding box center [452, 107] width 13 height 13
drag, startPoint x: 304, startPoint y: 83, endPoint x: 427, endPoint y: 133, distance: 133.3
click at [427, 133] on img at bounding box center [425, 130] width 13 height 13
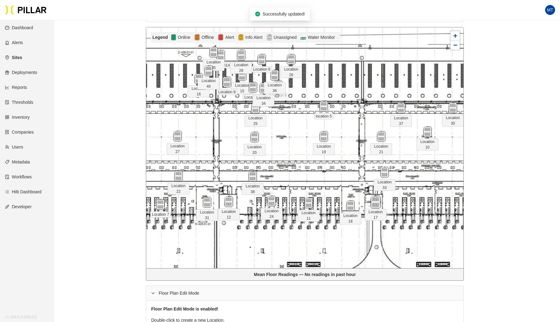
drag, startPoint x: 309, startPoint y: 66, endPoint x: 373, endPoint y: 207, distance: 154.4
click at [373, 207] on div "Location 17" at bounding box center [376, 213] width 22 height 13
drag, startPoint x: 280, startPoint y: 89, endPoint x: 420, endPoint y: 206, distance: 182.5
click at [420, 206] on img at bounding box center [419, 198] width 13 height 13
drag, startPoint x: 263, startPoint y: 90, endPoint x: 445, endPoint y: 204, distance: 214.8
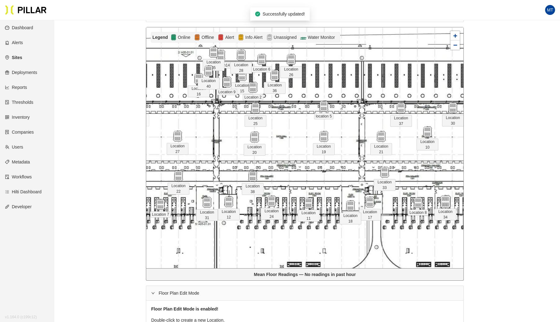
click at [445, 204] on img at bounding box center [445, 201] width 13 height 13
drag, startPoint x: 255, startPoint y: 88, endPoint x: 448, endPoint y: 173, distance: 211.0
click at [447, 173] on img at bounding box center [440, 172] width 13 height 13
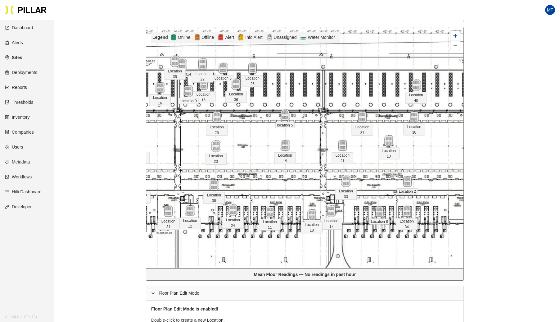
drag, startPoint x: 159, startPoint y: 83, endPoint x: 407, endPoint y: 88, distance: 247.5
click at [407, 88] on div at bounding box center [416, 84] width 22 height 11
drag, startPoint x: 161, startPoint y: 84, endPoint x: 422, endPoint y: 90, distance: 260.2
click at [416, 90] on img at bounding box center [408, 93] width 13 height 13
drag, startPoint x: 224, startPoint y: 68, endPoint x: 449, endPoint y: 89, distance: 225.7
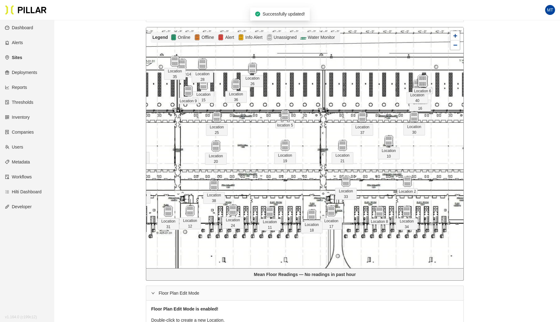
click at [429, 88] on img at bounding box center [422, 80] width 13 height 13
drag, startPoint x: 236, startPoint y: 85, endPoint x: 449, endPoint y: 113, distance: 214.7
click at [413, 113] on img at bounding box center [406, 117] width 13 height 13
drag, startPoint x: 253, startPoint y: 64, endPoint x: 464, endPoint y: 104, distance: 215.2
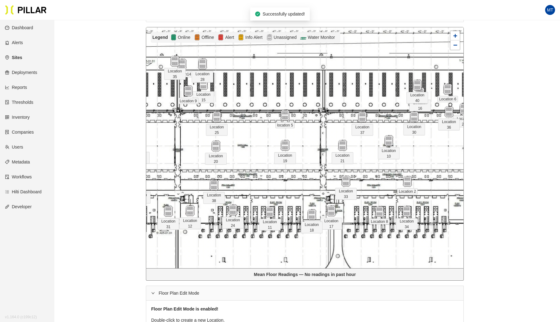
click at [202, 80] on span "Location 28" at bounding box center [203, 77] width 22 height 12
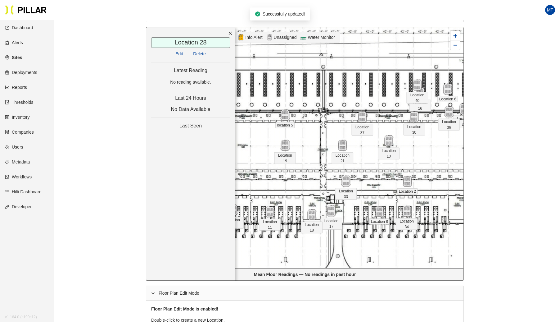
click at [248, 60] on div at bounding box center [304, 147] width 317 height 241
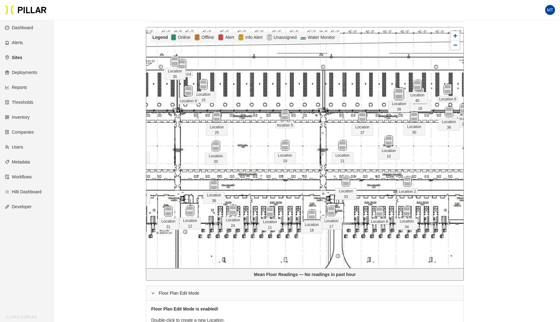
drag, startPoint x: 203, startPoint y: 59, endPoint x: 400, endPoint y: 88, distance: 199.0
click at [400, 88] on img at bounding box center [398, 93] width 13 height 13
drag, startPoint x: 181, startPoint y: 63, endPoint x: 387, endPoint y: 87, distance: 207.5
click at [299, 75] on img at bounding box center [292, 67] width 13 height 13
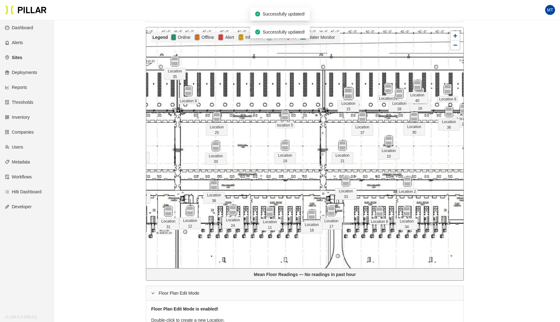
drag, startPoint x: 202, startPoint y: 84, endPoint x: 372, endPoint y: 89, distance: 169.9
click at [355, 89] on img at bounding box center [348, 93] width 13 height 13
drag, startPoint x: 176, startPoint y: 62, endPoint x: 388, endPoint y: 79, distance: 213.3
click at [388, 79] on img at bounding box center [386, 77] width 13 height 13
drag, startPoint x: 187, startPoint y: 92, endPoint x: 415, endPoint y: 106, distance: 228.3
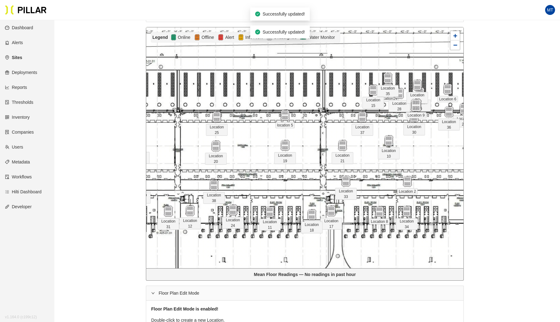
click at [415, 106] on img at bounding box center [415, 104] width 13 height 13
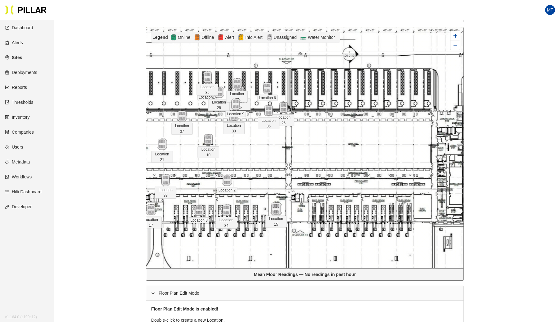
drag, startPoint x: 193, startPoint y: 87, endPoint x: 278, endPoint y: 206, distance: 146.7
click at [278, 206] on img at bounding box center [275, 208] width 13 height 13
drag, startPoint x: 268, startPoint y: 108, endPoint x: 298, endPoint y: 212, distance: 108.0
click at [298, 212] on img at bounding box center [298, 214] width 13 height 13
drag, startPoint x: 285, startPoint y: 106, endPoint x: 323, endPoint y: 114, distance: 39.0
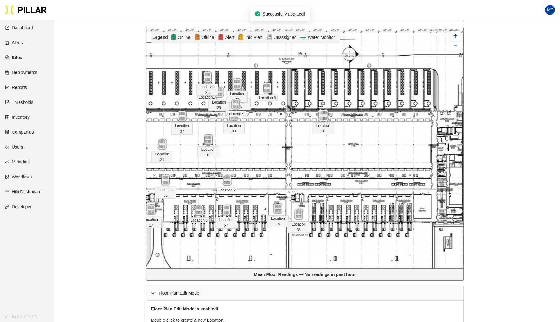
click at [323, 114] on img at bounding box center [323, 115] width 13 height 13
drag, startPoint x: 266, startPoint y: 86, endPoint x: 391, endPoint y: 114, distance: 127.8
click at [391, 114] on img at bounding box center [392, 114] width 13 height 13
drag, startPoint x: 234, startPoint y: 101, endPoint x: 333, endPoint y: 216, distance: 151.7
click at [333, 216] on span "Location 16" at bounding box center [339, 220] width 22 height 12
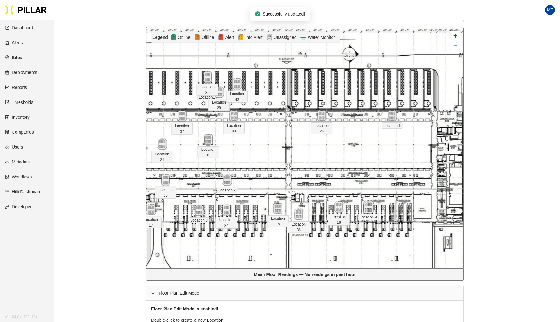
drag, startPoint x: 234, startPoint y: 103, endPoint x: 369, endPoint y: 207, distance: 170.1
click at [369, 207] on img at bounding box center [368, 206] width 13 height 13
drag, startPoint x: 240, startPoint y: 85, endPoint x: 323, endPoint y: 143, distance: 101.6
click at [323, 143] on img at bounding box center [320, 141] width 13 height 13
drag, startPoint x: 220, startPoint y: 91, endPoint x: 424, endPoint y: 206, distance: 234.5
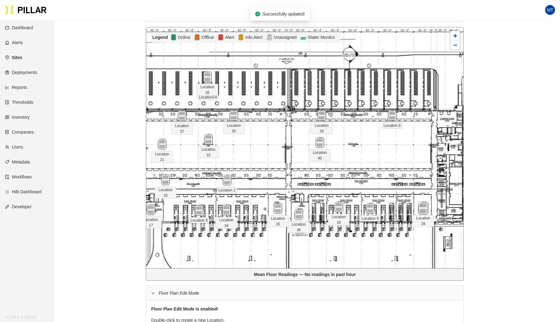
click at [424, 206] on img at bounding box center [423, 207] width 13 height 13
drag, startPoint x: 207, startPoint y: 88, endPoint x: 396, endPoint y: 146, distance: 197.4
click at [396, 146] on img at bounding box center [397, 144] width 13 height 13
drag, startPoint x: 208, startPoint y: 76, endPoint x: 455, endPoint y: 166, distance: 262.8
click at [455, 166] on img at bounding box center [452, 167] width 13 height 13
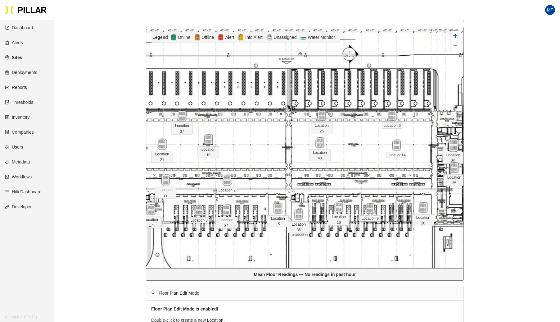
drag, startPoint x: 233, startPoint y: 115, endPoint x: 452, endPoint y: 145, distance: 221.5
click at [452, 145] on img at bounding box center [453, 144] width 13 height 13
drag, startPoint x: 454, startPoint y: 165, endPoint x: 456, endPoint y: 190, distance: 24.6
click at [456, 190] on img at bounding box center [456, 191] width 13 height 13
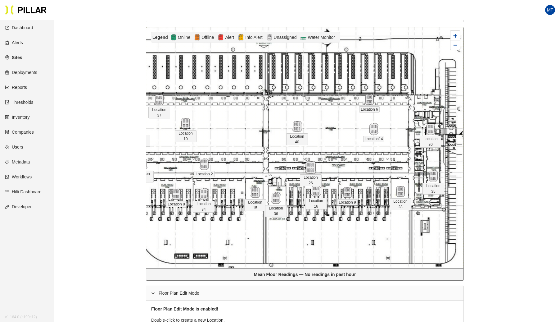
drag, startPoint x: 299, startPoint y: 98, endPoint x: 310, endPoint y: 166, distance: 69.0
click at [310, 166] on img at bounding box center [310, 167] width 13 height 13
drag, startPoint x: 369, startPoint y: 101, endPoint x: 378, endPoint y: 171, distance: 70.2
click at [378, 171] on img at bounding box center [378, 168] width 13 height 13
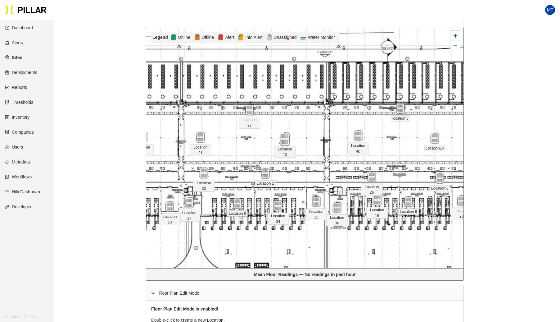
drag, startPoint x: 249, startPoint y: 130, endPoint x: 287, endPoint y: 137, distance: 39.0
click at [287, 137] on img at bounding box center [284, 138] width 13 height 13
drag, startPoint x: 201, startPoint y: 137, endPoint x: 220, endPoint y: 137, distance: 19.2
click at [220, 137] on img at bounding box center [213, 136] width 13 height 13
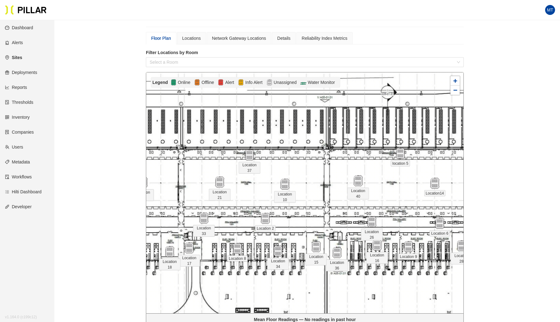
scroll to position [0, 0]
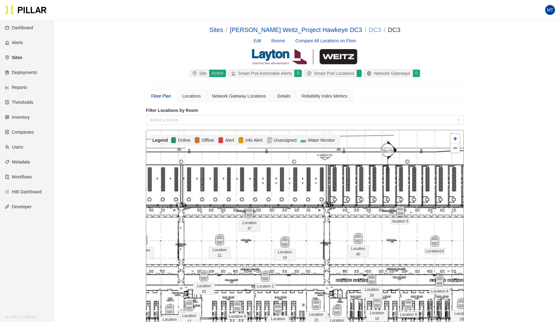
click at [369, 27] on link "DC3" at bounding box center [375, 29] width 12 height 7
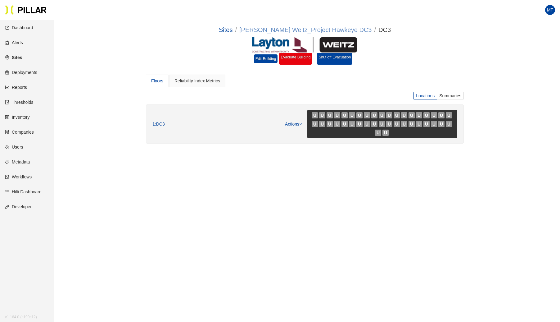
click at [310, 29] on link "[PERSON_NAME] Weitz_Project Hawkeye DC3" at bounding box center [305, 29] width 132 height 7
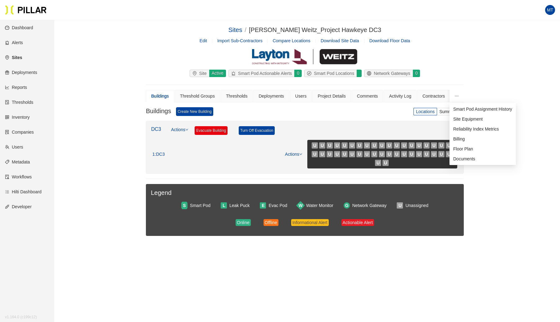
click at [456, 94] on icon "ellipsis" at bounding box center [456, 96] width 4 height 4
click at [462, 117] on span "Site Equipment" at bounding box center [467, 118] width 29 height 5
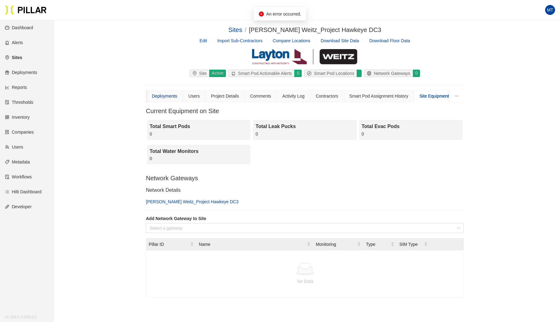
click at [156, 94] on div "Deployments" at bounding box center [164, 96] width 25 height 7
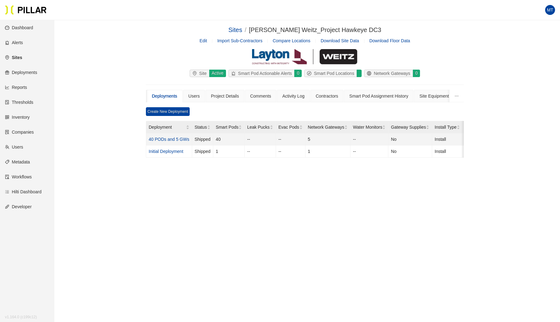
click at [177, 138] on link "40 PODs and 5 GWs" at bounding box center [169, 139] width 41 height 5
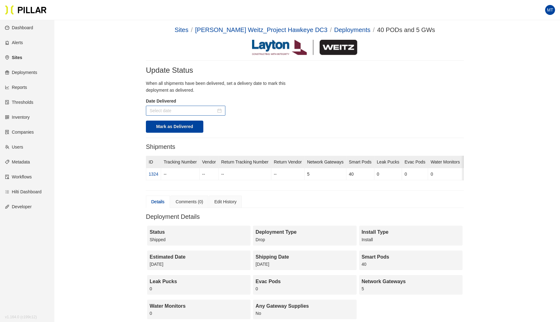
click at [219, 111] on div at bounding box center [186, 110] width 72 height 7
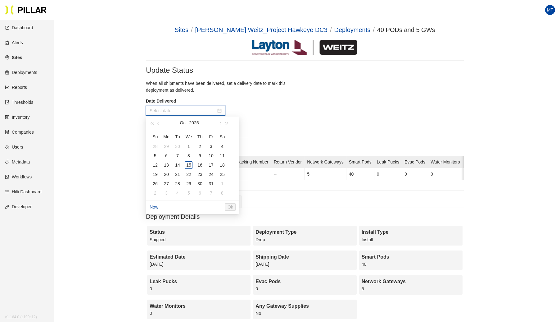
click at [248, 106] on div "When all shipments have been delivered, set a delivery date to mark this deploy…" at bounding box center [305, 98] width 318 height 36
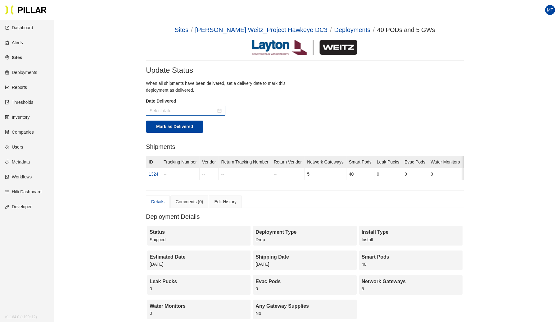
click at [215, 107] on input at bounding box center [183, 110] width 66 height 7
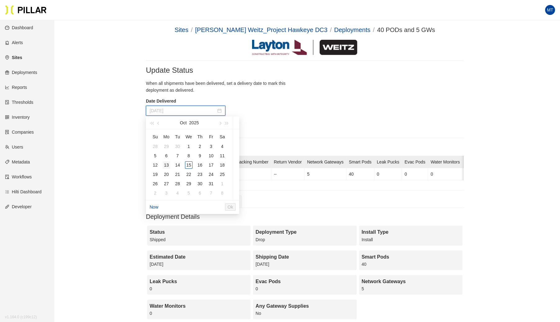
click at [166, 163] on div "13" at bounding box center [166, 164] width 7 height 7
click at [210, 153] on div "10" at bounding box center [210, 155] width 7 height 7
type input "[DATE]"
click at [246, 207] on span "Ok" at bounding box center [243, 206] width 6 height 7
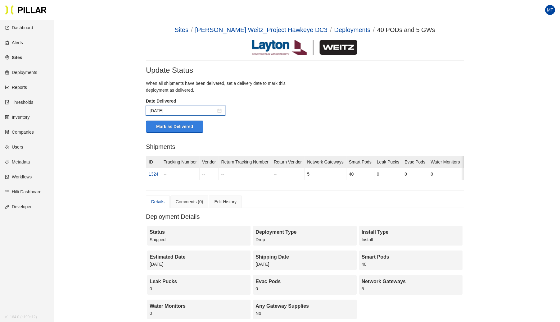
click at [183, 120] on button "Mark as Delivered" at bounding box center [174, 126] width 57 height 12
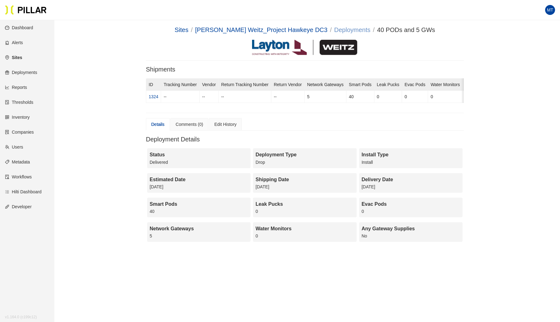
click at [336, 32] on link "Deployments" at bounding box center [352, 29] width 36 height 7
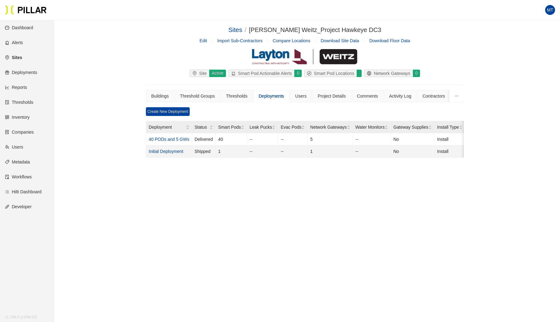
click at [179, 151] on link "Initial Deployment" at bounding box center [166, 151] width 34 height 5
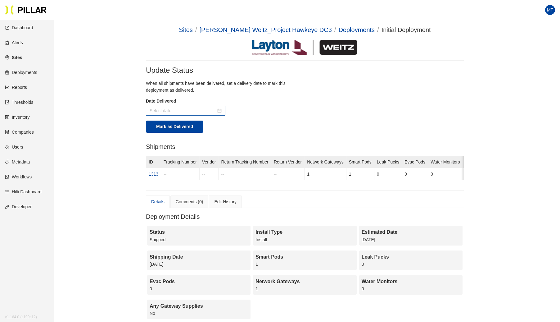
click at [216, 110] on div at bounding box center [186, 110] width 72 height 7
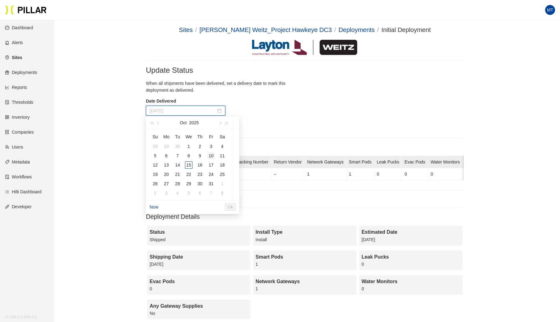
click at [214, 154] on div "10" at bounding box center [210, 155] width 7 height 7
type input "[DATE]"
click at [246, 206] on span "Ok" at bounding box center [243, 206] width 6 height 7
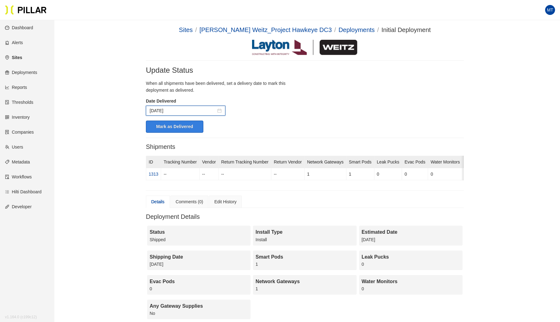
click at [174, 124] on button "Mark as Delivered" at bounding box center [174, 126] width 57 height 12
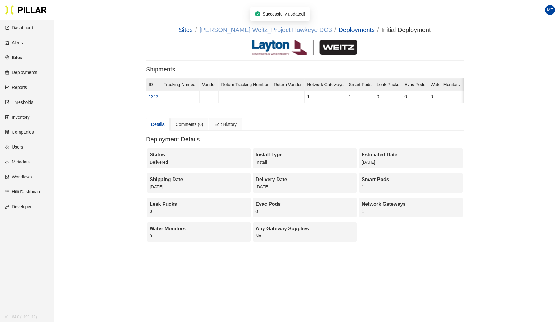
click at [304, 30] on link "[PERSON_NAME] Weitz_Project Hawkeye DC3" at bounding box center [265, 29] width 132 height 7
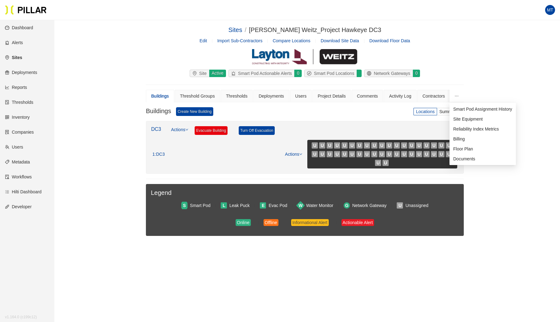
click at [458, 96] on icon "ellipsis" at bounding box center [456, 96] width 4 height 4
click at [460, 117] on span "Site Equipment" at bounding box center [467, 118] width 29 height 5
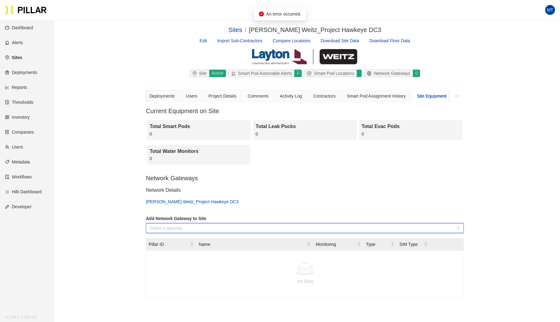
click at [242, 228] on input "search" at bounding box center [303, 227] width 306 height 9
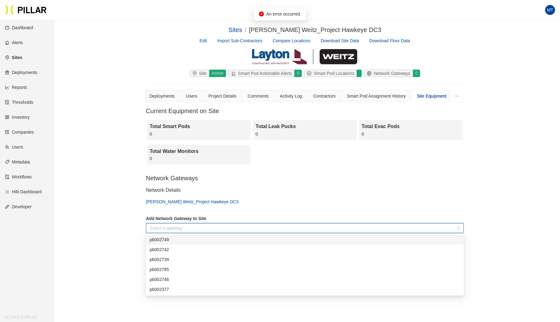
click at [181, 238] on div "pb002749" at bounding box center [305, 239] width 310 height 7
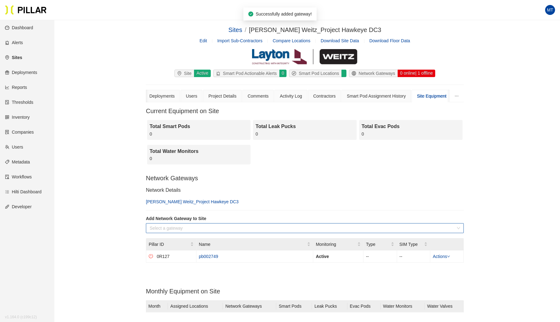
click at [206, 228] on input "search" at bounding box center [303, 227] width 306 height 9
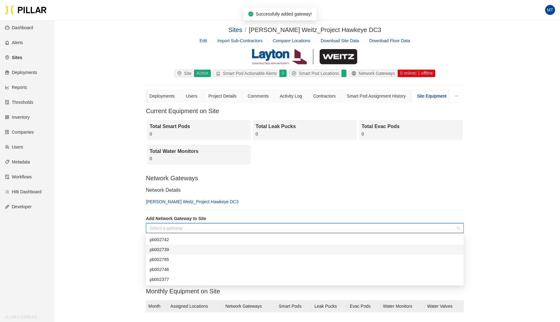
click at [176, 247] on div "pb002739" at bounding box center [305, 249] width 310 height 7
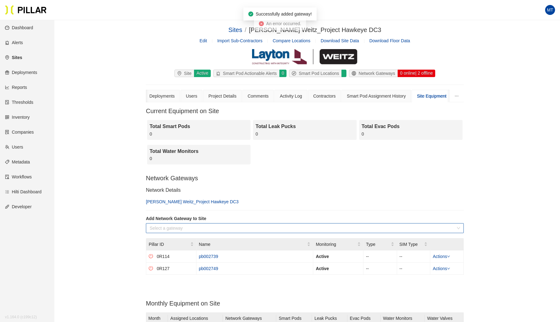
click at [188, 224] on input "search" at bounding box center [303, 227] width 306 height 9
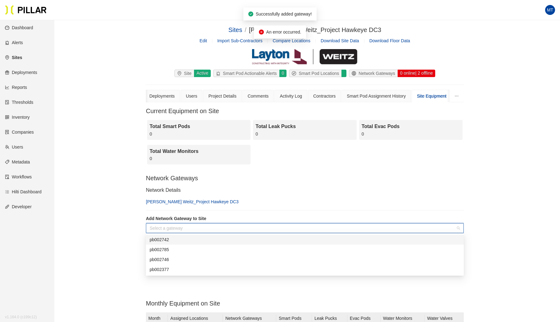
click at [175, 239] on div "pb002742" at bounding box center [305, 239] width 310 height 7
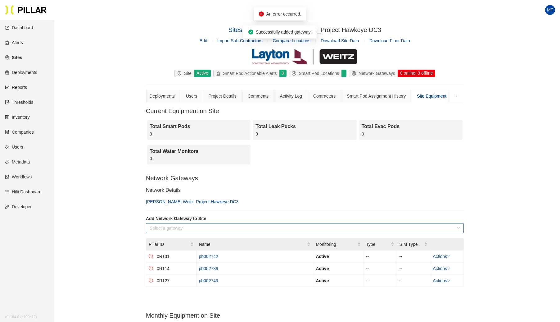
click at [192, 223] on input "search" at bounding box center [303, 227] width 306 height 9
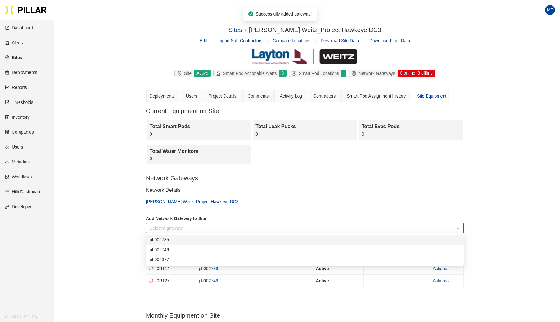
click at [173, 243] on div "pb002785" at bounding box center [305, 239] width 318 height 10
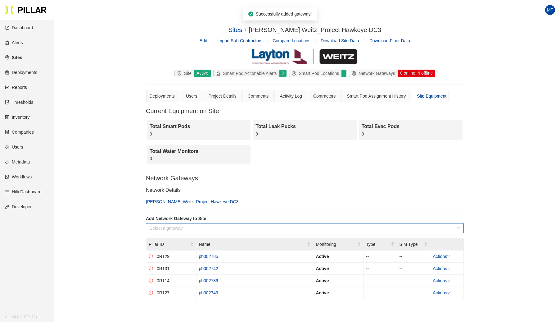
click at [181, 227] on input "search" at bounding box center [303, 227] width 306 height 9
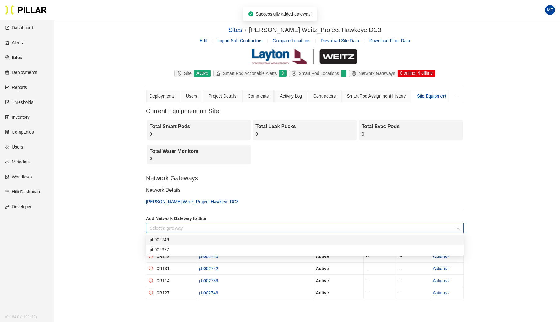
click at [166, 238] on div "pb002746" at bounding box center [305, 239] width 310 height 7
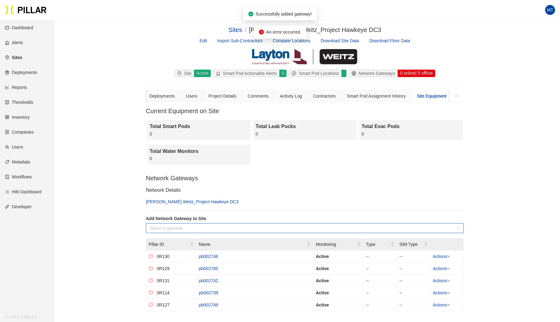
click at [179, 232] on input "search" at bounding box center [303, 227] width 306 height 9
click at [172, 240] on div "pb002377" at bounding box center [305, 239] width 310 height 7
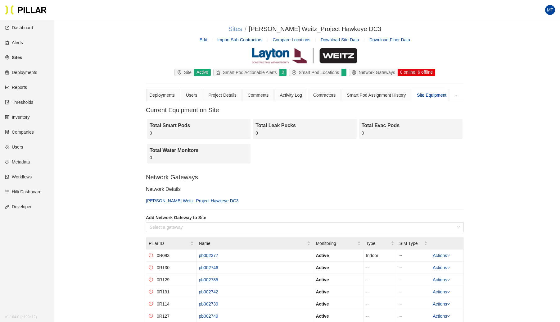
click at [242, 28] on link "Sites" at bounding box center [235, 28] width 14 height 7
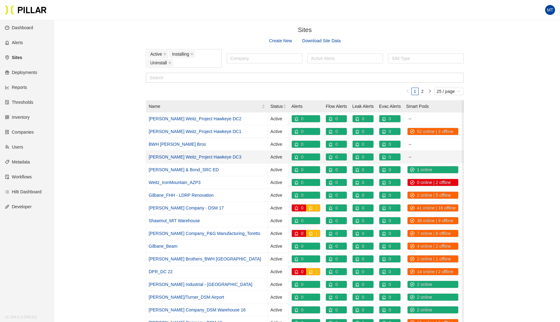
click at [175, 155] on link "[PERSON_NAME] Weitz_Project Hawkeye DC3" at bounding box center [195, 156] width 93 height 5
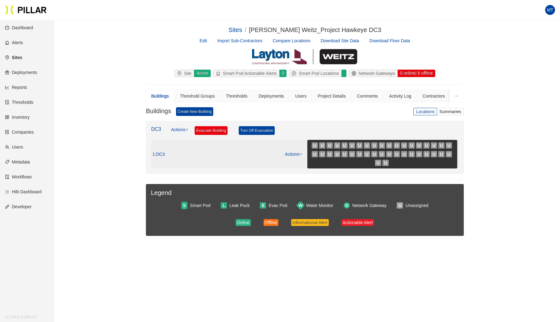
click at [301, 153] on icon "down" at bounding box center [300, 153] width 3 height 3
click at [300, 163] on link "View/Edit Floor Plan" at bounding box center [306, 162] width 39 height 7
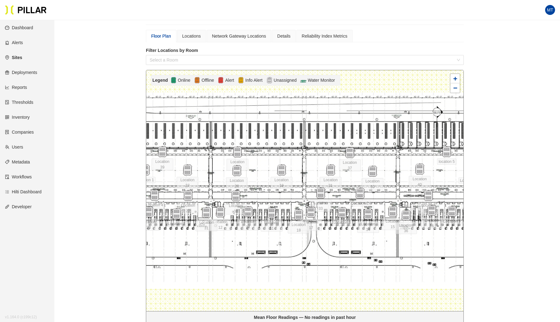
scroll to position [102, 0]
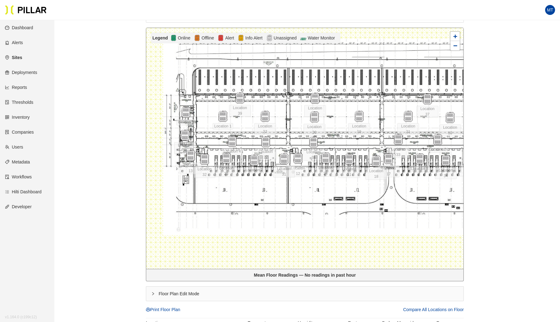
click at [148, 291] on div "Floor Plan Edit Mode" at bounding box center [304, 293] width 317 height 14
